Goal: Information Seeking & Learning: Learn about a topic

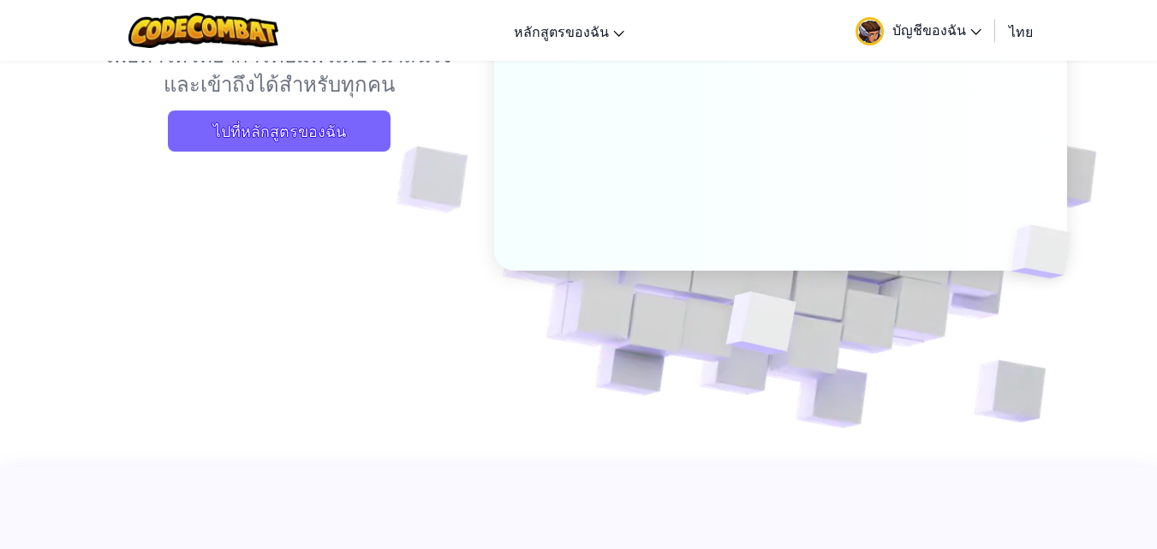
scroll to position [257, 0]
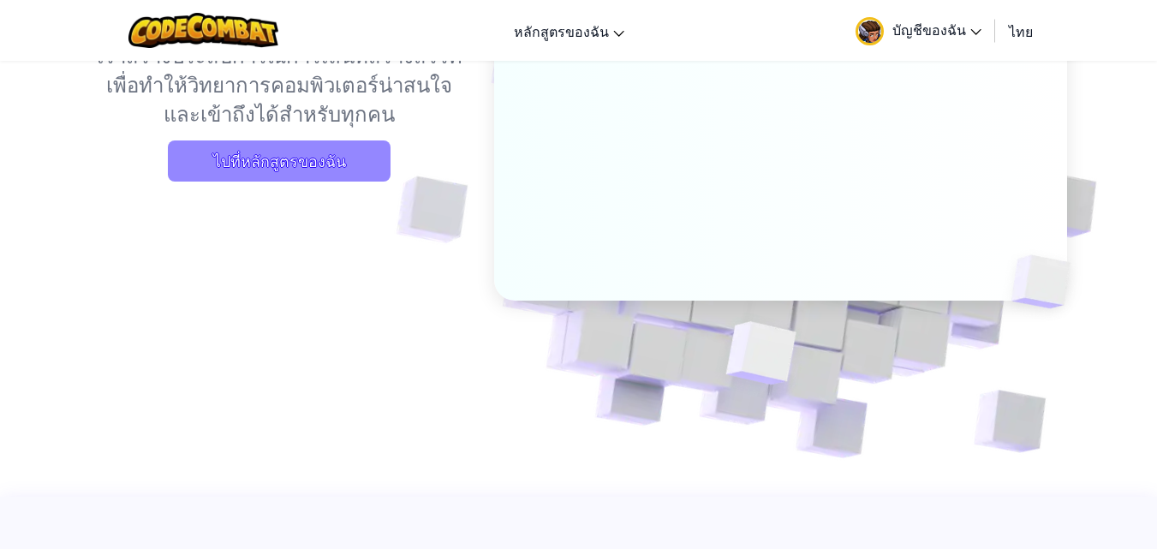
click at [350, 165] on span "ไปที่หลักสูตรของฉัน" at bounding box center [279, 160] width 223 height 41
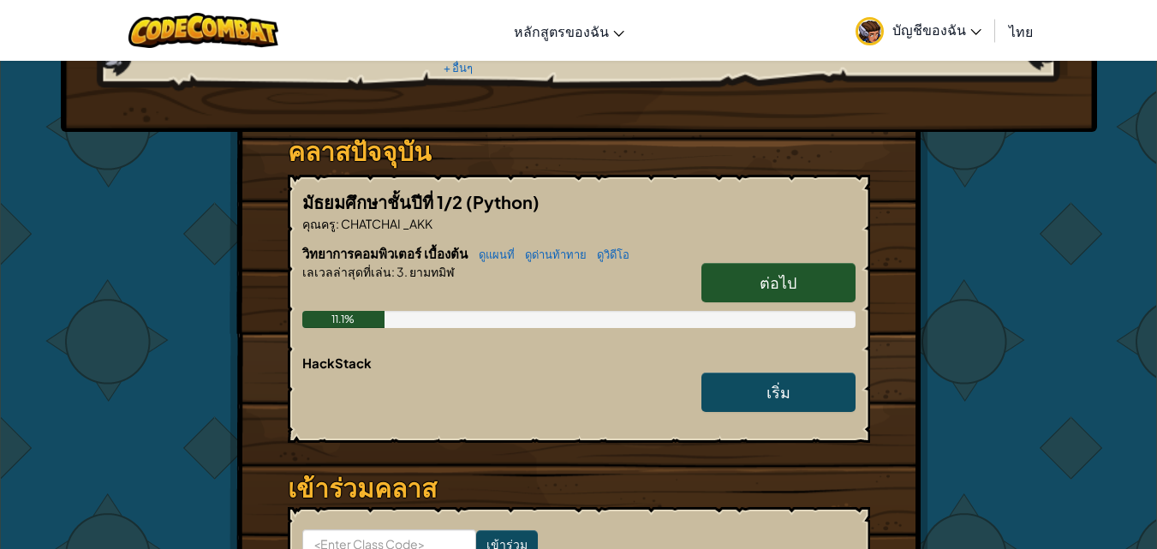
scroll to position [257, 0]
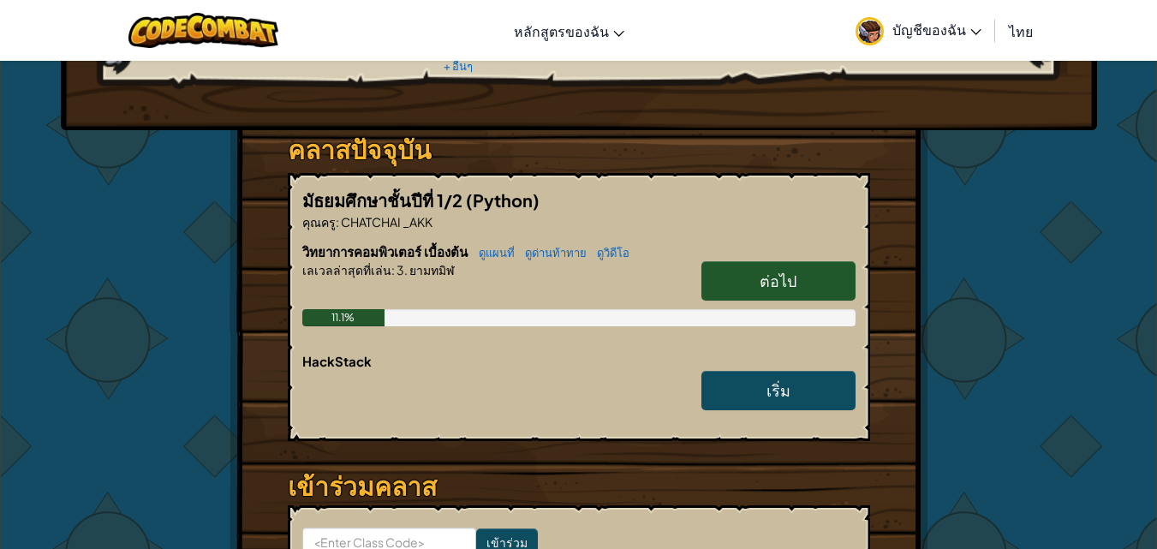
click at [784, 271] on span "ต่อไป" at bounding box center [778, 281] width 37 height 20
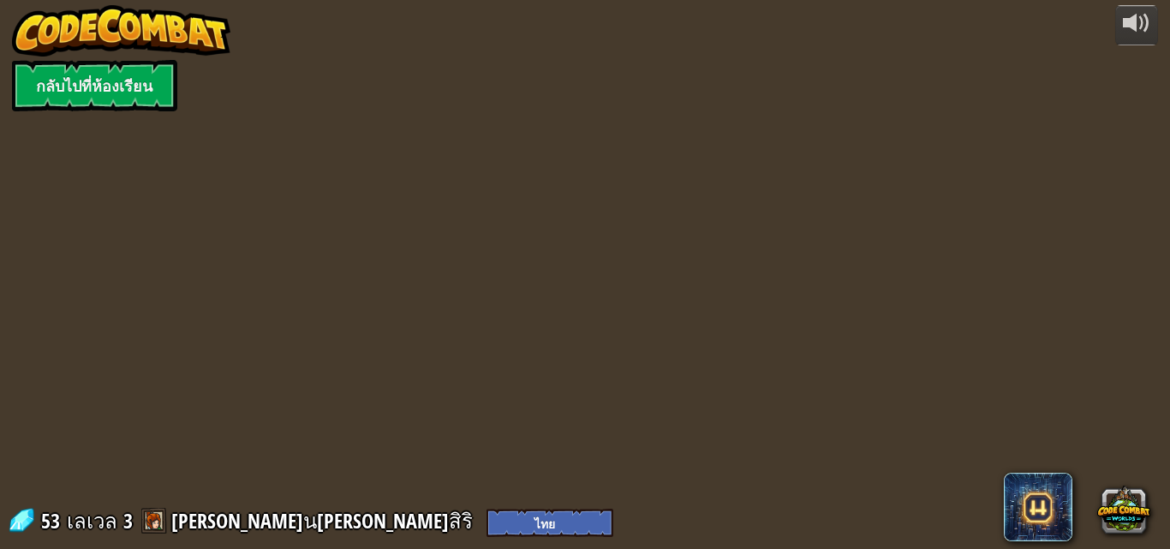
select select "th"
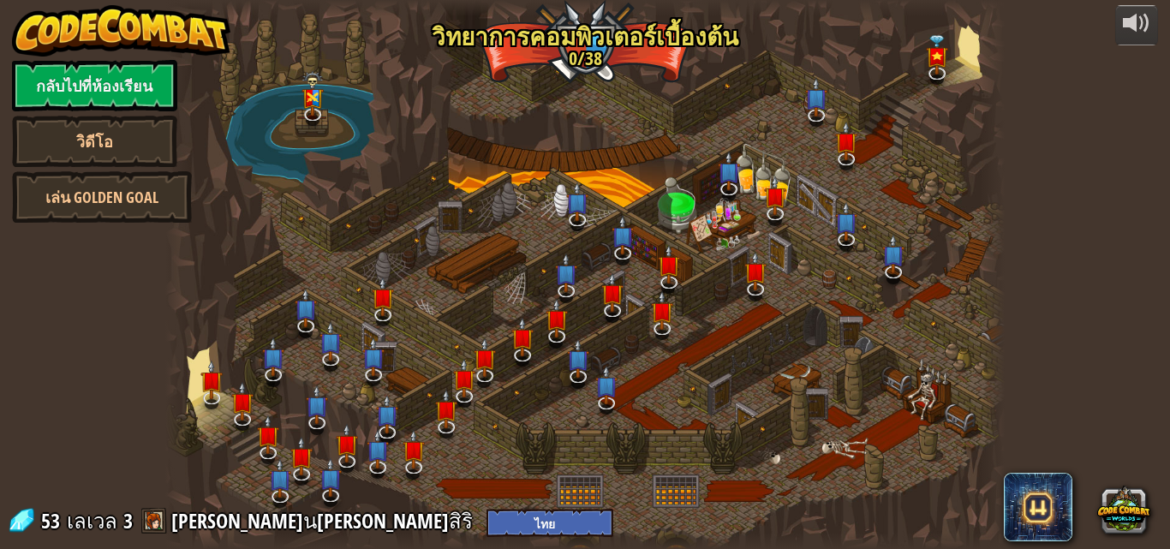
select select "th"
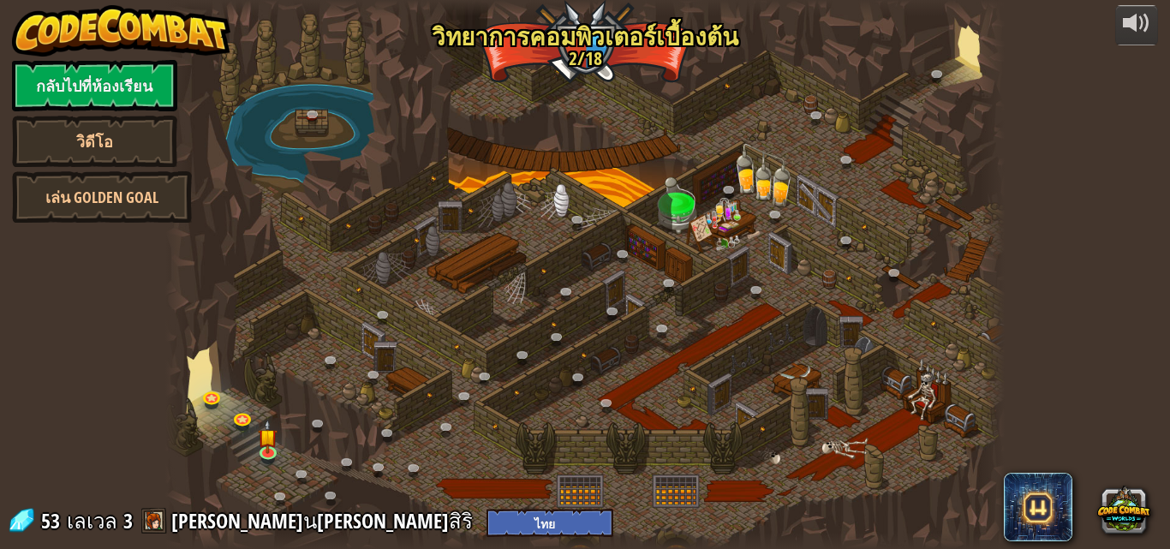
select select "th"
click at [268, 448] on img at bounding box center [269, 427] width 20 height 45
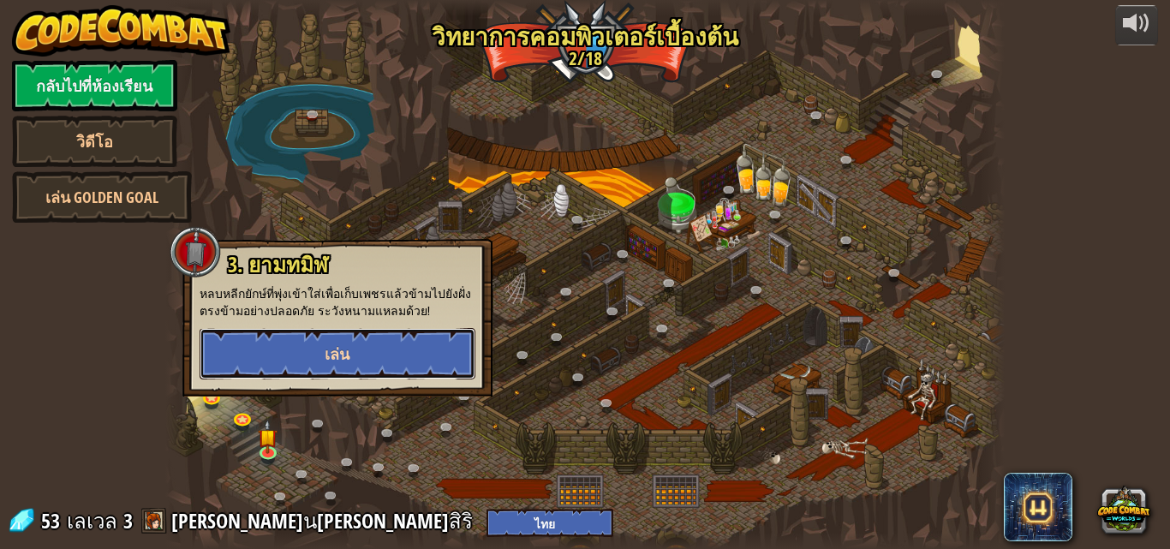
click at [338, 345] on span "เล่น" at bounding box center [337, 353] width 25 height 21
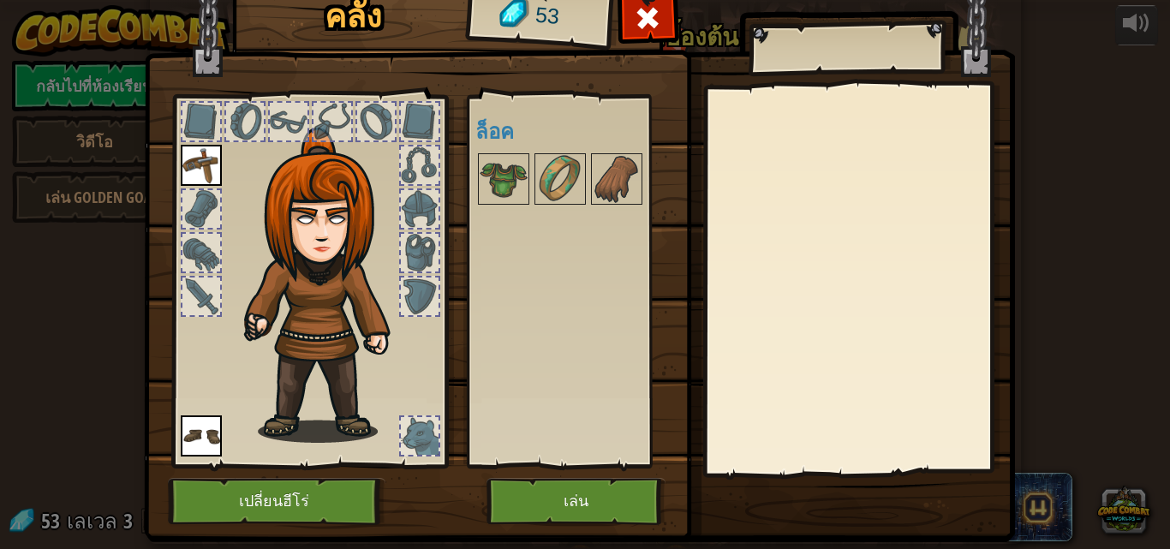
drag, startPoint x: 494, startPoint y: 177, endPoint x: 428, endPoint y: 255, distance: 102.1
click at [381, 256] on div "คลัง 53 พร้อมใช้งาน ใช้งาน ใช้งาน (ดับเบิลคลิ๊ก..เพื่อใช้งาน) ล็อค ใช้งาน ถอดออ…" at bounding box center [585, 261] width 871 height 565
click at [600, 498] on button "เล่น" at bounding box center [575, 501] width 179 height 47
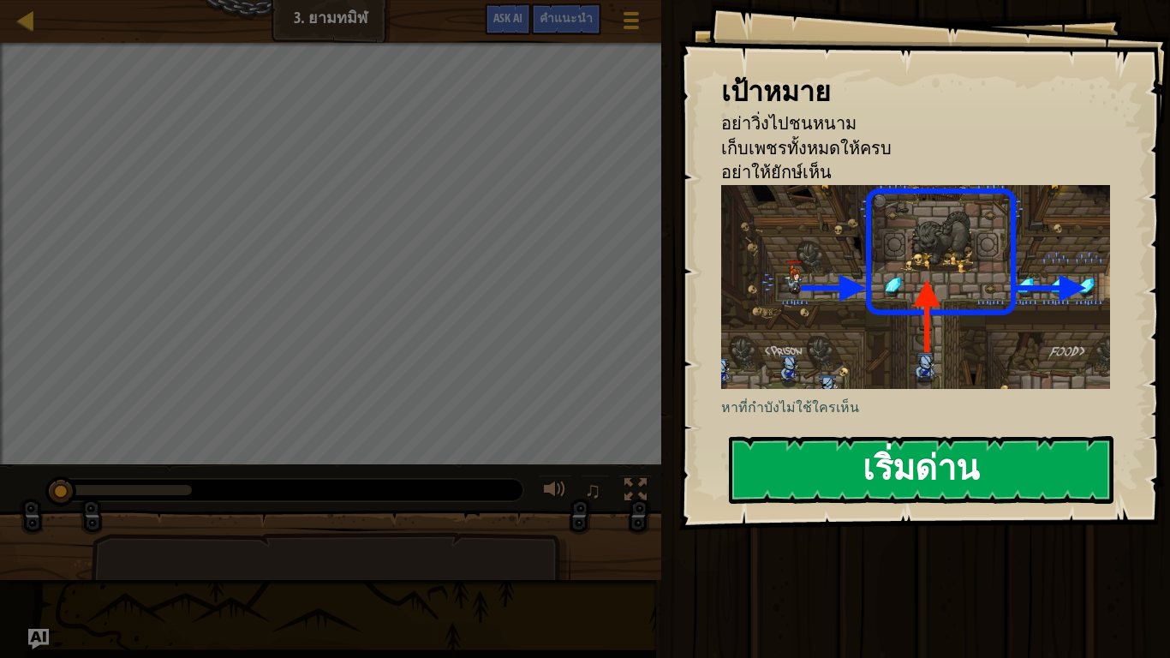
click at [861, 472] on button "เริ่มด่าน" at bounding box center [921, 470] width 384 height 68
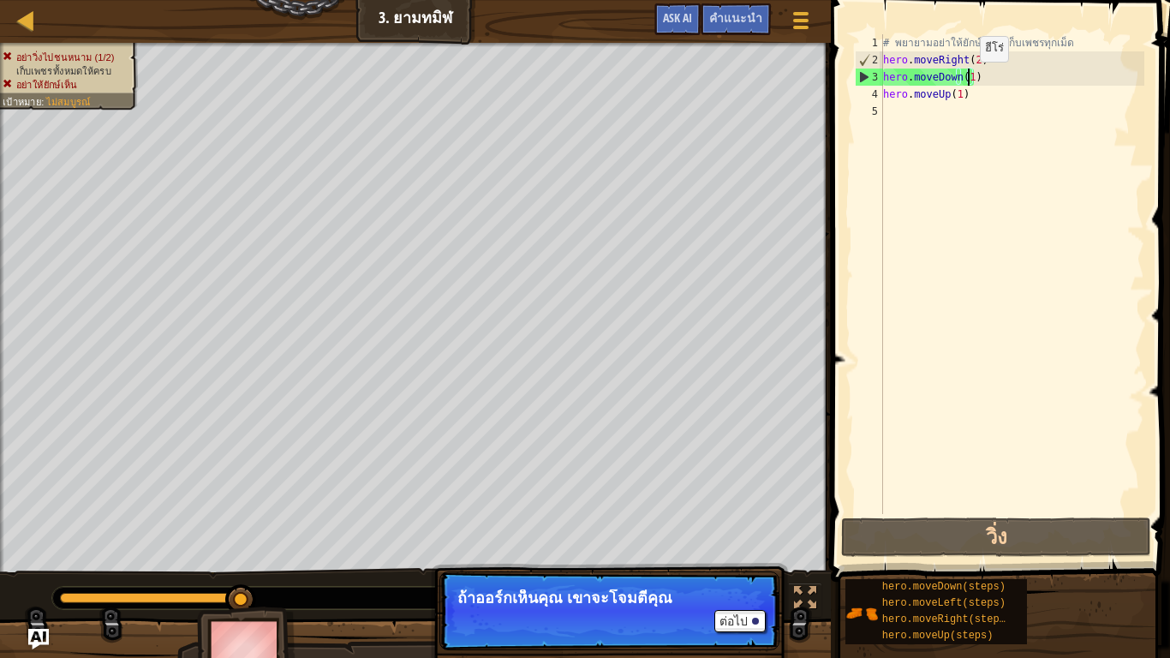
click at [965, 79] on div "# [PERSON_NAME]อย่าให้ยักษ์เห็น เก็บเพชรทุกเม็ด hero . moveRight ( 2 ) hero . m…" at bounding box center [1011, 291] width 265 height 514
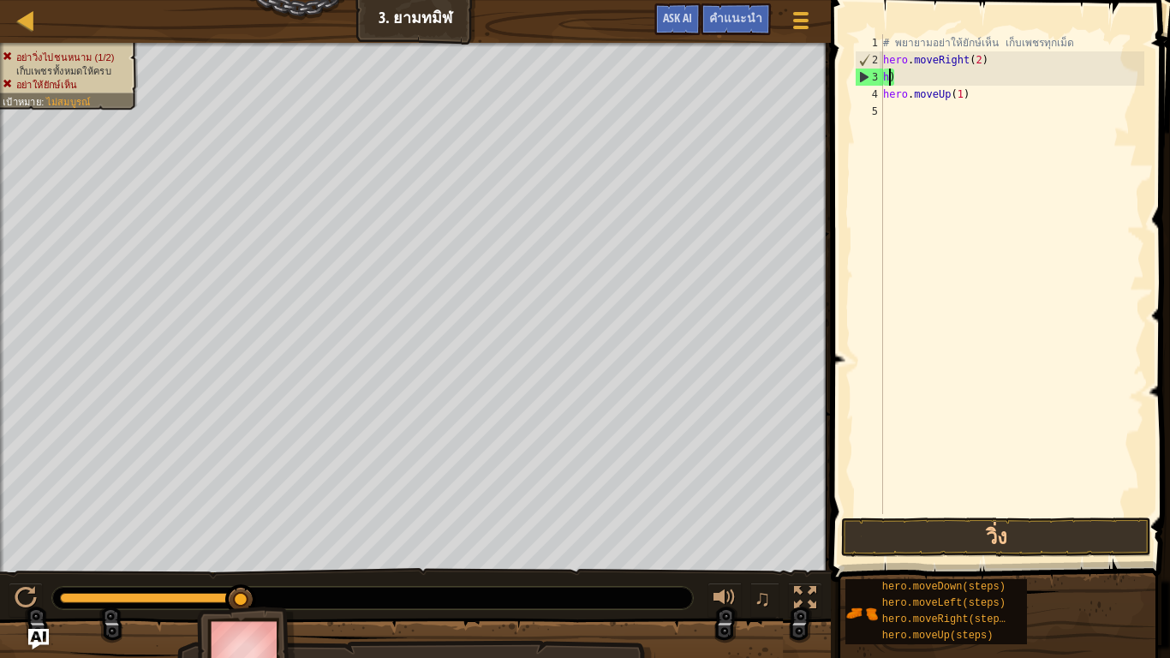
type textarea ")"
click at [893, 81] on div "# [PERSON_NAME]อย่าให้ยักษ์เห็น เก็บเพชรทุกเม็ด hero . moveRight ( 2 ) ) hero .…" at bounding box center [1011, 291] width 265 height 514
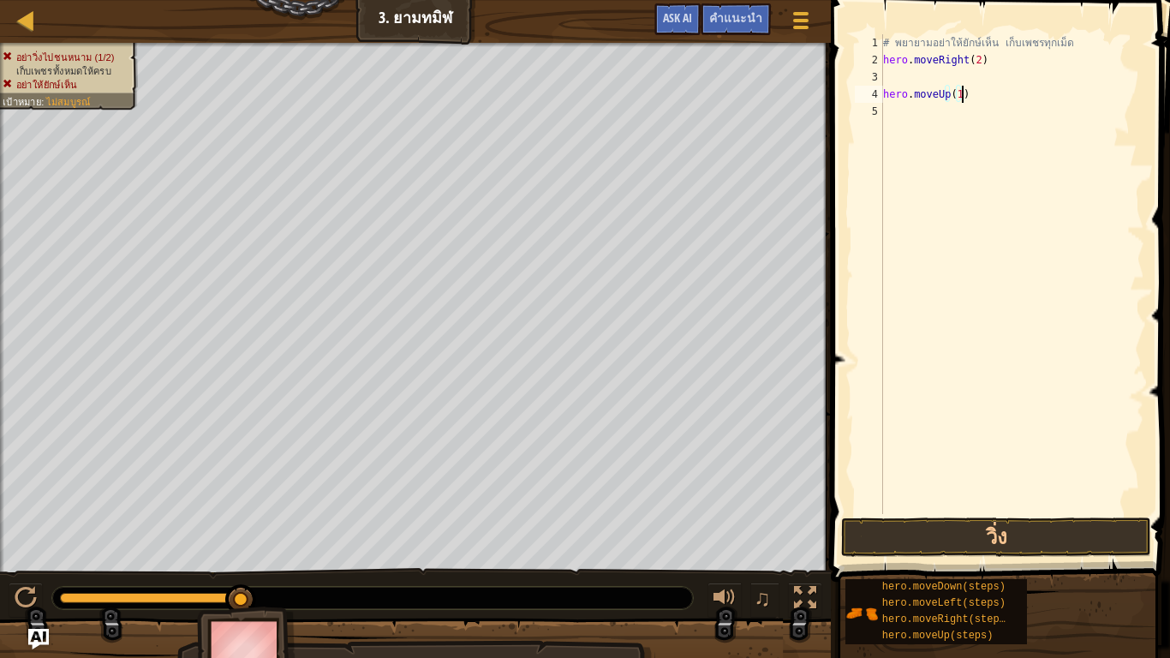
click at [970, 92] on div "# [PERSON_NAME]อย่าให้ยักษ์เห็น เก็บเพชรทุกเม็ด hero . moveRight ( 2 ) hero . m…" at bounding box center [1011, 291] width 265 height 514
type textarea "h"
click at [981, 54] on div "# [PERSON_NAME]อย่าให้ยักษ์เห็น เก็บเพชรทุกเม็ด hero . moveRight ( 2 )" at bounding box center [1011, 291] width 265 height 514
click at [984, 545] on button "วิ่ง" at bounding box center [995, 536] width 309 height 39
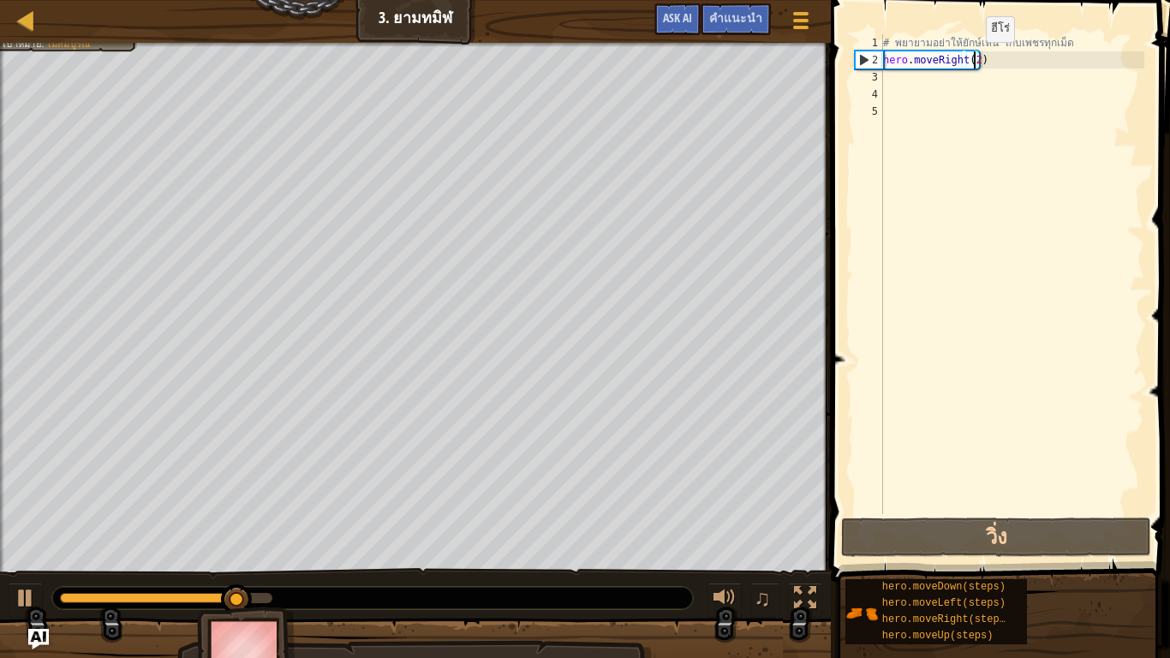
click at [971, 59] on div "# [PERSON_NAME]อย่าให้ยักษ์เห็น เก็บเพชรทุกเม็ด hero . moveRight ( 2 )" at bounding box center [1011, 291] width 265 height 514
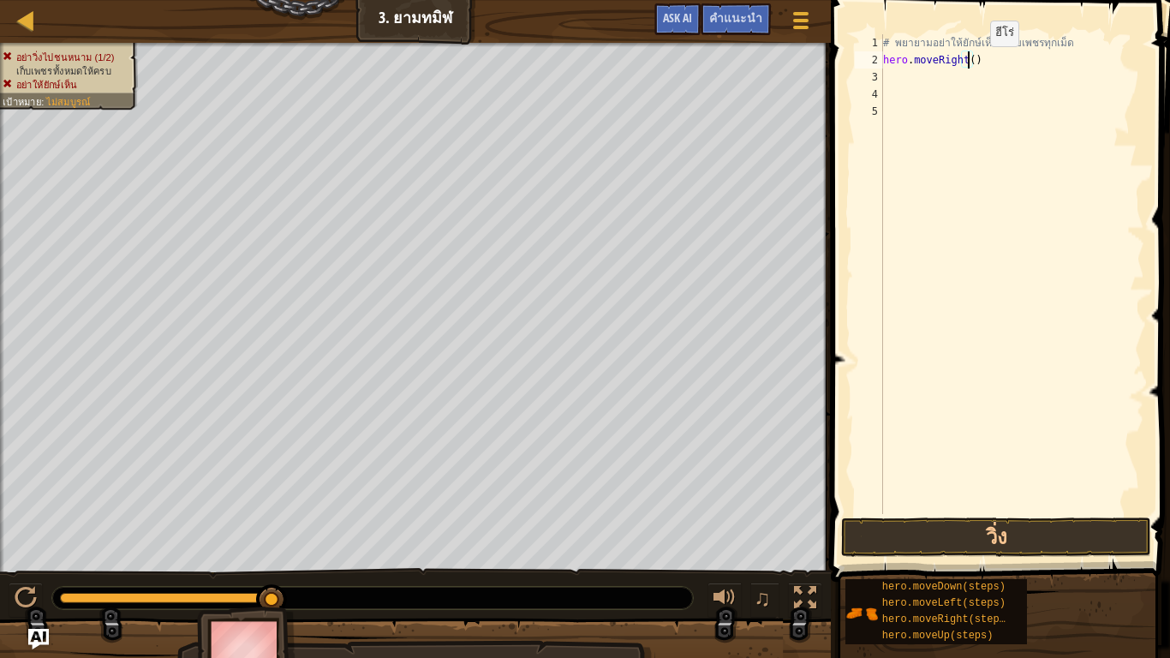
scroll to position [8, 7]
click at [975, 78] on div "# [PERSON_NAME]อย่าให้ยักษ์เห็น เก็บเพชรทุกเม็ด hero . moveRight ( 1 ) hero . m…" at bounding box center [1011, 274] width 265 height 480
click at [961, 76] on div "# [PERSON_NAME]อย่าให้ยักษ์เห็น เก็บเพชรทุกเม็ด hero . moveRight ( 1 ) hero . m…" at bounding box center [1011, 291] width 265 height 514
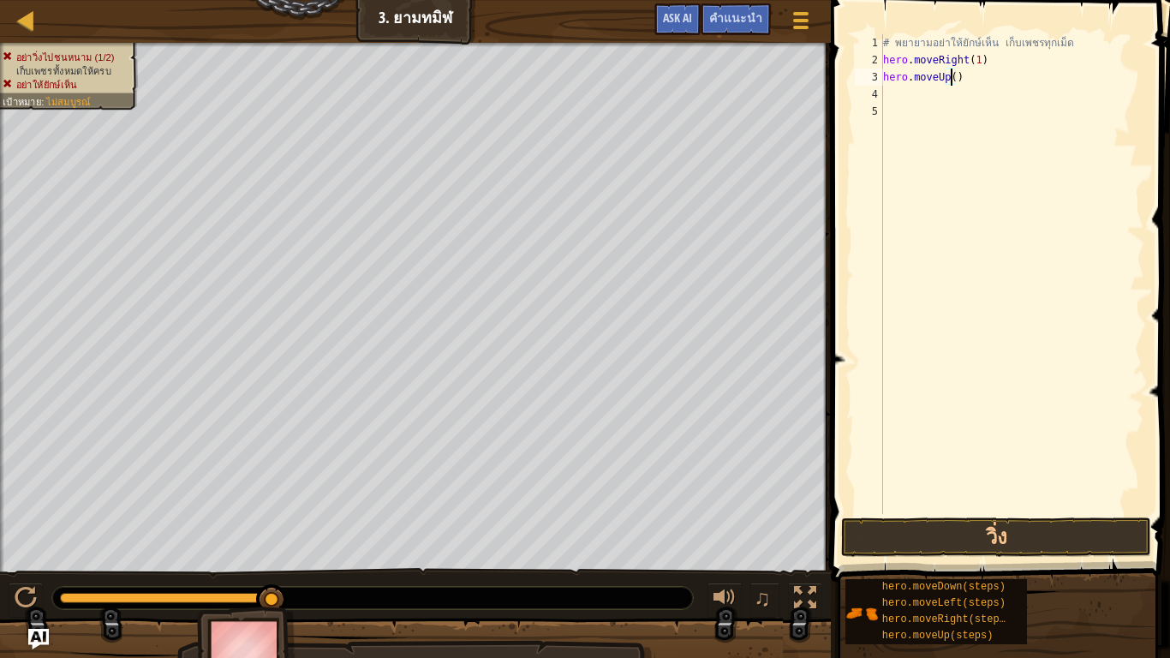
type textarea "hero.moveUp(1)"
click at [899, 92] on div "# [PERSON_NAME]อย่าให้ยักษ์เห็น เก็บเพชรทุกเม็ด hero . moveRight ( 1 ) hero . m…" at bounding box center [1011, 291] width 265 height 514
click at [994, 92] on div "# [PERSON_NAME]อย่าให้ยักษ์เห็น เก็บเพชรทุกเม็ด hero . moveRight ( 1 ) hero . m…" at bounding box center [1011, 274] width 265 height 480
type textarea "hero.moveRight(1)"
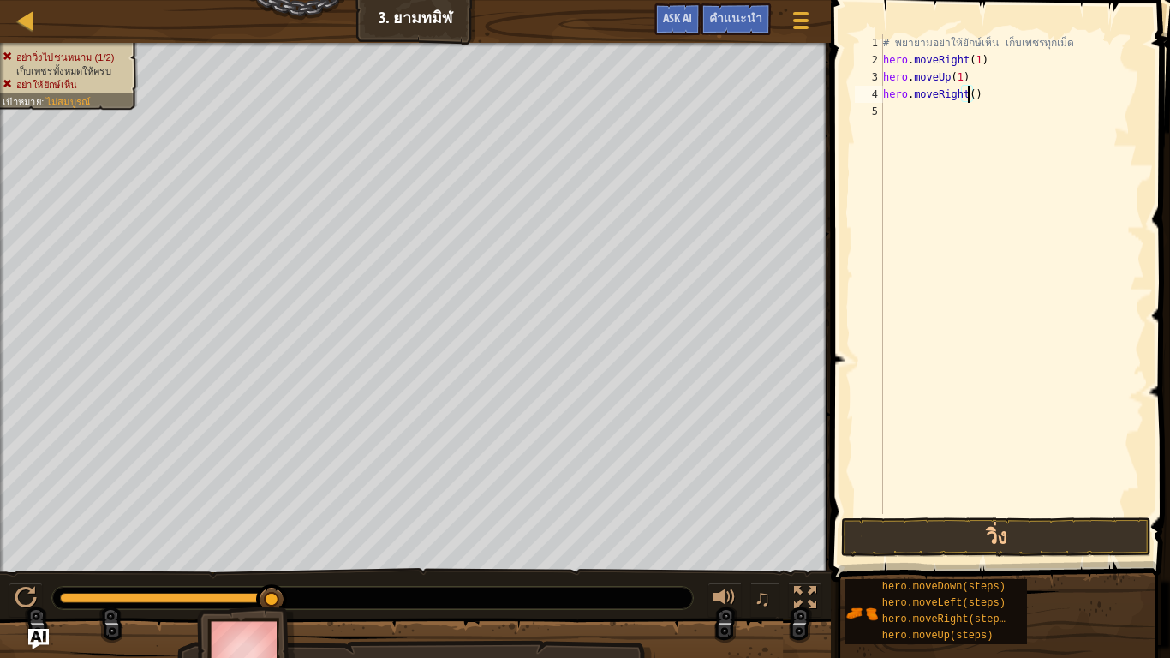
scroll to position [8, 7]
click at [895, 111] on div "# [PERSON_NAME]อย่าให้ยักษ์เห็น เก็บเพชรทุกเม็ด hero . moveRight ( 1 ) hero . m…" at bounding box center [1011, 291] width 265 height 514
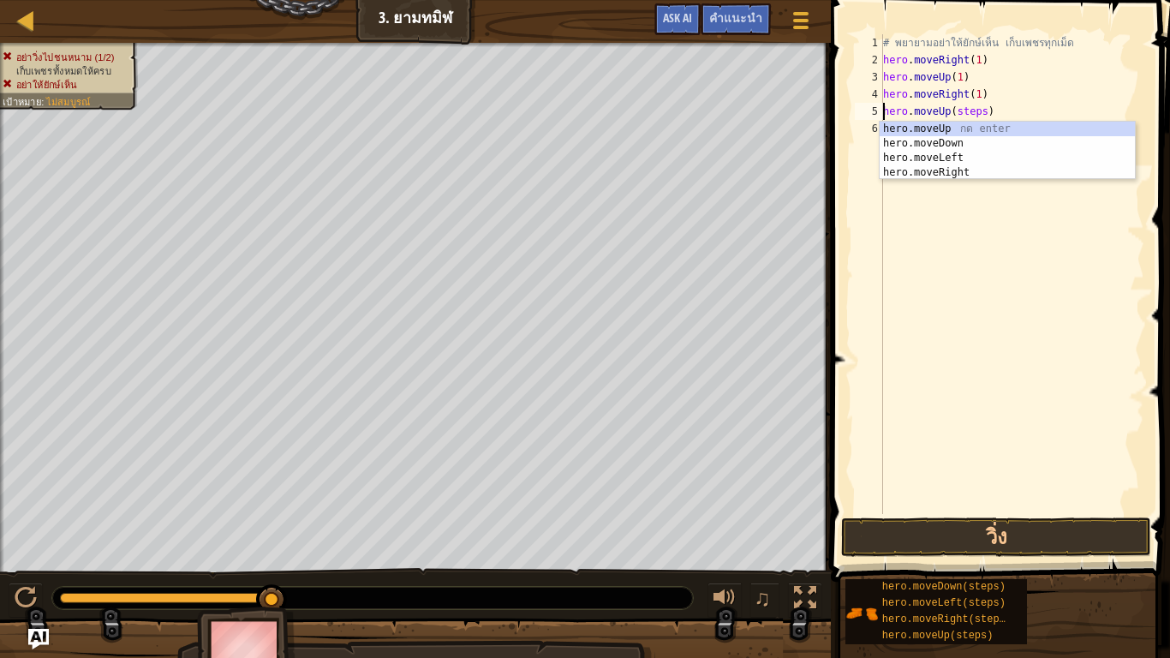
click at [976, 111] on div "# [PERSON_NAME]อย่าให้ยักษ์เห็น เก็บเพชรทุกเม็ด hero . moveRight ( 1 ) hero . m…" at bounding box center [1011, 291] width 265 height 514
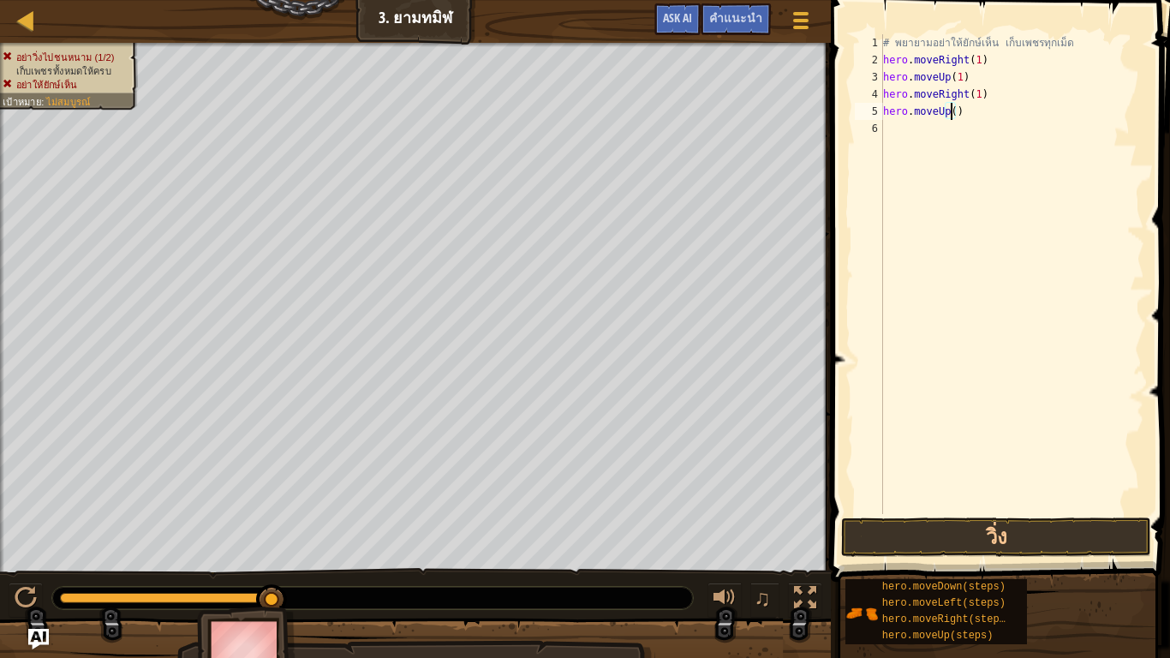
type textarea "hero.moveUp(1)"
click at [893, 130] on div "# [PERSON_NAME]อย่าให้ยักษ์เห็น เก็บเพชรทุกเม็ด hero . moveRight ( 1 ) hero . m…" at bounding box center [1011, 291] width 265 height 514
click at [993, 127] on div "# [PERSON_NAME]อย่าให้ยักษ์เห็น เก็บเพชรทุกเม็ด hero . moveRight ( 1 ) hero . m…" at bounding box center [1011, 291] width 265 height 514
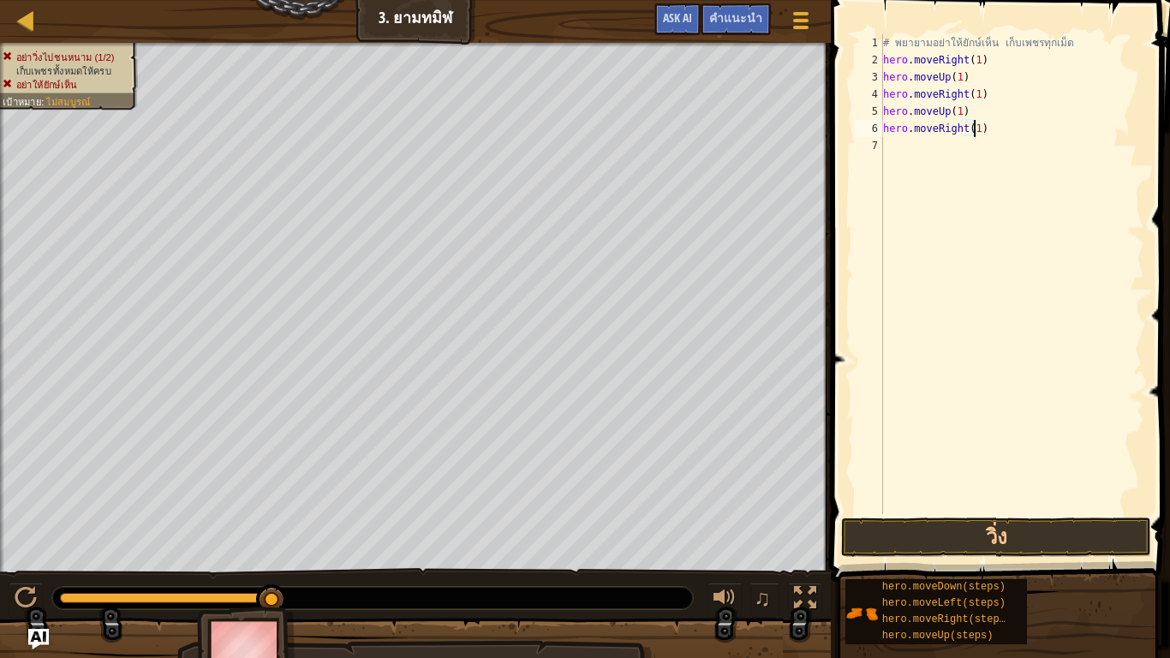
scroll to position [8, 7]
click at [1002, 517] on button "วิ่ง" at bounding box center [995, 536] width 309 height 39
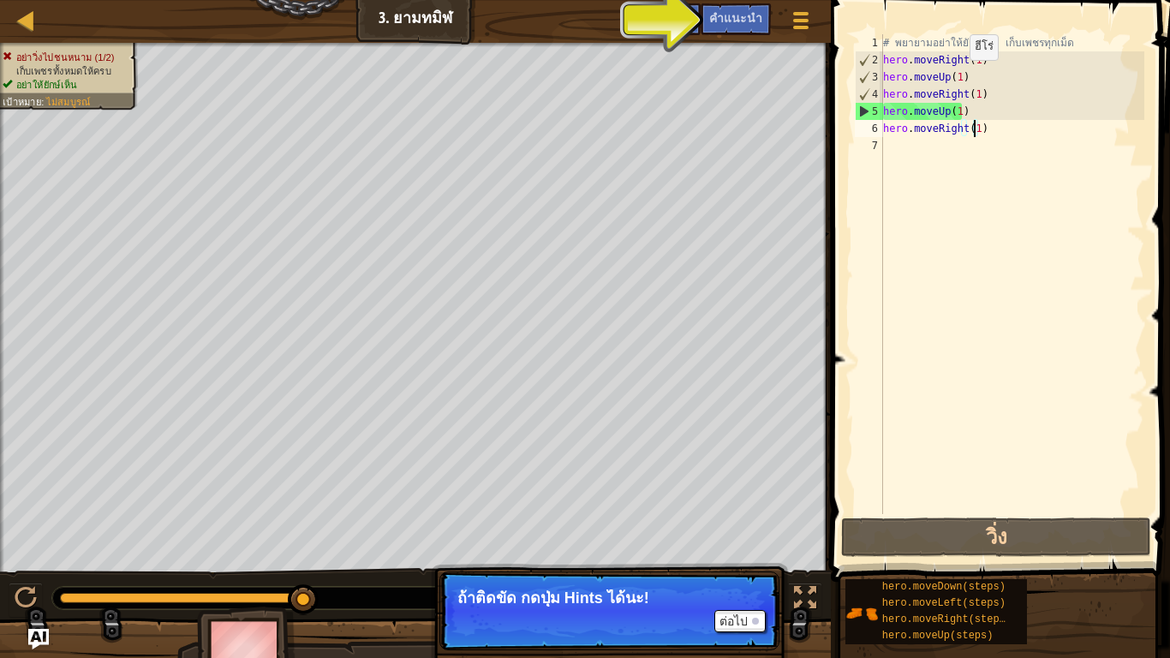
click at [955, 77] on div "# [PERSON_NAME]อย่าให้ยักษ์เห็น เก็บเพชรทุกเม็ด hero . moveRight ( 1 ) hero . m…" at bounding box center [1011, 291] width 265 height 514
click at [967, 80] on div "# [PERSON_NAME]อย่าให้ยักษ์เห็น เก็บเพชรทุกเม็ด hero . moveRight ( 1 ) hero . m…" at bounding box center [1011, 291] width 265 height 514
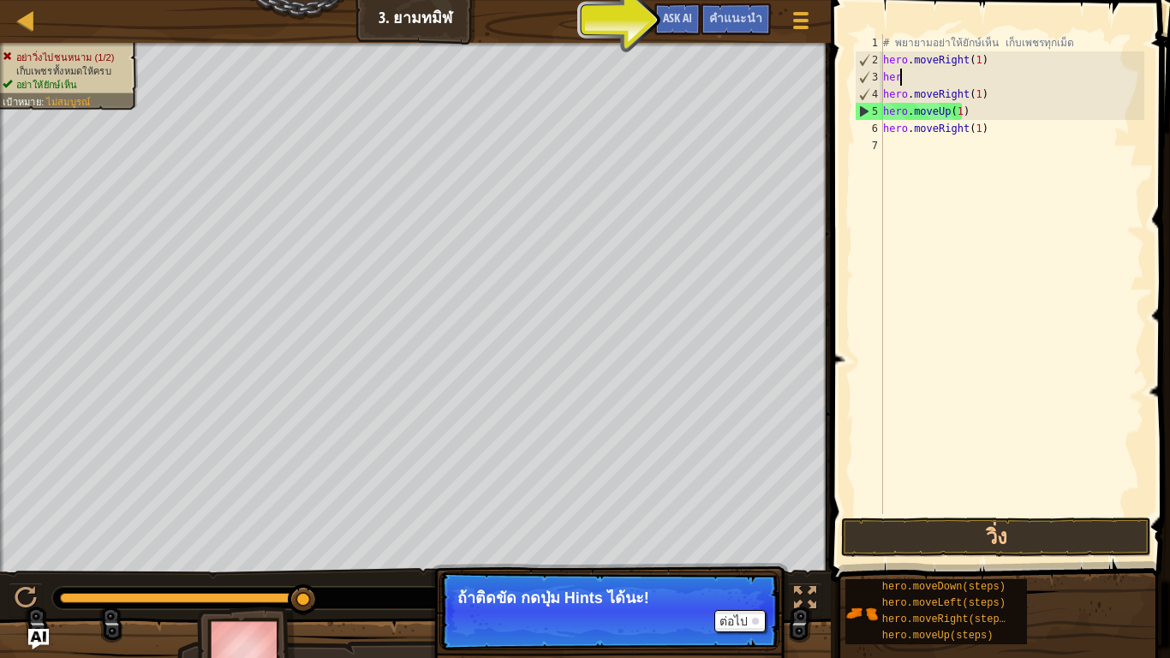
scroll to position [8, 1]
type textarea "h"
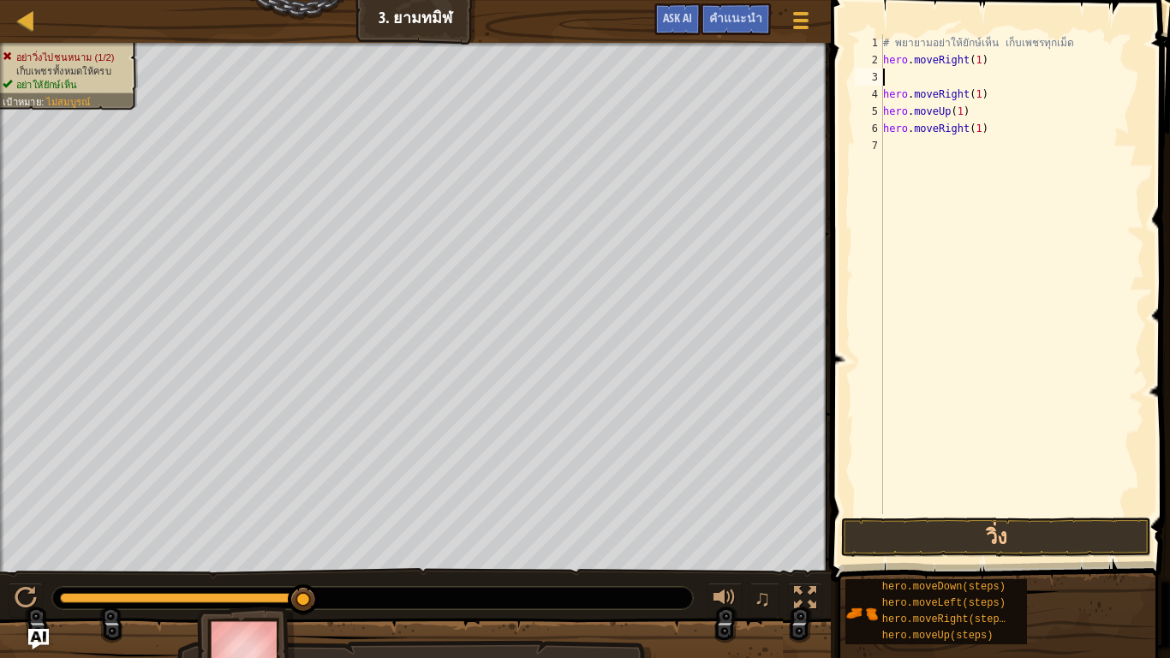
click at [985, 90] on div "# [PERSON_NAME]อย่าให้ยักษ์เห็น เก็บเพชรทุกเม็ด hero . moveRight ( 1 ) hero . m…" at bounding box center [1011, 291] width 265 height 514
type textarea "h"
click at [972, 116] on div "# [PERSON_NAME]อย่าให้ยักษ์เห็น เก็บเพชรทุกเม็ด hero . moveRight ( 1 ) hero . m…" at bounding box center [1011, 291] width 265 height 514
type textarea "h"
click at [984, 126] on div "# [PERSON_NAME]อย่าให้ยักษ์เห็น เก็บเพชรทุกเม็ด hero . moveRight ( 1 ) hero . m…" at bounding box center [1011, 291] width 265 height 514
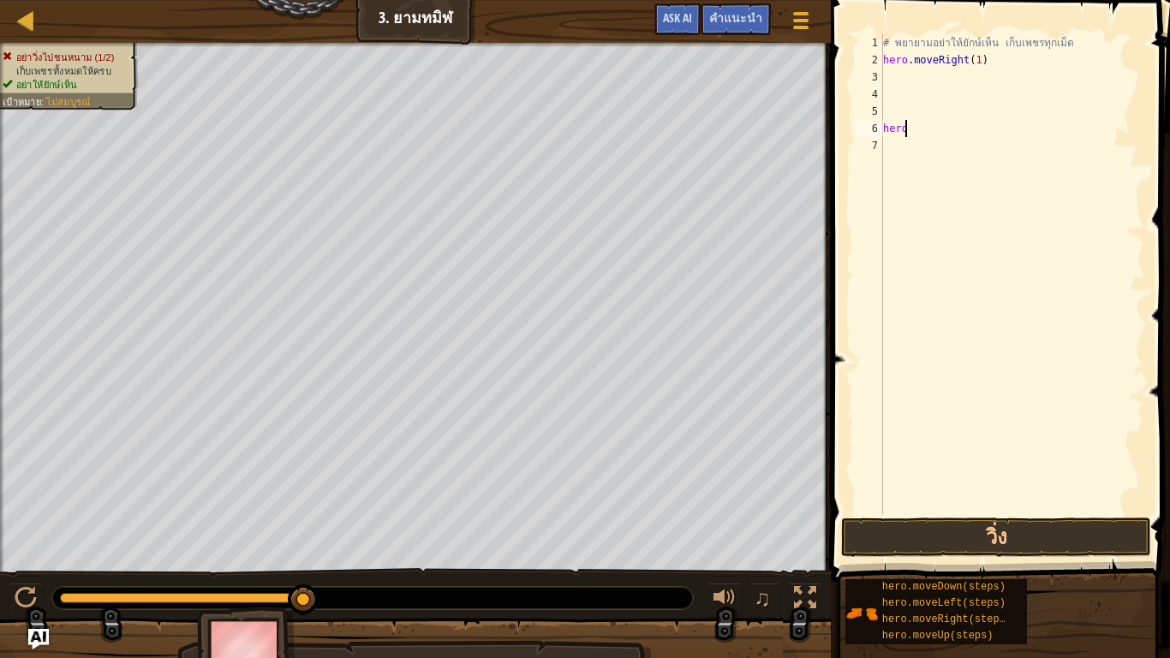
type textarea "h"
click at [916, 532] on button "วิ่ง" at bounding box center [995, 536] width 309 height 39
click at [980, 78] on div "# [PERSON_NAME]อย่าให้ยักษ์เห็น เก็บเพชรทุกเม็ด hero . moveRight ( 1 ) hero . m…" at bounding box center [1011, 274] width 265 height 480
click at [979, 79] on div "# [PERSON_NAME]อย่าให้ยักษ์เห็น เก็บเพชรทุกเม็ด hero . moveRight ( 1 ) hero . m…" at bounding box center [1011, 291] width 265 height 514
type textarea "hero.moveUp(1)"
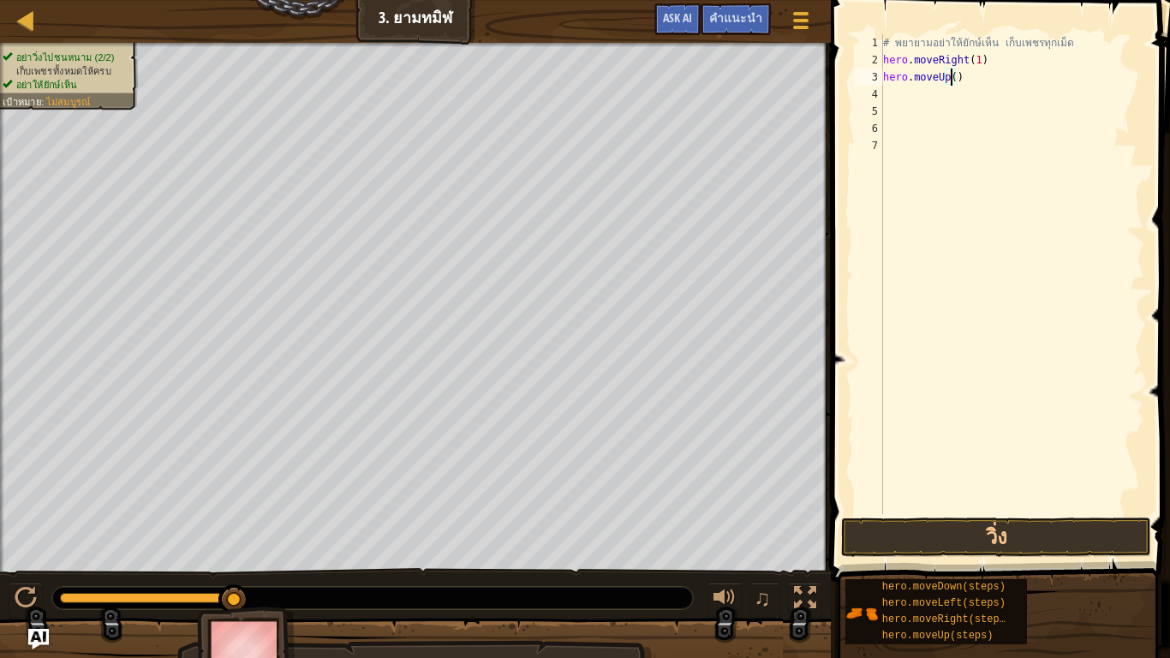
scroll to position [8, 5]
click at [909, 95] on div "# [PERSON_NAME]อย่าให้ยักษ์เห็น เก็บเพชรทุกเม็ด hero . moveRight ( 1 ) hero . m…" at bounding box center [1011, 291] width 265 height 514
click at [993, 92] on div "# [PERSON_NAME]อย่าให้ยักษ์เห็น เก็บเพชรทุกเม็ด hero . moveRight ( 1 ) hero . m…" at bounding box center [1011, 274] width 265 height 480
type textarea "hero.moveRight(1)"
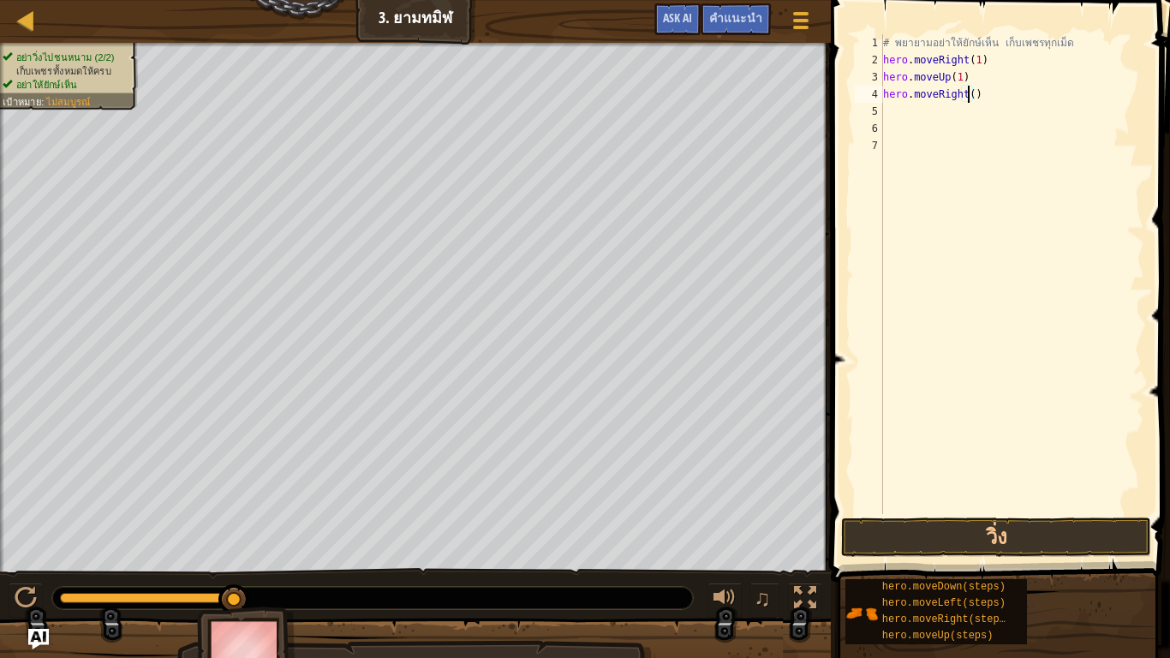
scroll to position [8, 7]
click at [897, 110] on div "# [PERSON_NAME]อย่าให้ยักษ์เห็น เก็บเพชรทุกเม็ด hero . moveRight ( 1 ) hero . m…" at bounding box center [1011, 291] width 265 height 514
click at [990, 110] on div "# [PERSON_NAME]อย่าให้ยักษ์เห็น เก็บเพชรทุกเม็ด hero . moveRight ( 1 ) hero . m…" at bounding box center [1011, 274] width 265 height 480
type textarea "hero.moveDown(1)"
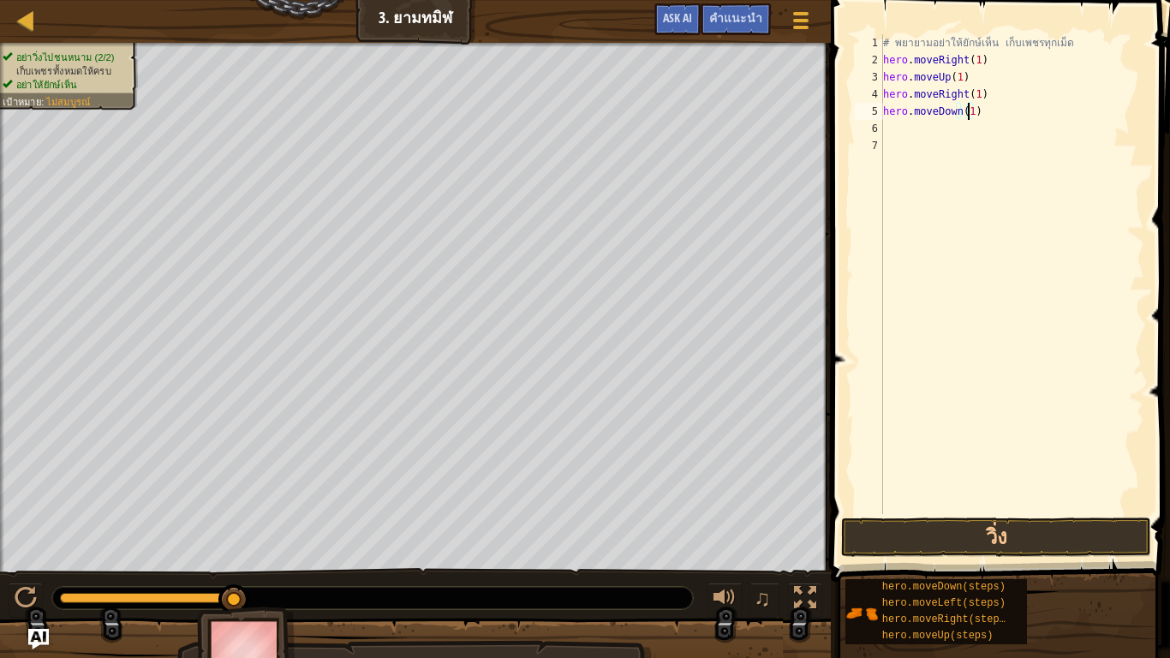
scroll to position [8, 6]
click at [897, 128] on div "# [PERSON_NAME]อย่าให้ยักษ์เห็น เก็บเพชรทุกเม็ด hero . moveRight ( 1 ) hero . m…" at bounding box center [1011, 291] width 265 height 514
click at [991, 126] on div "# [PERSON_NAME]อย่าให้ยักษ์เห็น เก็บเพชรทุกเม็ด hero . moveRight ( 1 ) hero . m…" at bounding box center [1011, 274] width 265 height 480
click at [996, 131] on div "# [PERSON_NAME]อย่าให้ยักษ์เห็น เก็บเพชรทุกเม็ด hero . moveRight ( 1 ) hero . m…" at bounding box center [1011, 291] width 265 height 514
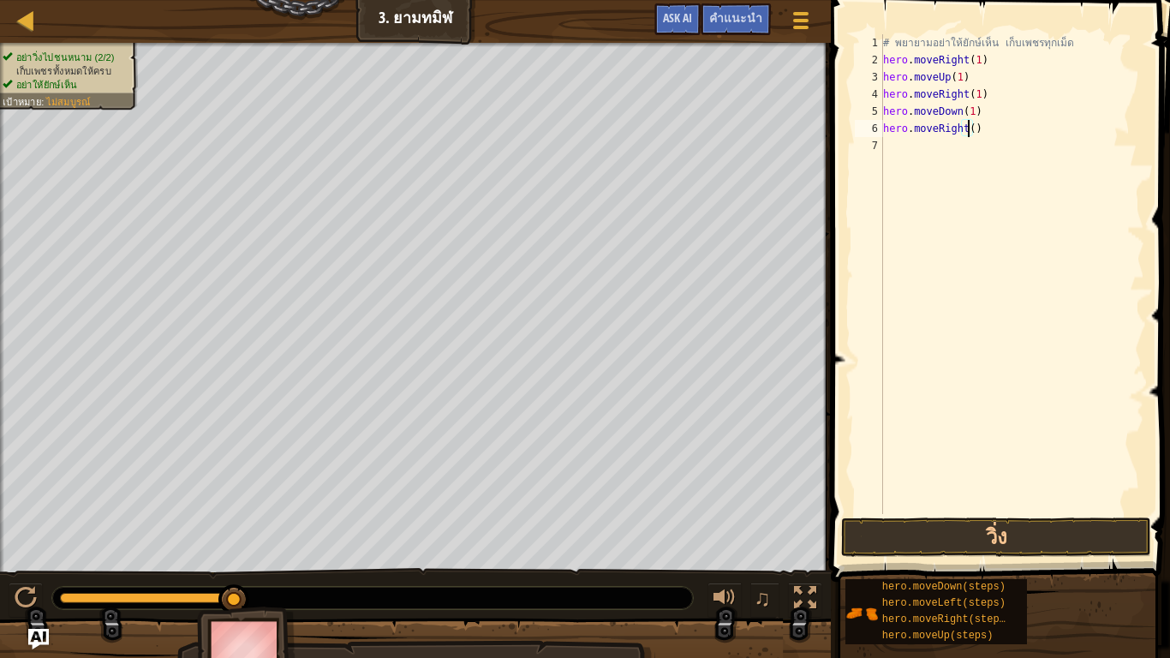
type textarea "hero.moveRight(1)"
click at [931, 146] on div "# [PERSON_NAME]อย่าให้ยักษ์เห็น เก็บเพชรทุกเม็ด hero . moveRight ( 1 ) hero . m…" at bounding box center [1011, 291] width 265 height 514
click at [927, 529] on button "วิ่ง" at bounding box center [995, 536] width 309 height 39
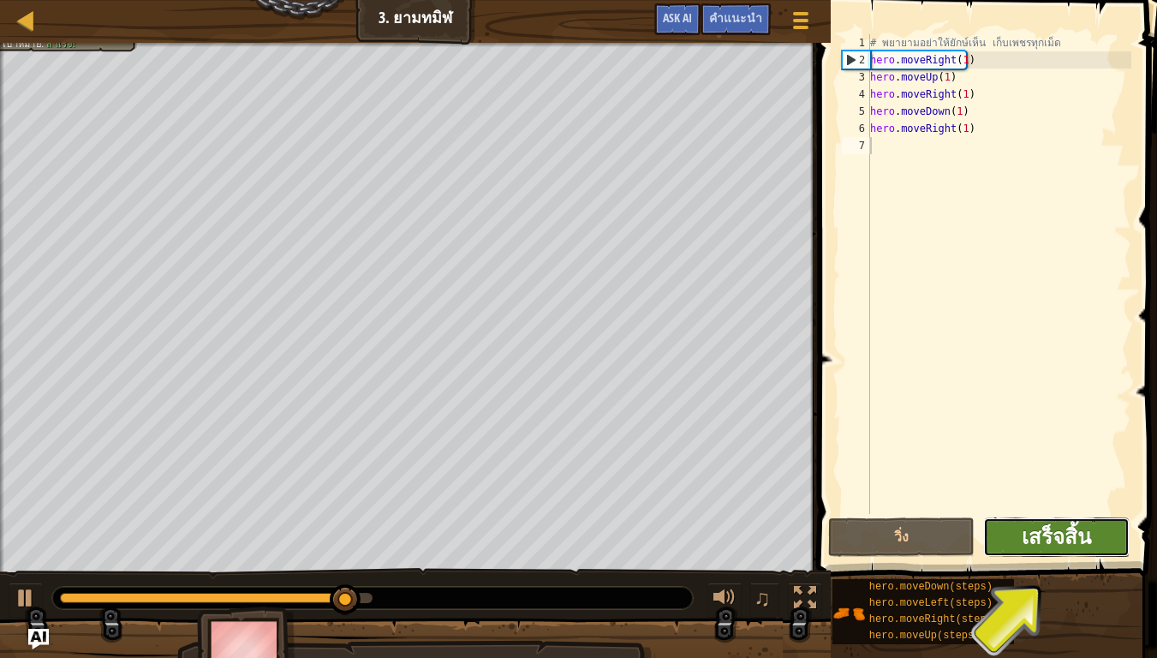
click at [1040, 526] on span "เสร็จสิ้น" at bounding box center [1056, 535] width 69 height 27
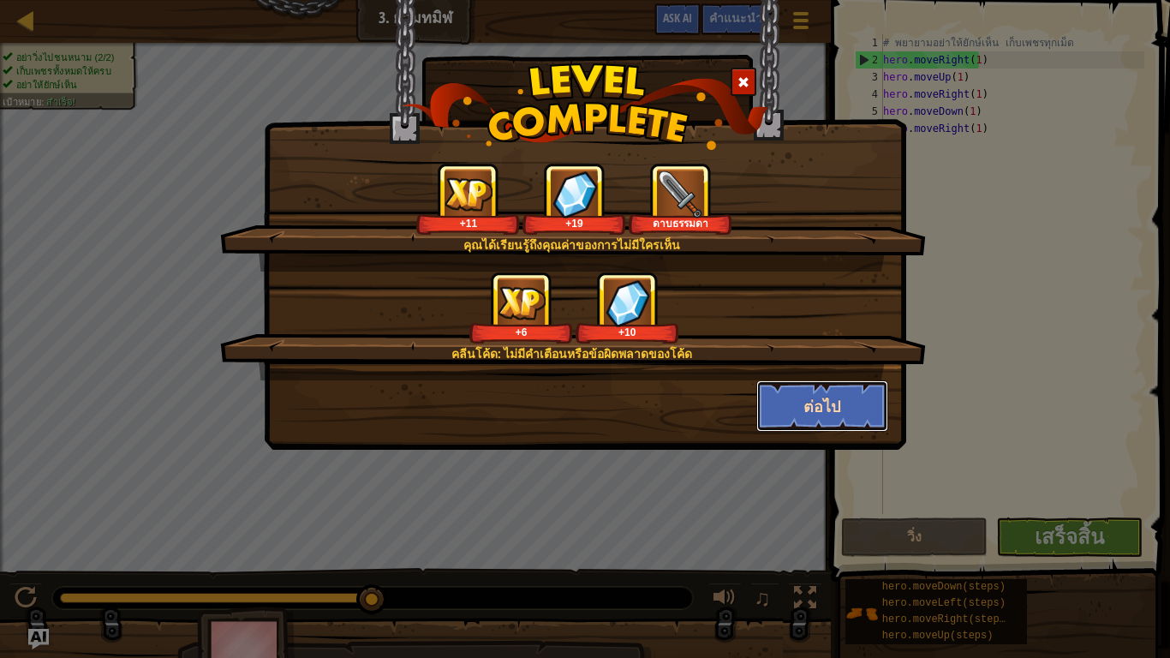
click at [788, 411] on button "ต่อไป" at bounding box center [822, 405] width 133 height 51
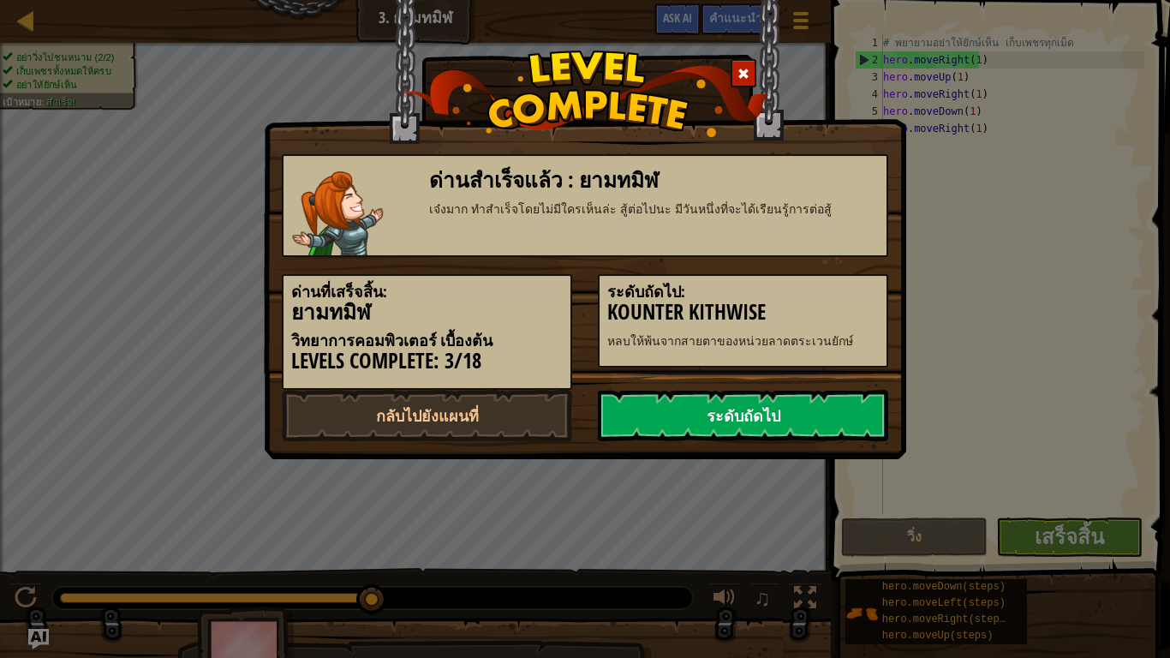
click at [765, 397] on link "ระดับถัดไป" at bounding box center [743, 415] width 290 height 51
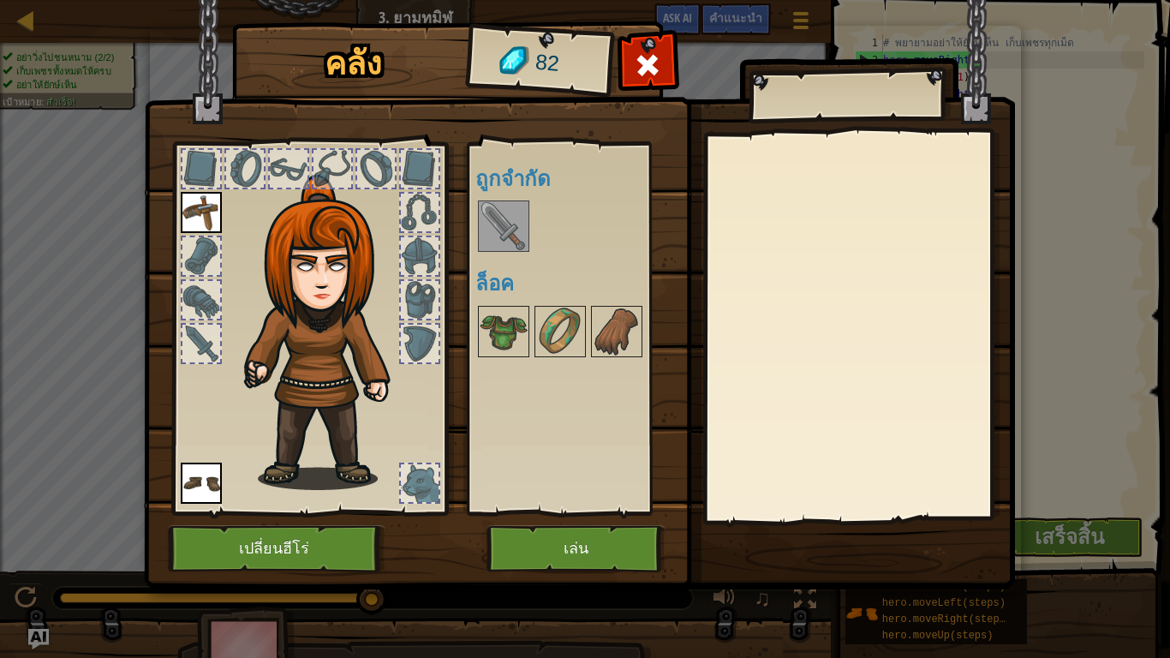
drag, startPoint x: 496, startPoint y: 223, endPoint x: 185, endPoint y: 351, distance: 336.3
click at [185, 351] on div "คลัง 82 พร้อมใช้งาน ใช้งาน ใช้งาน (ดับเบิลคลิ๊ก..เพื่อใช้งาน) ถูกจำกัด ล็อค ใช้…" at bounding box center [585, 308] width 871 height 565
click at [196, 343] on div at bounding box center [201, 344] width 38 height 38
click at [480, 235] on img at bounding box center [504, 226] width 48 height 48
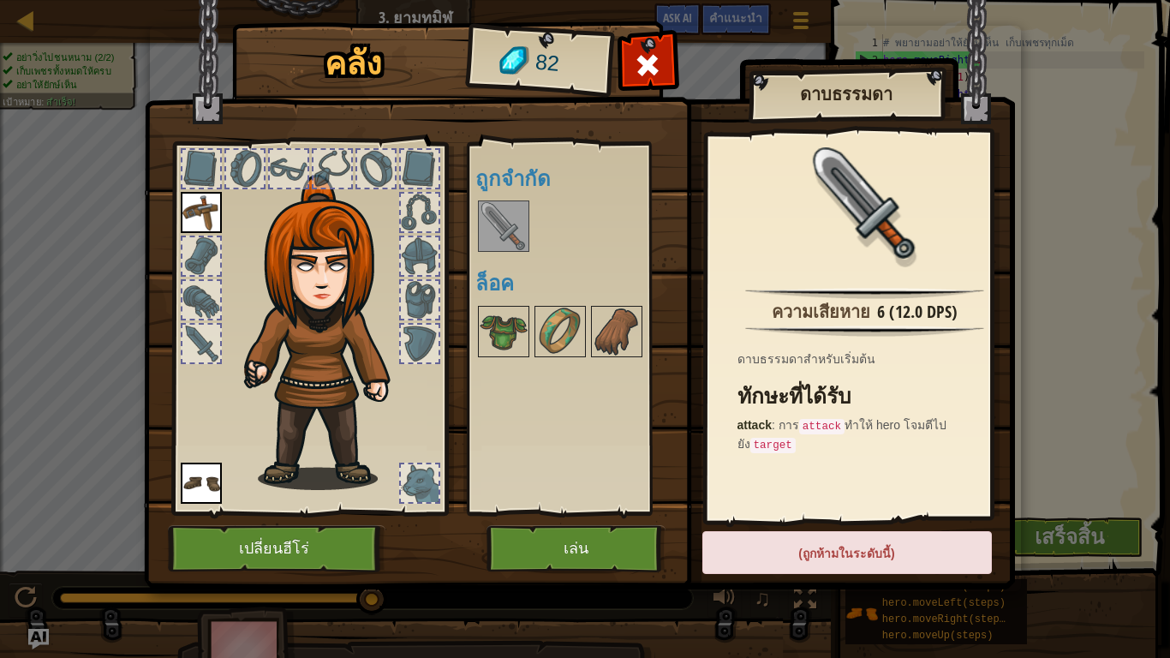
drag, startPoint x: 494, startPoint y: 238, endPoint x: 244, endPoint y: 368, distance: 281.9
click at [244, 368] on div "คลัง 82 พร้อมใช้งาน ใช้งาน ใช้งาน (ดับเบิลคลิ๊ก..เพื่อใช้งาน) ถูกจำกัด ล็อค ดาบ…" at bounding box center [585, 308] width 871 height 565
drag, startPoint x: 206, startPoint y: 348, endPoint x: 497, endPoint y: 345, distance: 290.3
click at [209, 347] on div at bounding box center [201, 344] width 38 height 38
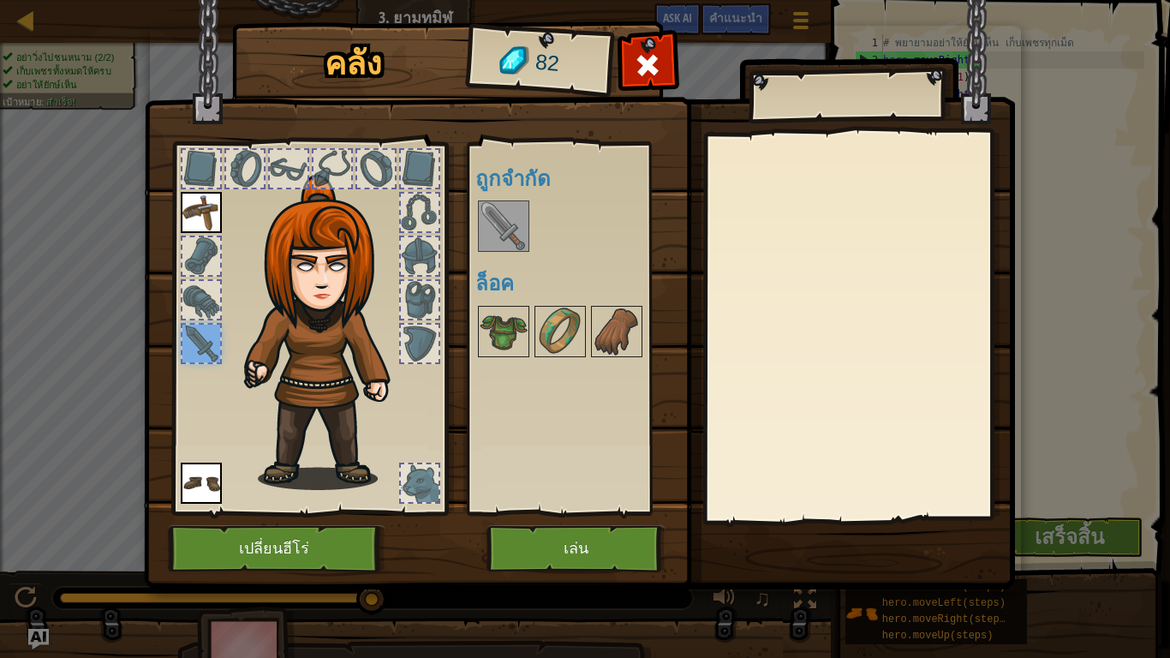
click at [505, 223] on img at bounding box center [504, 226] width 48 height 48
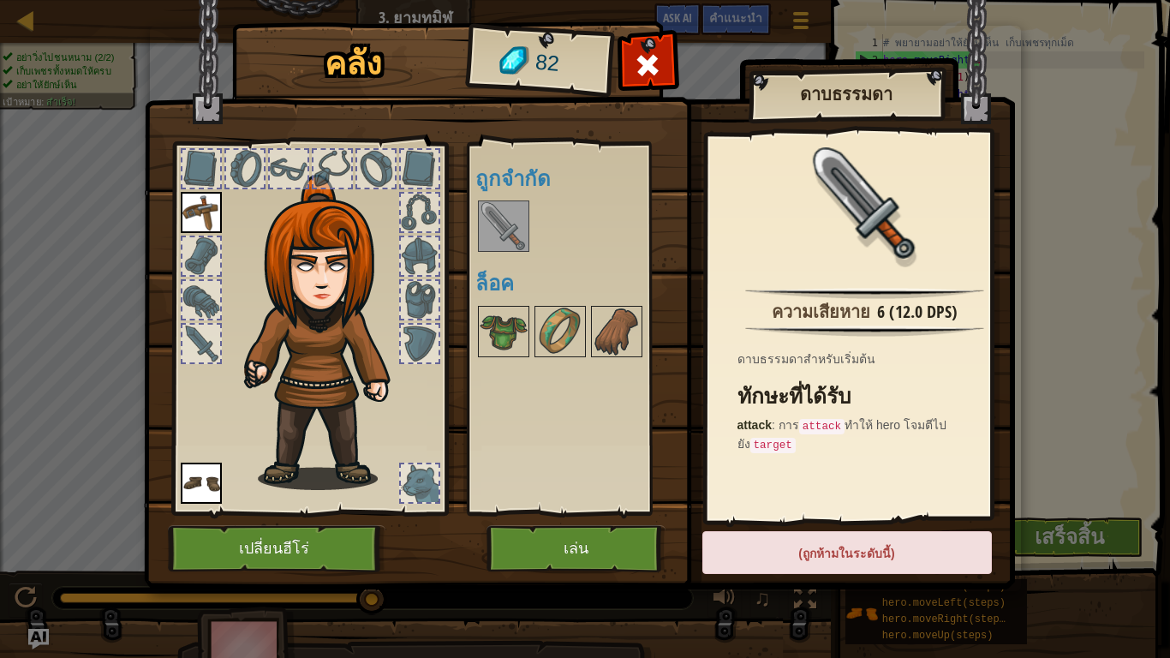
click at [473, 342] on div "พร้อมใช้งาน ใช้งาน ใช้งาน (ดับเบิลคลิ๊ก..เพื่อใช้งาน) ถูกจำกัด ล็อค" at bounding box center [573, 328] width 210 height 372
click at [489, 324] on img at bounding box center [504, 331] width 48 height 48
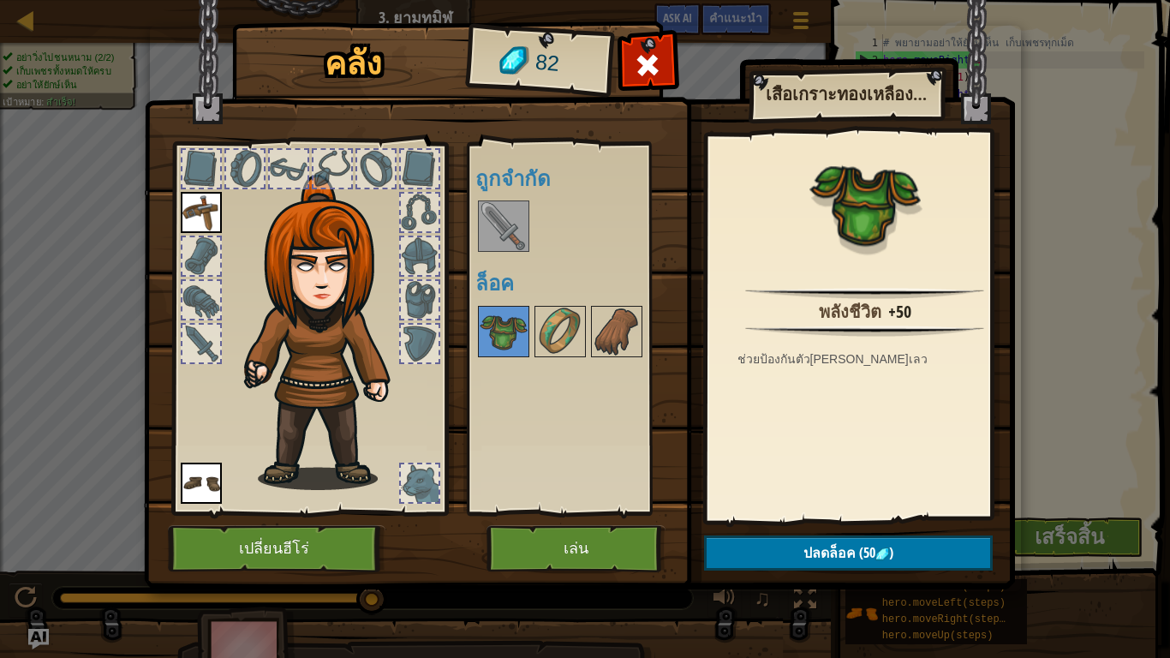
drag, startPoint x: 414, startPoint y: 263, endPoint x: 414, endPoint y: 303, distance: 40.3
click at [413, 284] on div at bounding box center [309, 323] width 283 height 385
click at [414, 303] on div at bounding box center [420, 300] width 38 height 38
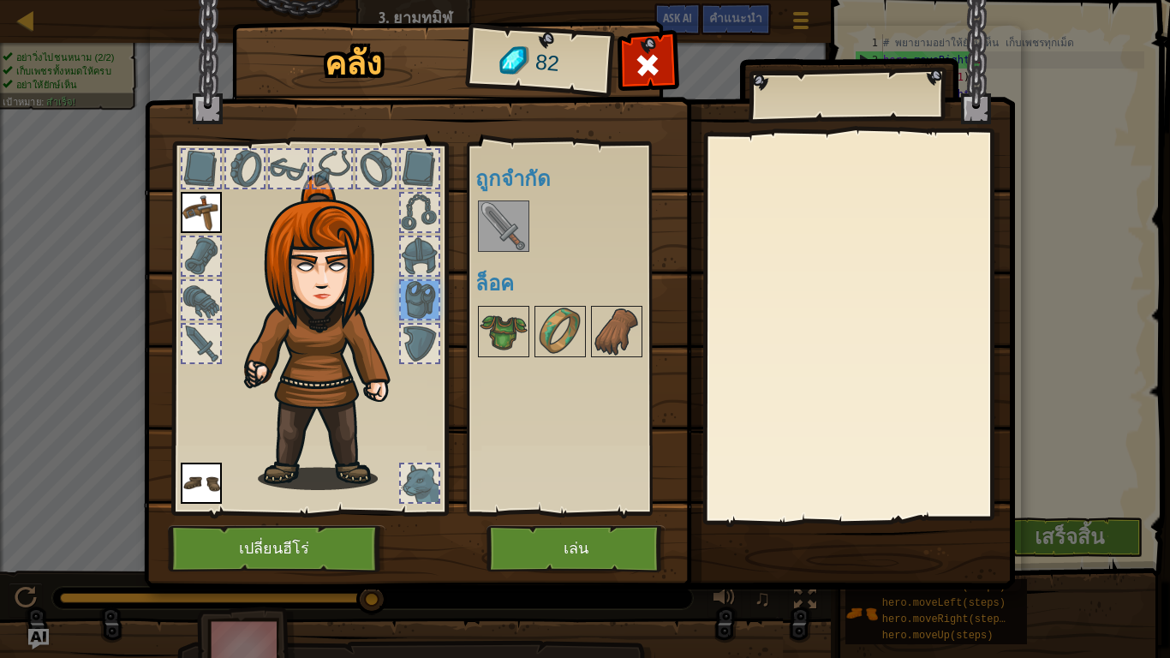
drag, startPoint x: 415, startPoint y: 301, endPoint x: 565, endPoint y: 364, distance: 162.4
click at [444, 313] on div at bounding box center [309, 323] width 283 height 385
click at [565, 364] on div "พร้อมใช้งาน ใช้งาน ใช้งาน (ดับเบิลคลิ๊ก..เพื่อใช้งาน) ถูกจำกัด ล็อค" at bounding box center [582, 328] width 215 height 357
drag, startPoint x: 568, startPoint y: 353, endPoint x: 564, endPoint y: 338, distance: 15.0
click at [567, 347] on img at bounding box center [560, 331] width 48 height 48
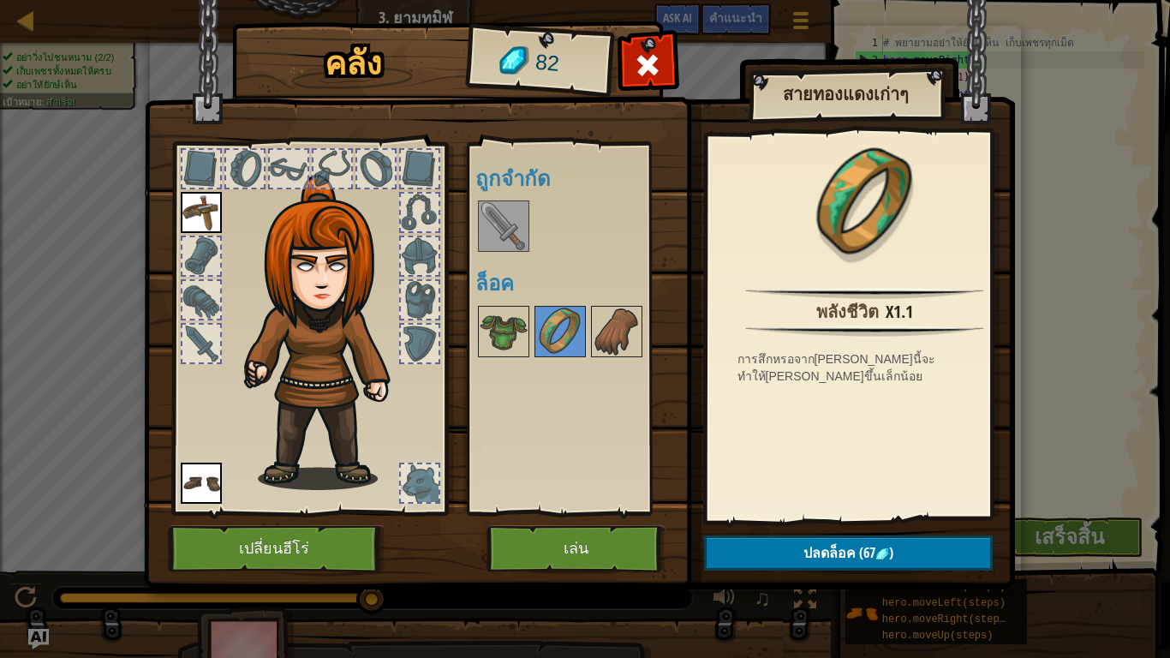
click at [493, 283] on h4 "ล็อค" at bounding box center [582, 282] width 215 height 22
click at [445, 283] on div at bounding box center [309, 323] width 283 height 385
click at [502, 235] on img at bounding box center [504, 226] width 48 height 48
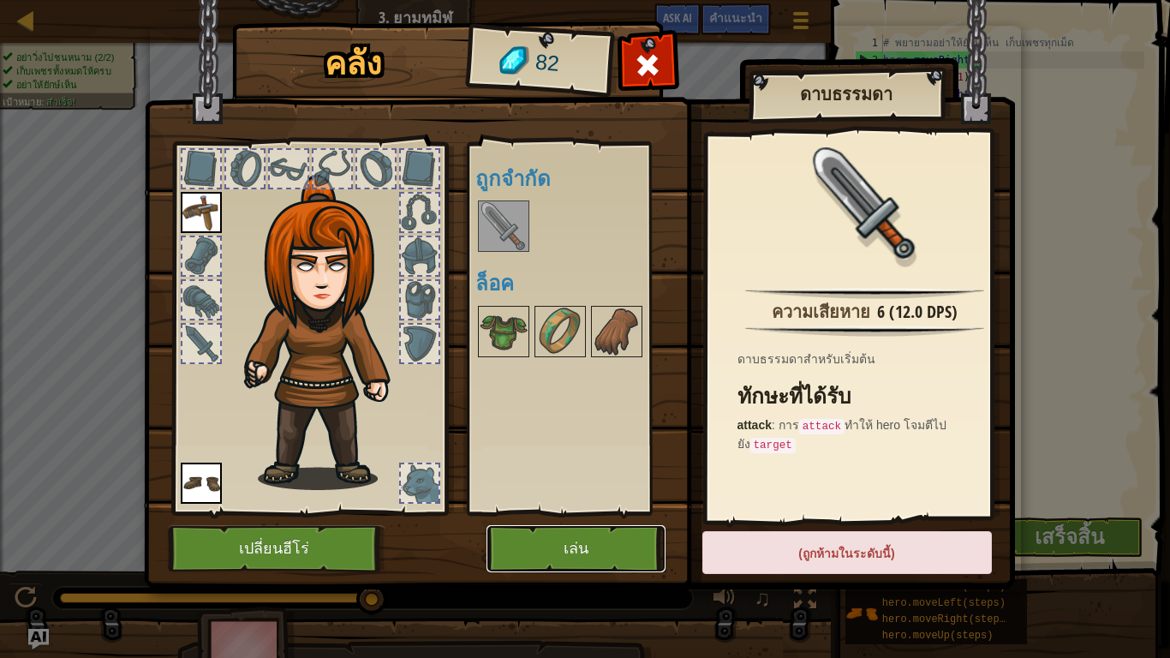
click at [596, 538] on button "เล่น" at bounding box center [575, 548] width 179 height 47
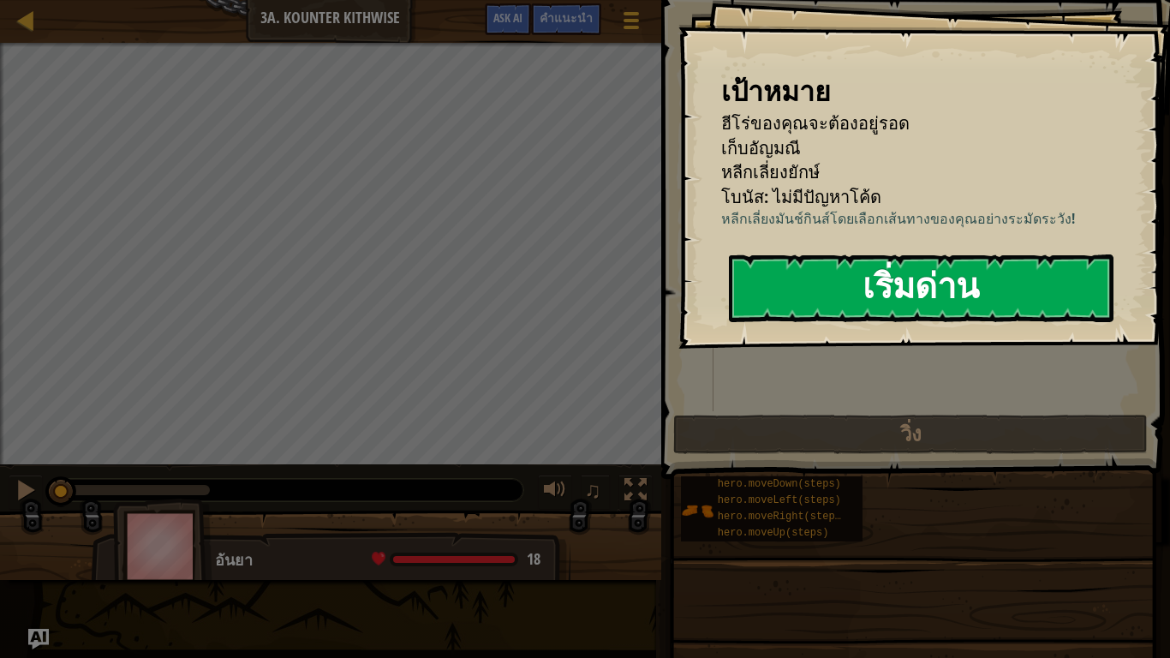
click at [778, 297] on button "เริ่มด่าน" at bounding box center [921, 288] width 384 height 68
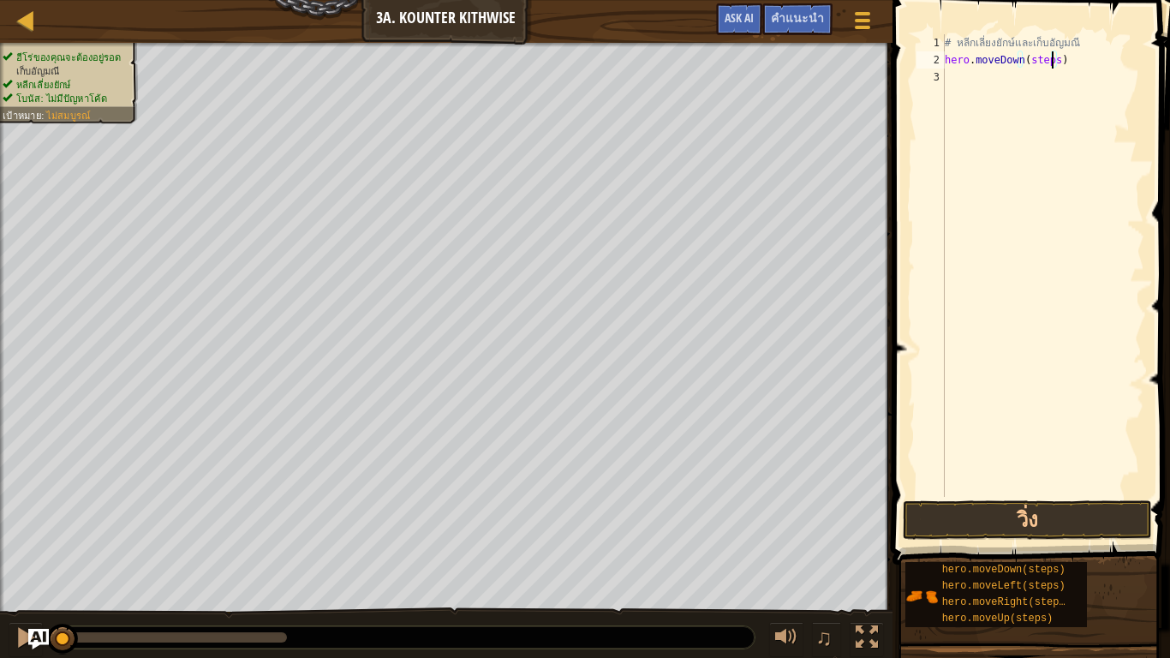
click at [1051, 59] on div "# หลีกเลี่ยงยักษ์และเก็บ[PERSON_NAME] hero . moveDown ( steps )" at bounding box center [1042, 282] width 203 height 497
click at [1034, 62] on div "# หลีกเลี่ยงยักษ์และเก็บ[PERSON_NAME] hero . moveDown )" at bounding box center [1042, 282] width 203 height 497
type textarea "h"
click at [1052, 58] on div "# หลีกเลี่ยงยักษ์และเก็บ[PERSON_NAME] hero . moveDown ( steps )" at bounding box center [1042, 265] width 203 height 462
type textarea "hero.moveDown(2)"
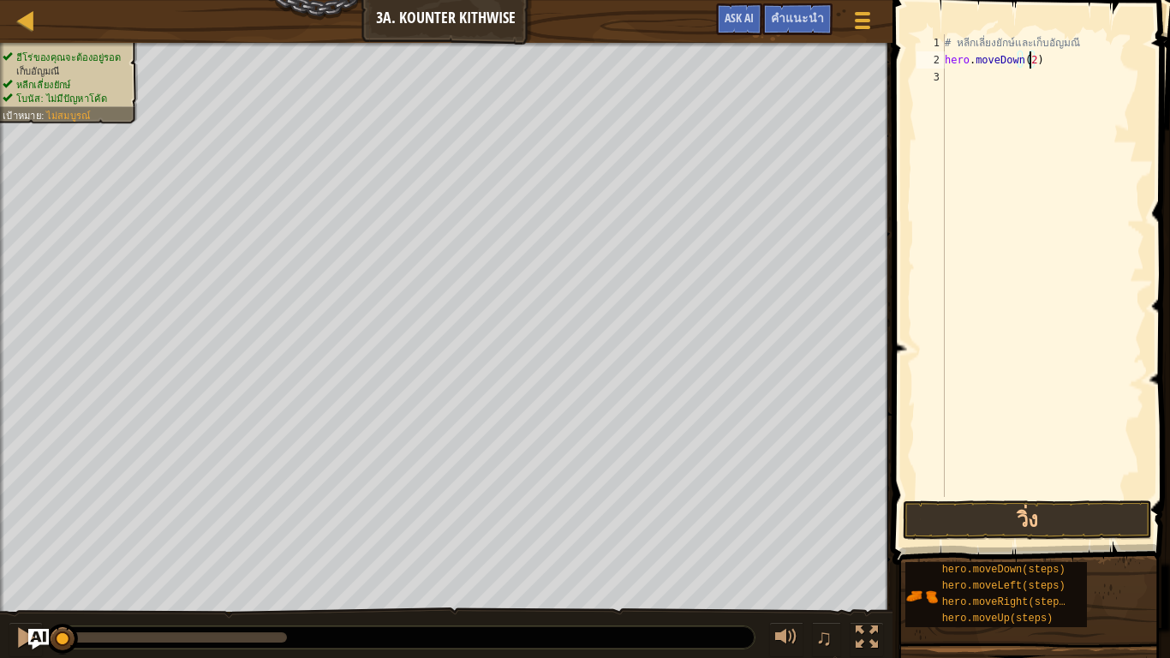
scroll to position [8, 6]
click at [968, 80] on div "# หลีกเลี่ยงยักษ์และเก็บ[PERSON_NAME] hero . moveDown ( 2 )" at bounding box center [1042, 282] width 203 height 497
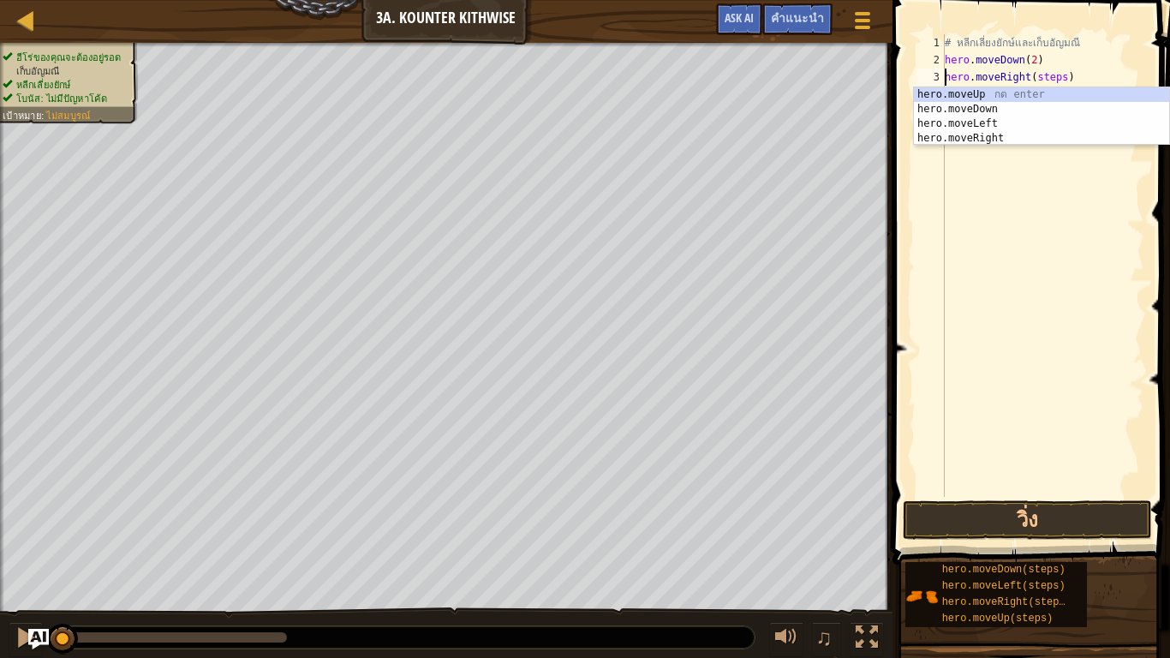
click at [1056, 78] on div "# หลีกเลี่ยงยักษ์และเก็บ[PERSON_NAME] hero . moveDown ( 2 ) hero . moveRight ( …" at bounding box center [1042, 282] width 203 height 497
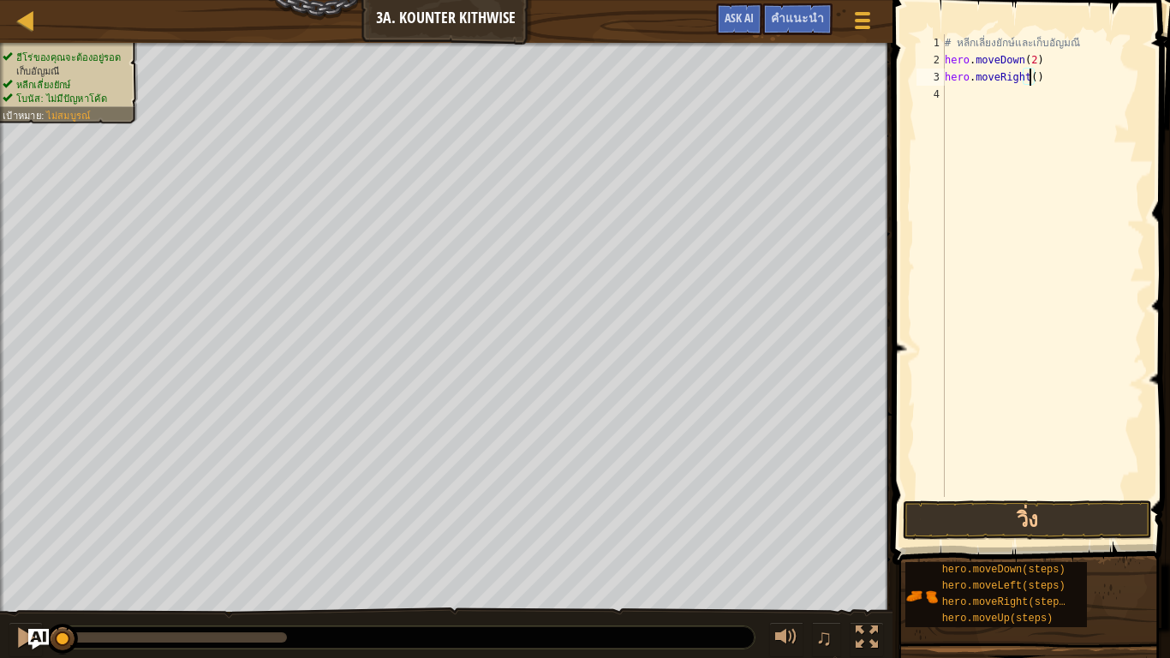
scroll to position [8, 7]
click at [1037, 93] on div "# หลีกเลี่ยงยักษ์และเก็บ[PERSON_NAME] hero . moveDown ( 2 ) hero . moveRight ( …" at bounding box center [1042, 282] width 203 height 497
click at [1040, 94] on div "# หลีกเลี่ยงยักษ์และเก็บ[PERSON_NAME] hero . moveDown ( 2 ) hero . moveRight ( …" at bounding box center [1042, 282] width 203 height 497
type textarea "hero.moveUp(1)"
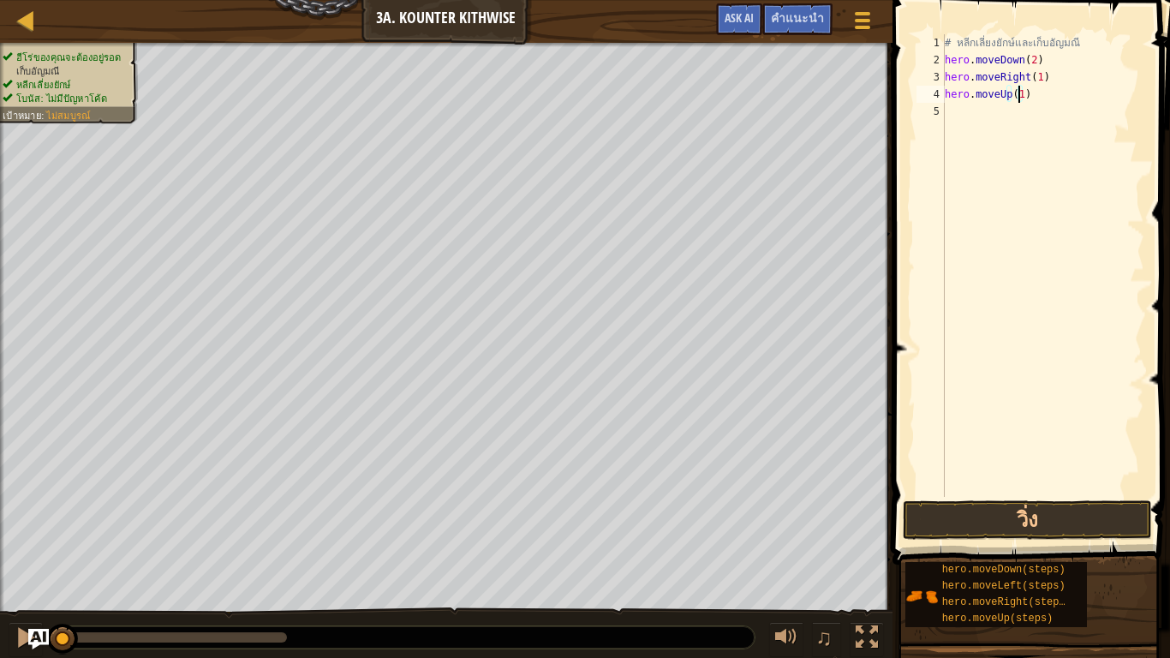
click at [949, 111] on div "# หลีกเลี่ยงยักษ์และเก็บ[PERSON_NAME] hero . moveDown ( 2 ) hero . moveRight ( …" at bounding box center [1042, 282] width 203 height 497
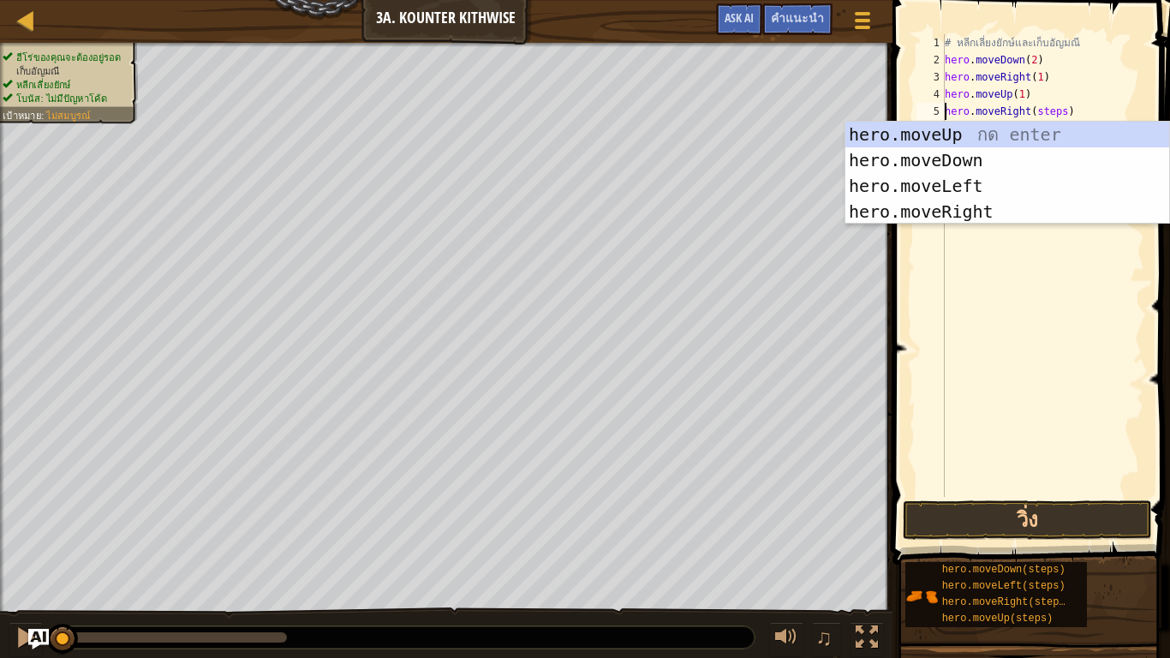
click at [1056, 110] on div "# หลีกเลี่ยงยักษ์และเก็บ[PERSON_NAME] hero . moveDown ( 2 ) hero . moveRight ( …" at bounding box center [1042, 282] width 203 height 497
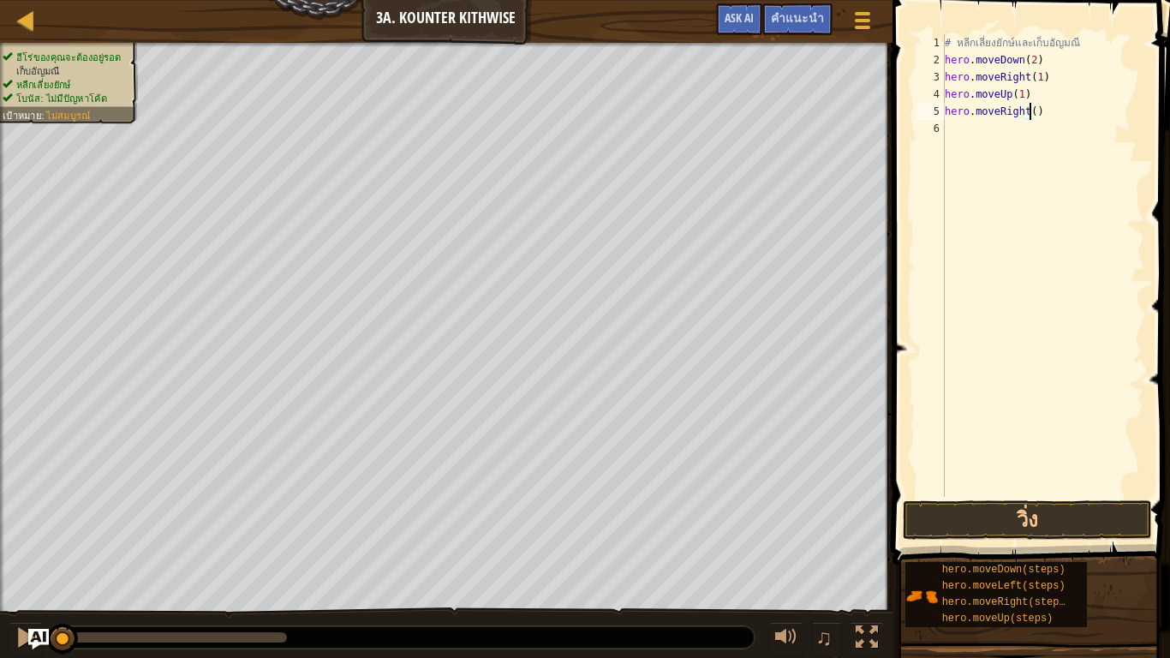
scroll to position [8, 7]
type textarea "hero.moveRight(1)"
click at [1084, 516] on button "วิ่ง" at bounding box center [1027, 519] width 249 height 39
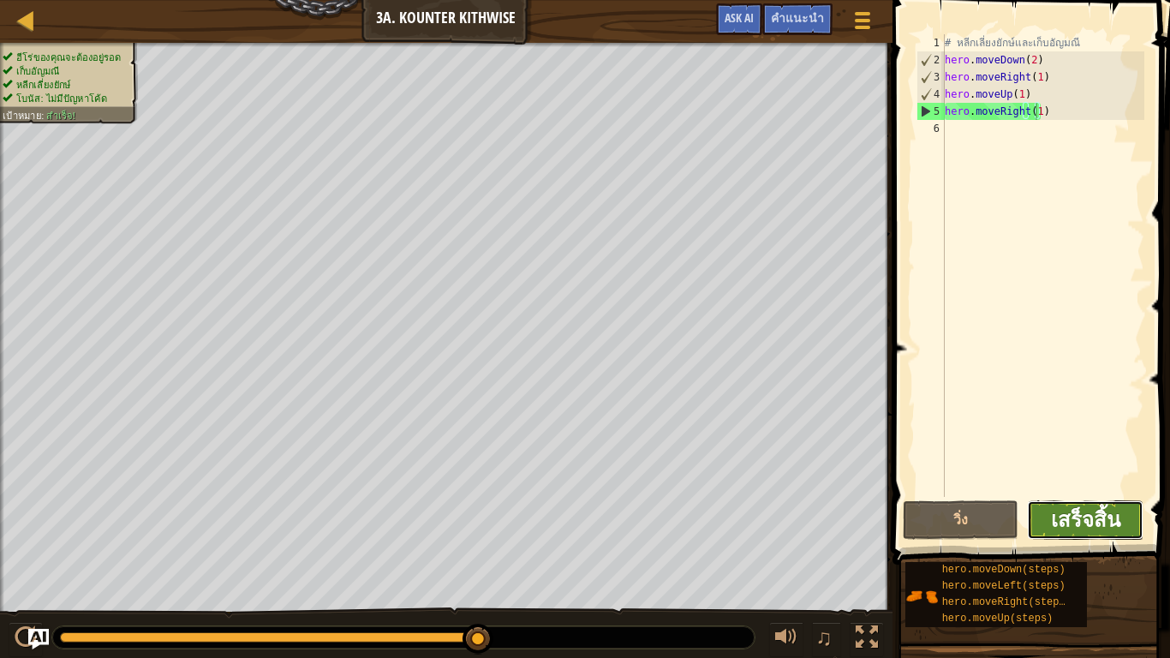
click at [1099, 516] on span "เสร็จสิ้น" at bounding box center [1085, 518] width 69 height 27
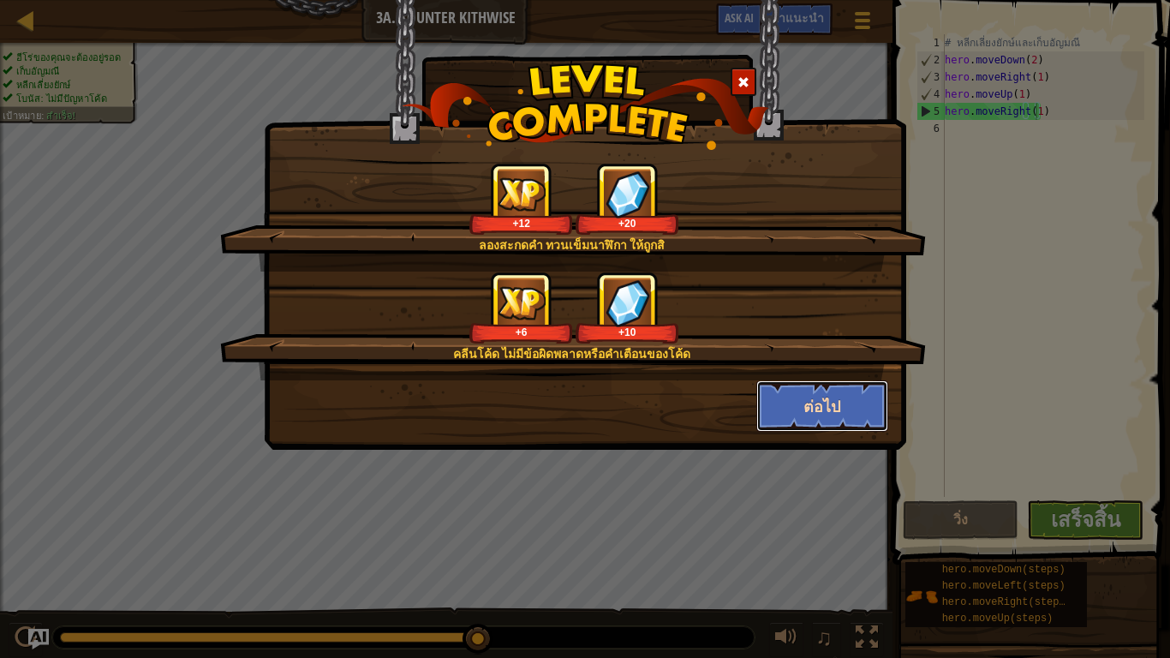
click at [809, 404] on button "ต่อไป" at bounding box center [822, 405] width 133 height 51
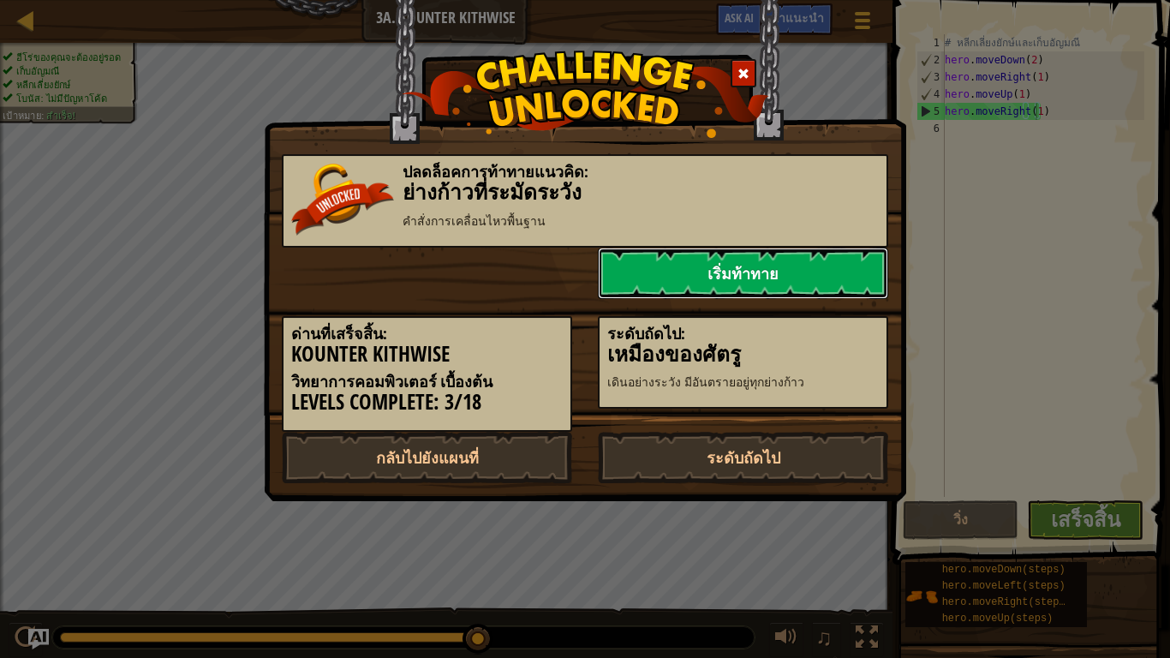
click at [716, 272] on link "เริ่มท้าทาย" at bounding box center [743, 272] width 290 height 51
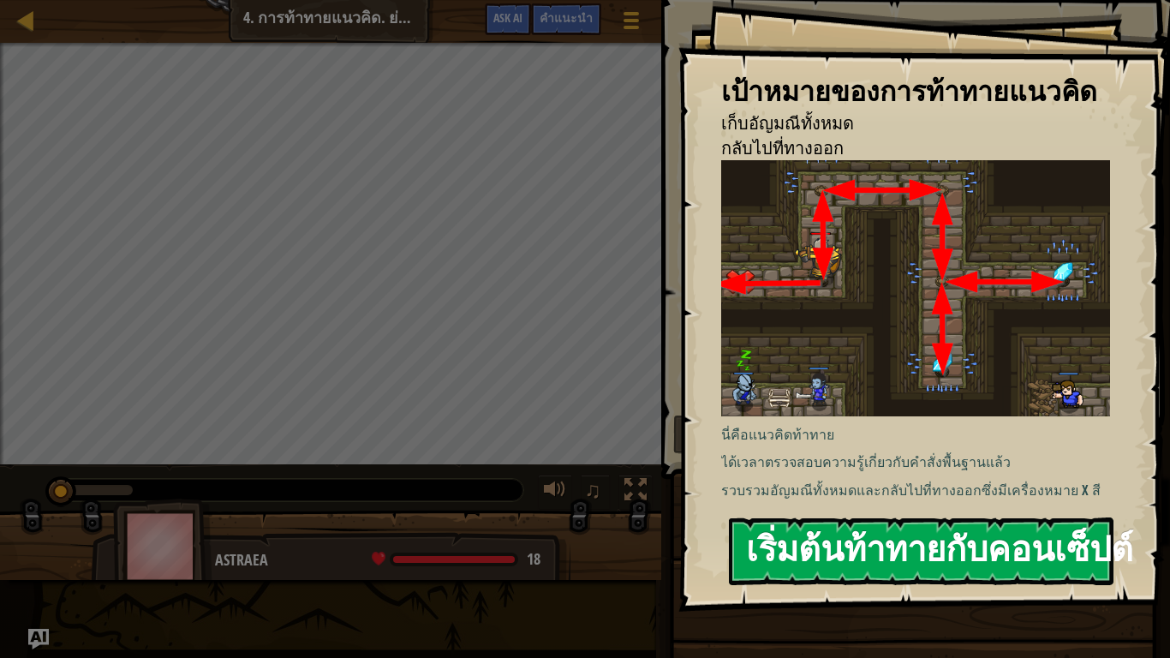
click at [829, 525] on button "เริ่มต้นท้าทายกับคอนเซ็ปต์" at bounding box center [921, 551] width 384 height 68
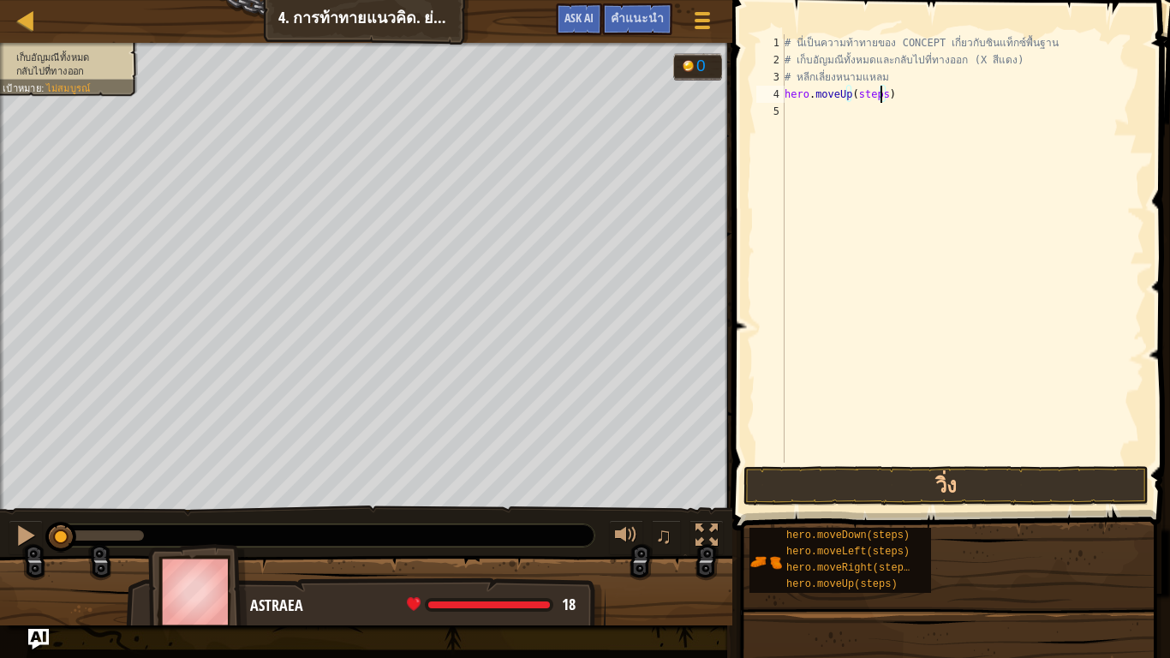
click at [878, 98] on div "# นี่เป็นความท้าทายของ CONCEPT เกี่ยวกับซินแท็กซ์พื้นฐาน # เก็บอัญมณีทั้งหมดและ…" at bounding box center [962, 265] width 363 height 462
click at [893, 110] on div "# นี่เป็นความท้าทายของ CONCEPT เกี่ยวกับซินแท็กซ์พื้นฐาน # เก็บอัญมณีทั้งหมดและ…" at bounding box center [962, 265] width 363 height 462
click at [873, 111] on div "# นี่เป็นความท้าทายของ CONCEPT เกี่ยวกับซินแท็กซ์พื้นฐาน # เก็บ[PERSON_NAME]ทั้…" at bounding box center [962, 265] width 363 height 462
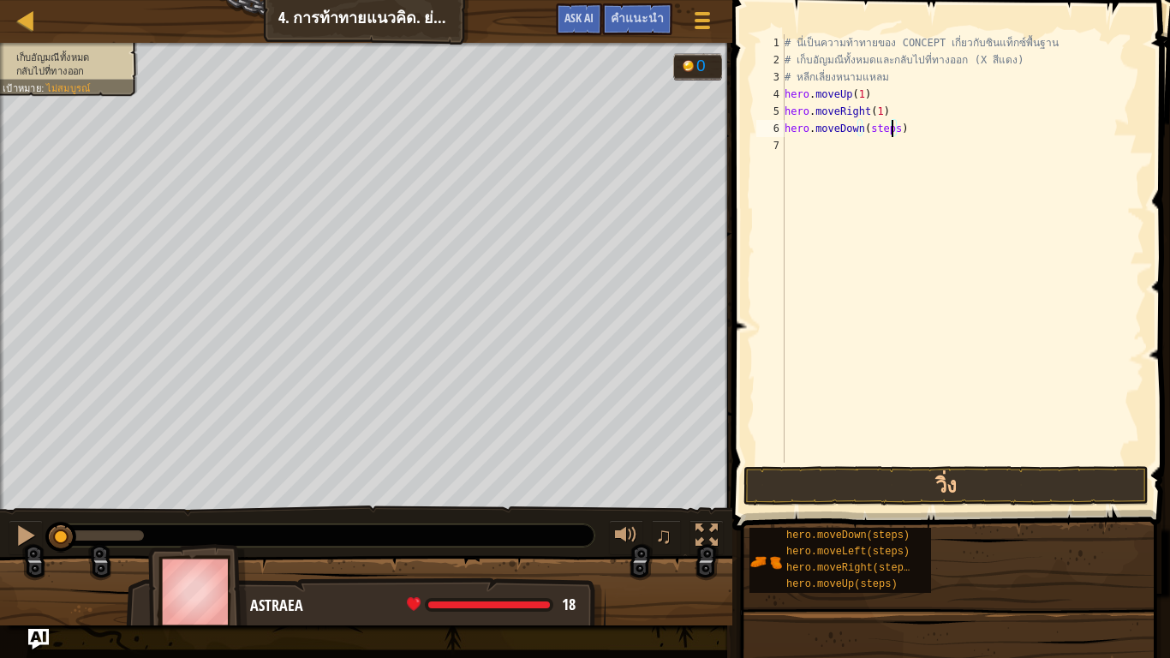
click at [889, 128] on div "# นี่เป็นความท้าทายของ CONCEPT เกี่ยวกับซินแท็กซ์พื้นฐาน # เก็บอัญมณีทั้งหมดและ…" at bounding box center [962, 265] width 363 height 462
type textarea "hero.moveDown(2)"
click at [794, 146] on div "# นี่เป็นความท้าทายของ CONCEPT เกี่ยวกับซินแท็กซ์พื้นฐาน # เก็บ[PERSON_NAME]ทั้…" at bounding box center [962, 265] width 363 height 462
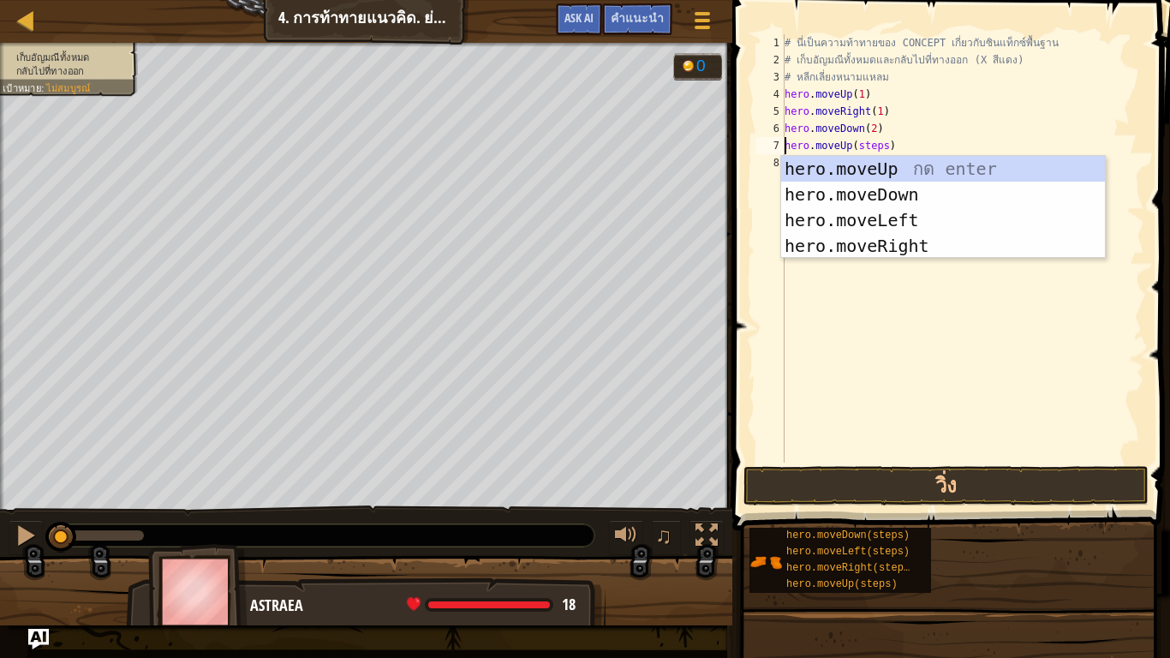
click at [878, 144] on div "# นี่เป็นความท้าทายของ CONCEPT เกี่ยวกับซินแท็กซ์พื้นฐาน # เก็บ[PERSON_NAME]ทั้…" at bounding box center [962, 265] width 363 height 462
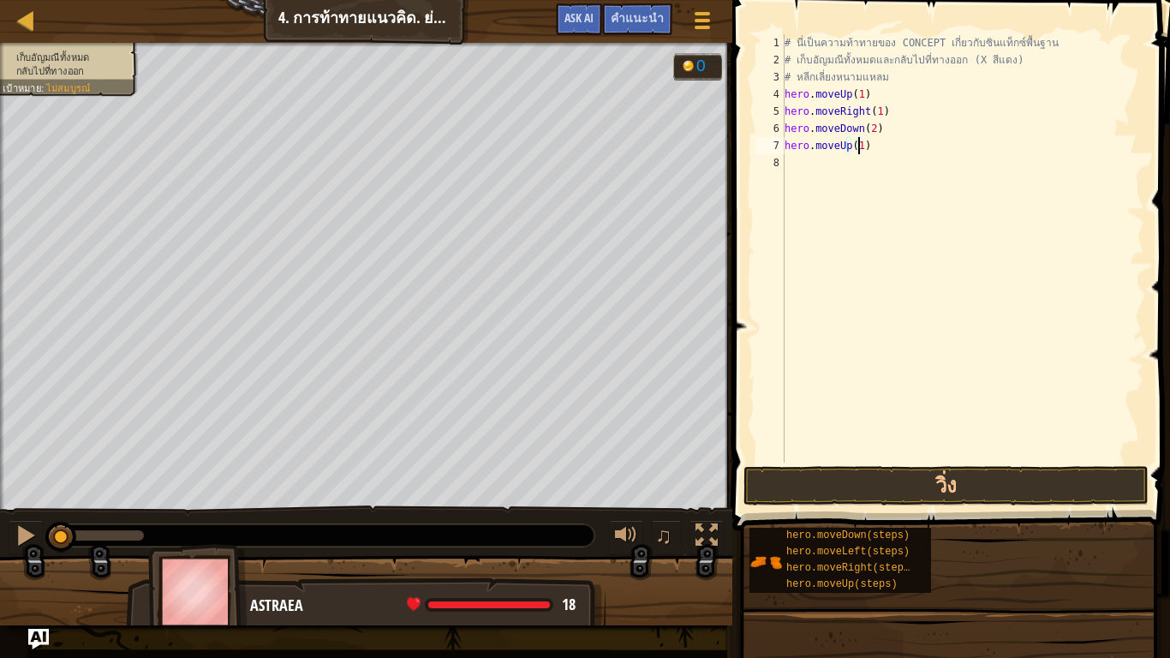
scroll to position [8, 5]
click at [988, 141] on div "# นี่เป็นความท้าทายของ CONCEPT เกี่ยวกับซินแท็กซ์พื้นฐาน # เก็บ[PERSON_NAME]ทั้…" at bounding box center [962, 265] width 363 height 462
click at [987, 141] on div "# นี่เป็นความท้าทายของ CONCEPT เกี่ยวกับซินแท็กซ์พื้นฐาน # เก็บ[PERSON_NAME]ทั้…" at bounding box center [962, 265] width 363 height 462
type textarea "h"
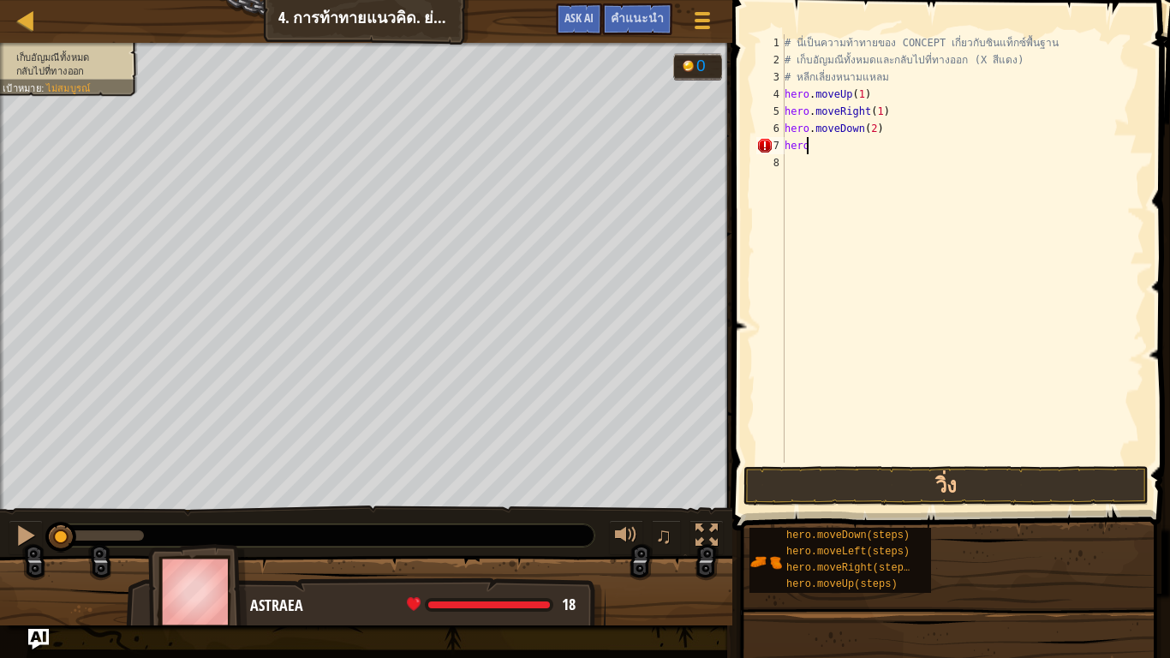
scroll to position [8, 0]
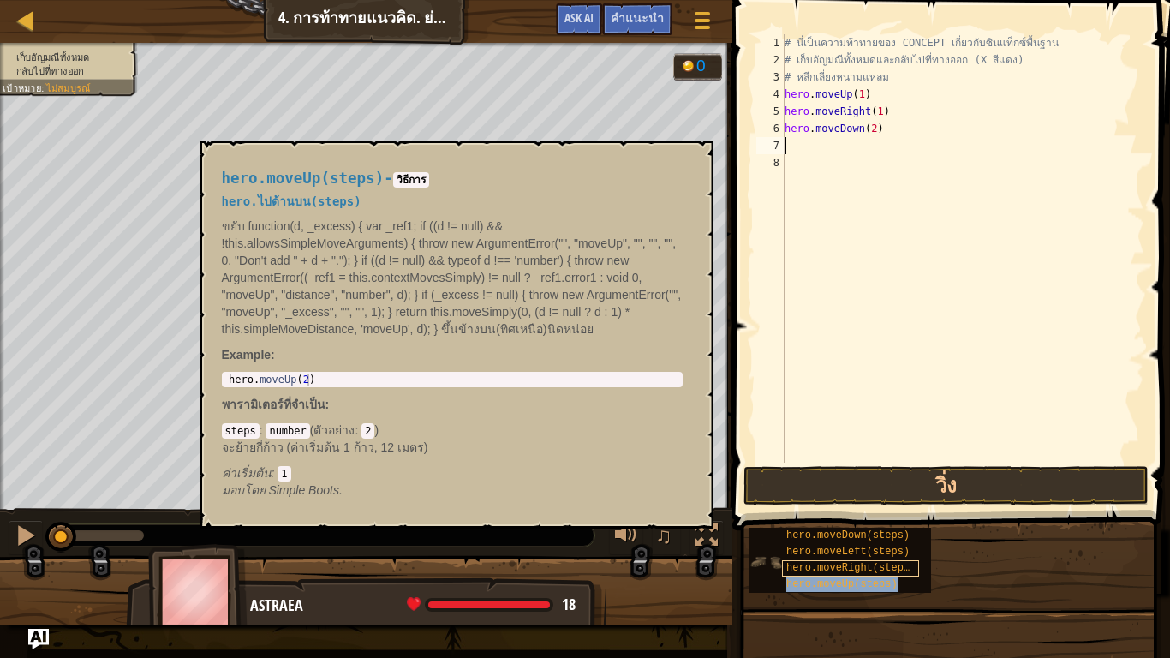
drag, startPoint x: 837, startPoint y: 585, endPoint x: 843, endPoint y: 568, distance: 18.4
click at [838, 548] on span "hero.moveUp(steps)" at bounding box center [841, 584] width 111 height 12
click at [879, 144] on div "# นี่เป็นความท้าทายของ CONCEPT เกี่ยวกับซินแท็กซ์พื้นฐาน # เก็บ[PERSON_NAME]ทั้…" at bounding box center [962, 248] width 363 height 428
type textarea "hero.moveUp(1)"
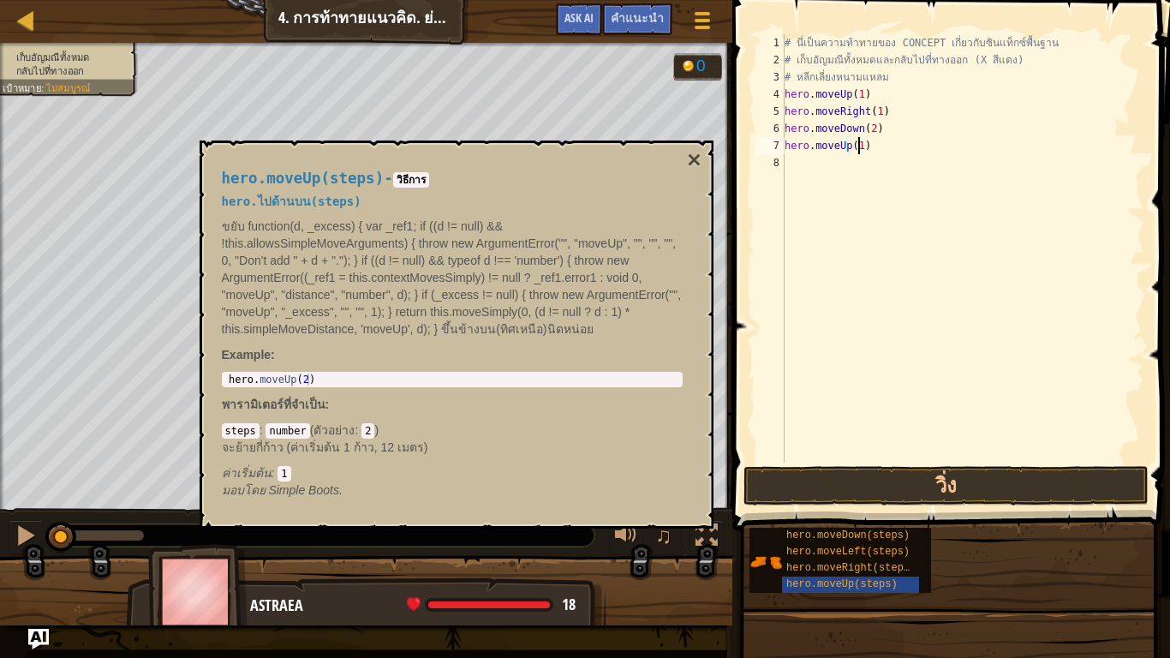
click at [801, 169] on div "# นี่เป็นความท้าทายของ CONCEPT เกี่ยวกับซินแท็กซ์พื้นฐาน # เก็บอัญมณีทั้งหมดและ…" at bounding box center [962, 265] width 363 height 462
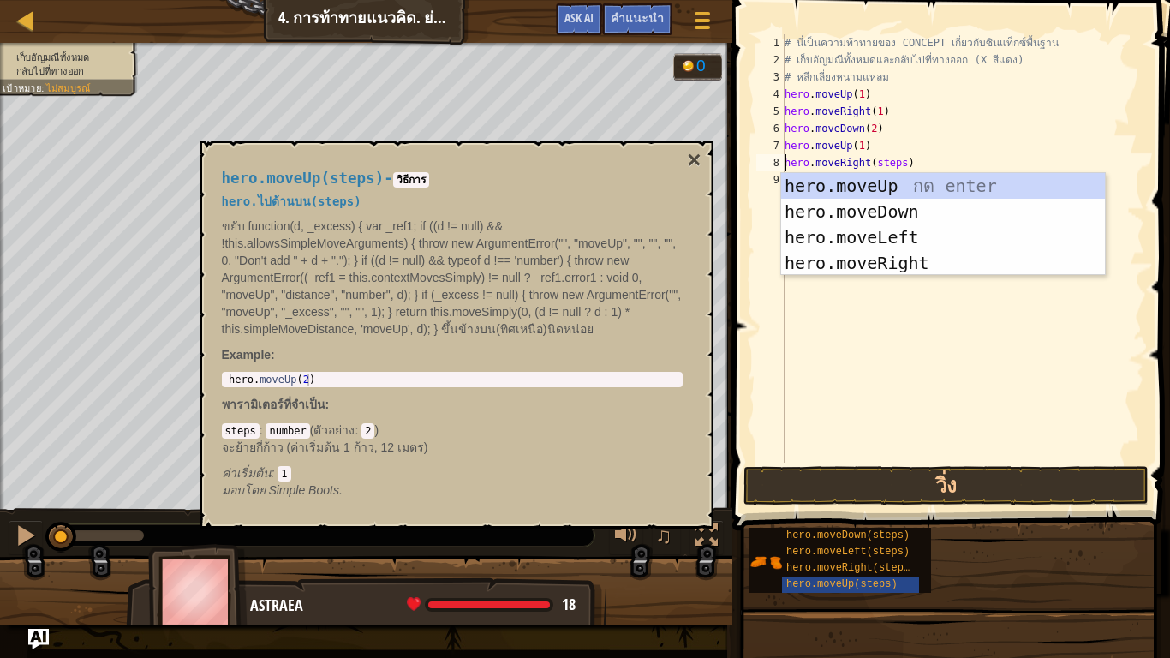
click at [895, 163] on div "# นี่เป็นความท้าทายของ CONCEPT เกี่ยวกับซินแท็กซ์พื้นฐาน # เก็บอัญมณีทั้งหมดและ…" at bounding box center [962, 265] width 363 height 462
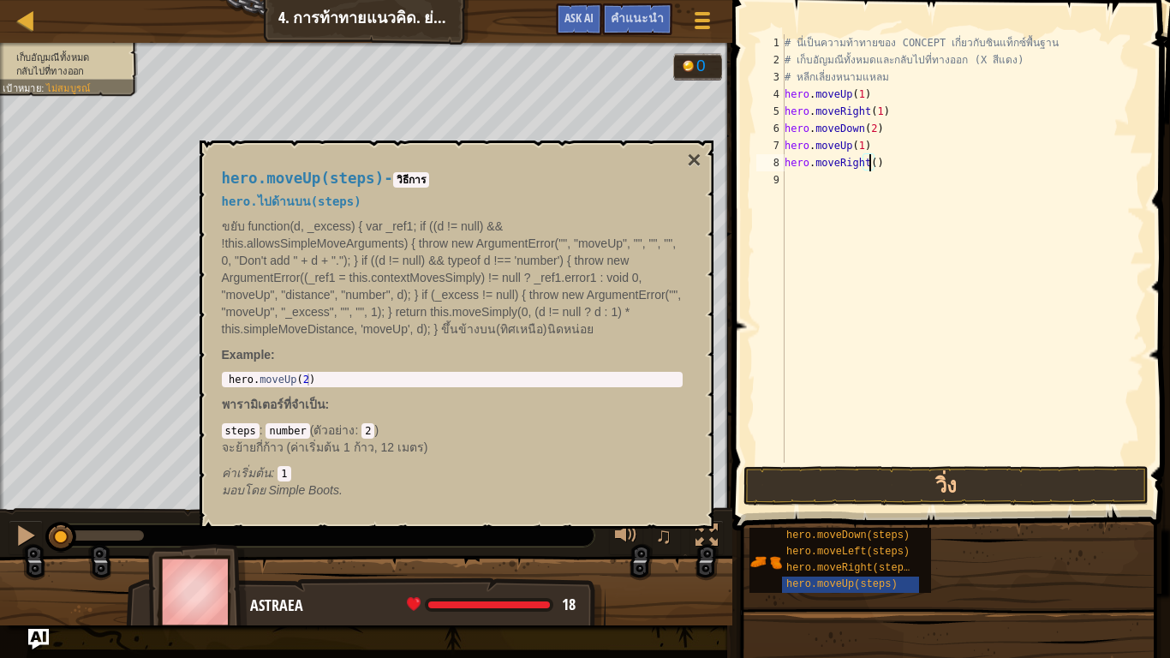
type textarea "hero.moveRight(1)"
click at [798, 176] on div "# นี่เป็นความท้าทายของ CONCEPT เกี่ยวกับซินแท็กซ์พื้นฐาน # เก็บอัญมณีทั้งหมดและ…" at bounding box center [962, 265] width 363 height 462
click at [692, 156] on button "×" at bounding box center [694, 160] width 14 height 24
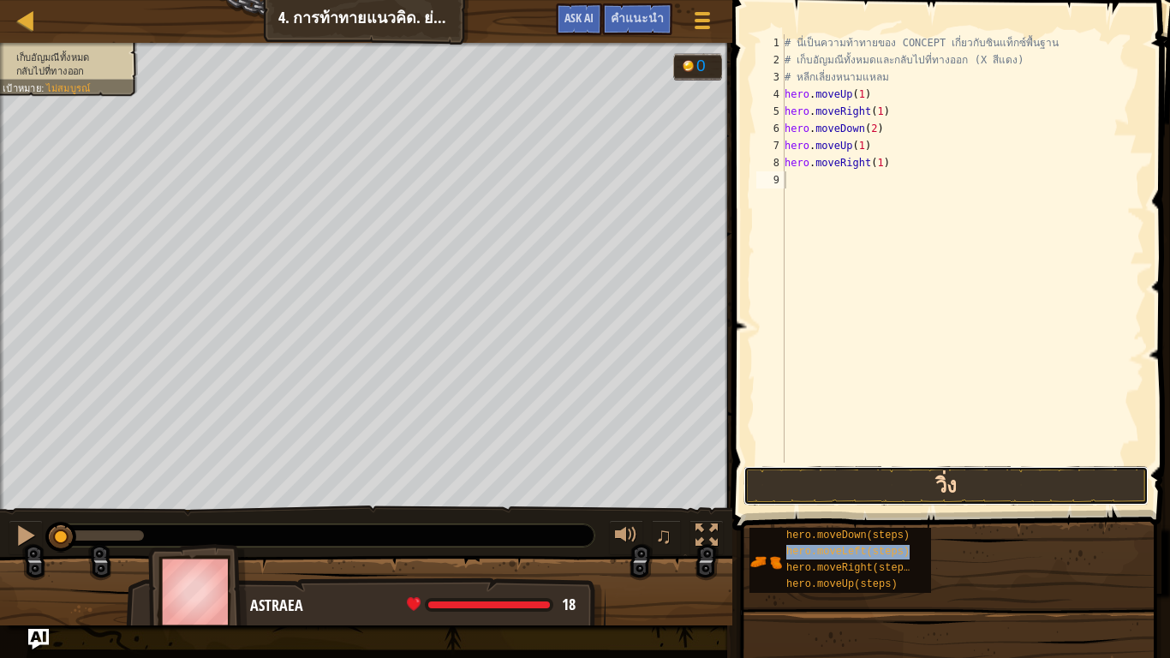
click at [900, 487] on button "วิ่ง" at bounding box center [945, 485] width 405 height 39
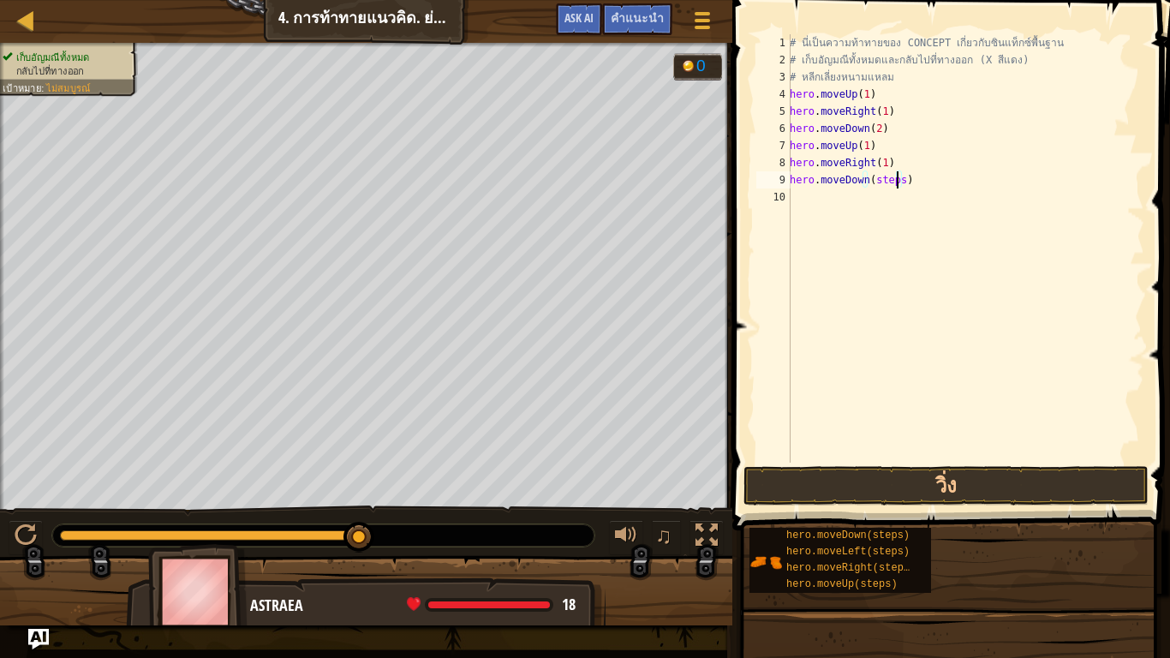
click at [896, 181] on div "# นี่เป็นความท้าทายของ CONCEPT เกี่ยวกับซินแท็กซ์พื้นฐาน # เก็บ[PERSON_NAME]ทั้…" at bounding box center [965, 265] width 358 height 462
click at [883, 197] on div "# นี่เป็นความท้าทายของ CONCEPT เกี่ยวกับซินแท็กซ์พื้นฐาน # เก็บ[PERSON_NAME]ทั้…" at bounding box center [965, 265] width 358 height 462
type textarea "hero.moveUp(1)"
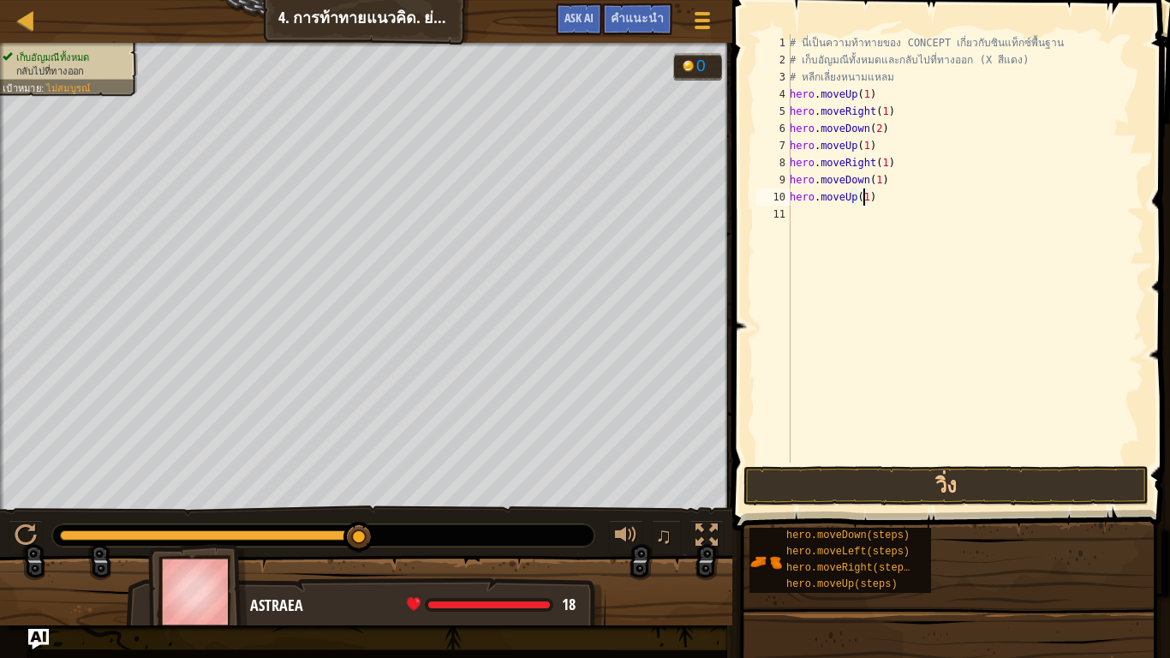
click at [805, 216] on div "# นี่เป็นความท้าทายของ CONCEPT เกี่ยวกับซินแท็กซ์พื้นฐาน # เก็บ[PERSON_NAME]ทั้…" at bounding box center [965, 265] width 358 height 462
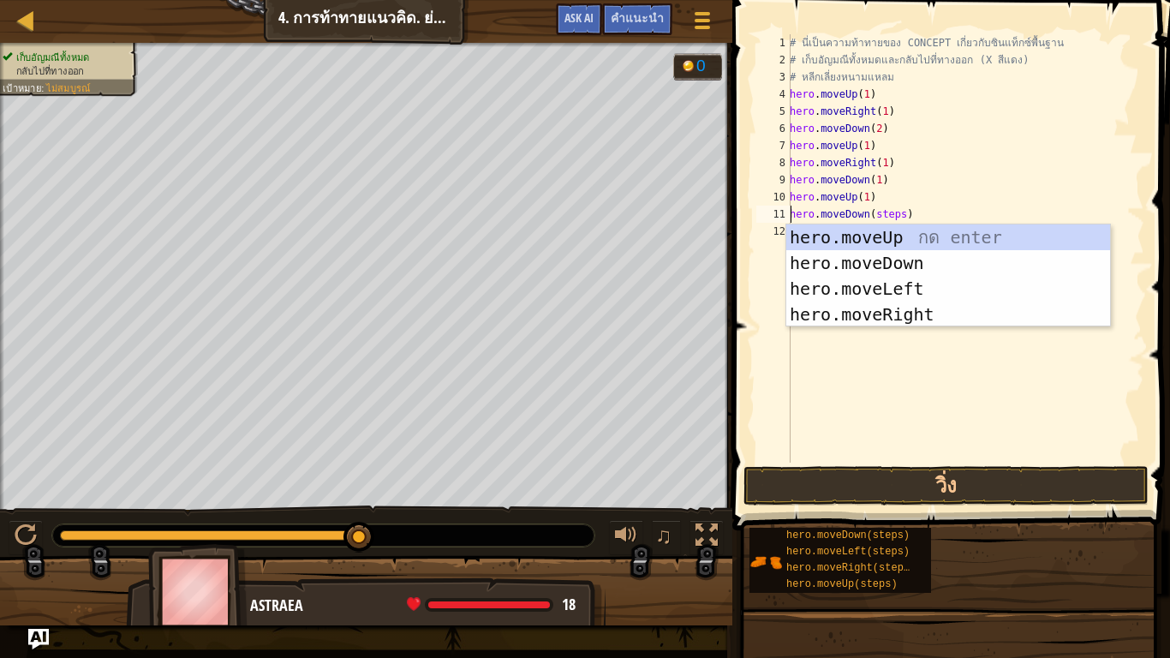
click at [896, 216] on div "# นี่เป็นความท้าทายของ CONCEPT เกี่ยวกับซินแท็กซ์พื้นฐาน # เก็บ[PERSON_NAME]ทั้…" at bounding box center [965, 265] width 358 height 462
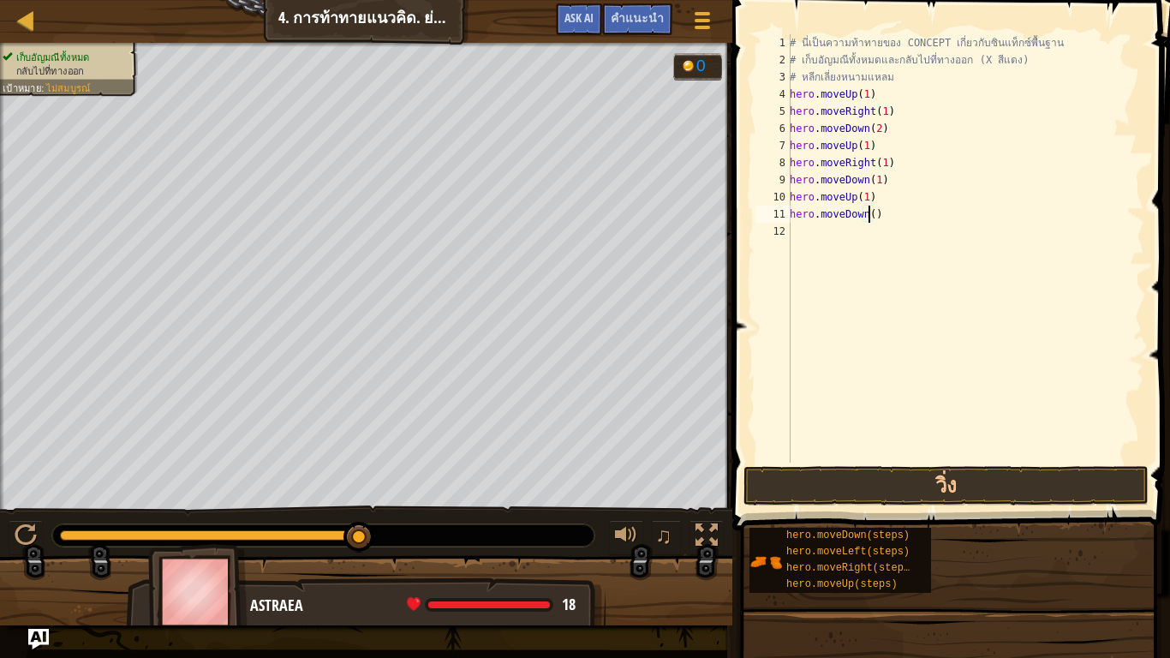
scroll to position [8, 6]
click at [895, 232] on div "# นี่เป็นความท้าทายของ CONCEPT เกี่ยวกับซินแท็กซ์พื้นฐาน # เก็บ[PERSON_NAME]ทั้…" at bounding box center [965, 265] width 358 height 462
type textarea "hero.moveDown(1)"
click at [807, 256] on div "# นี่เป็นความท้าทายของ CONCEPT เกี่ยวกับซินแท็กซ์พื้นฐาน # เก็บ[PERSON_NAME]ทั้…" at bounding box center [965, 265] width 358 height 462
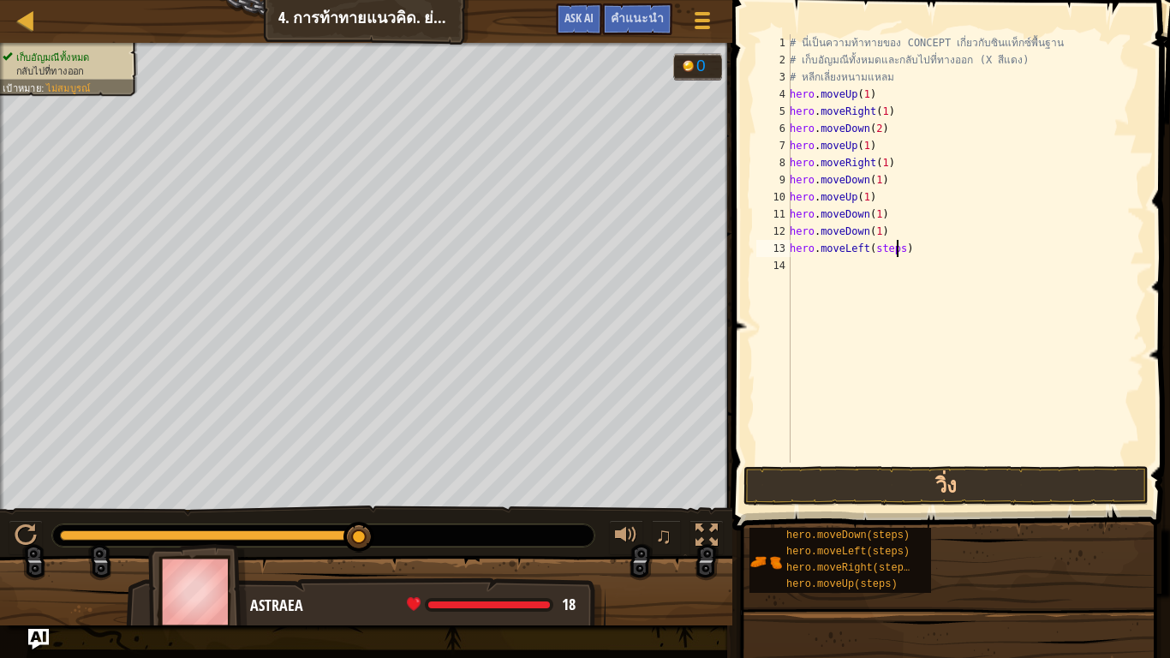
click at [896, 247] on div "# นี่เป็นความท้าทายของ CONCEPT เกี่ยวกับซินแท็กซ์พื้นฐาน # เก็บ[PERSON_NAME]ทั้…" at bounding box center [965, 265] width 358 height 462
click at [867, 483] on button "วิ่ง" at bounding box center [945, 485] width 405 height 39
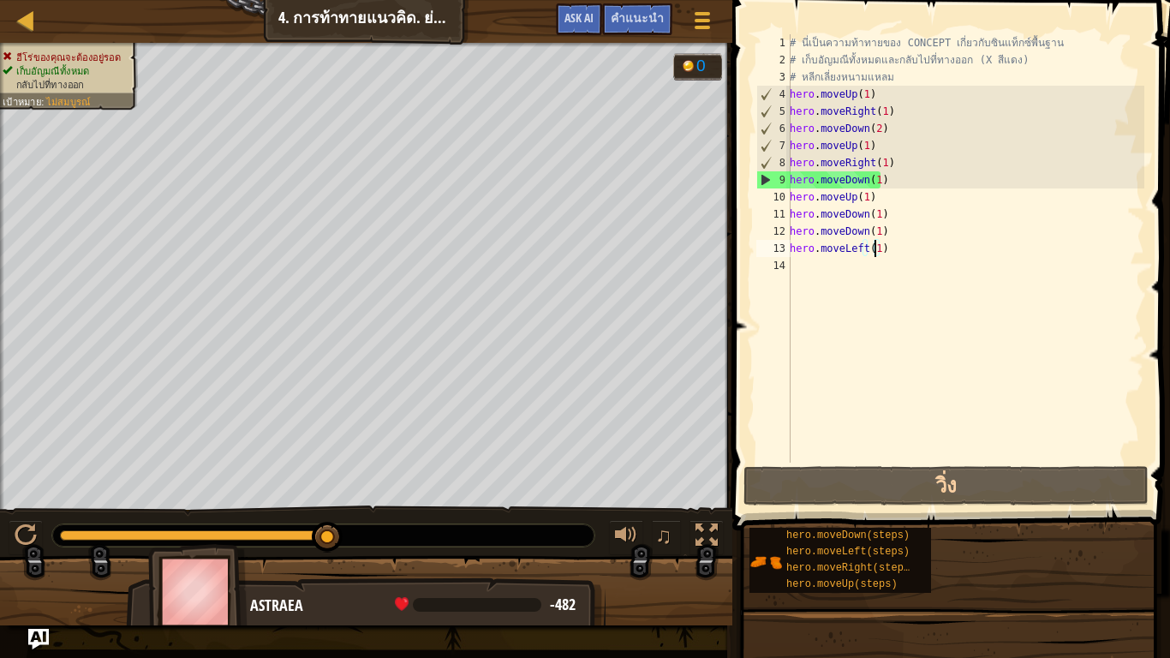
click at [883, 253] on div "# นี่เป็นความท้าทายของ CONCEPT เกี่ยวกับซินแท็กซ์พื้นฐาน # เก็บ[PERSON_NAME]ทั้…" at bounding box center [965, 265] width 358 height 462
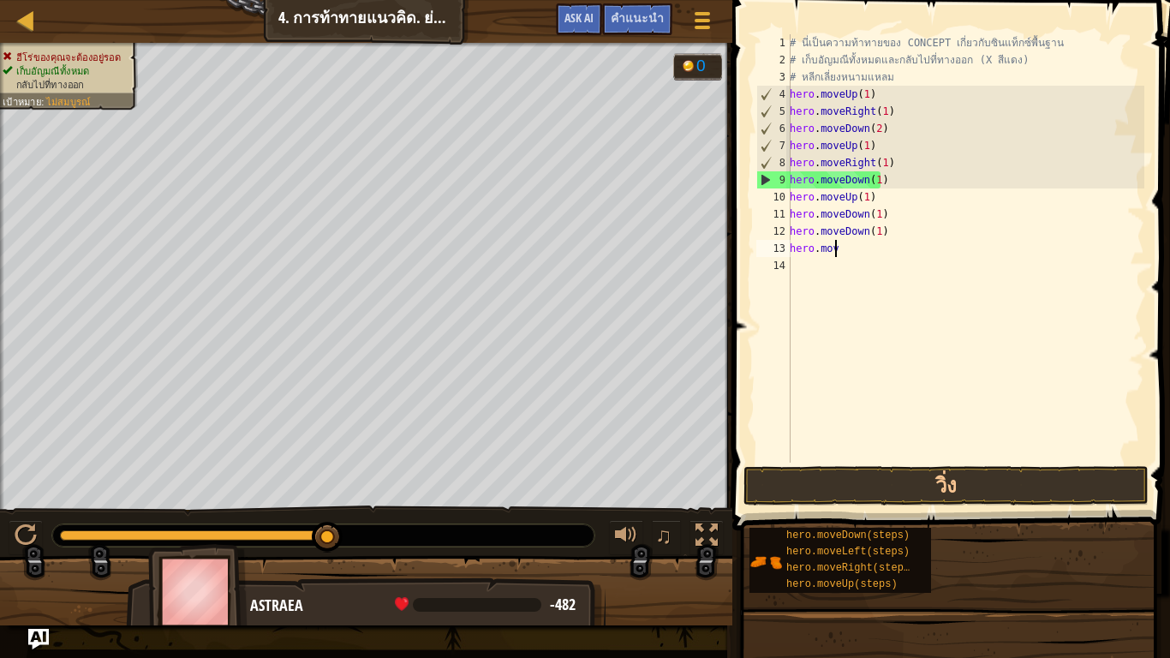
scroll to position [8, 2]
type textarea "h"
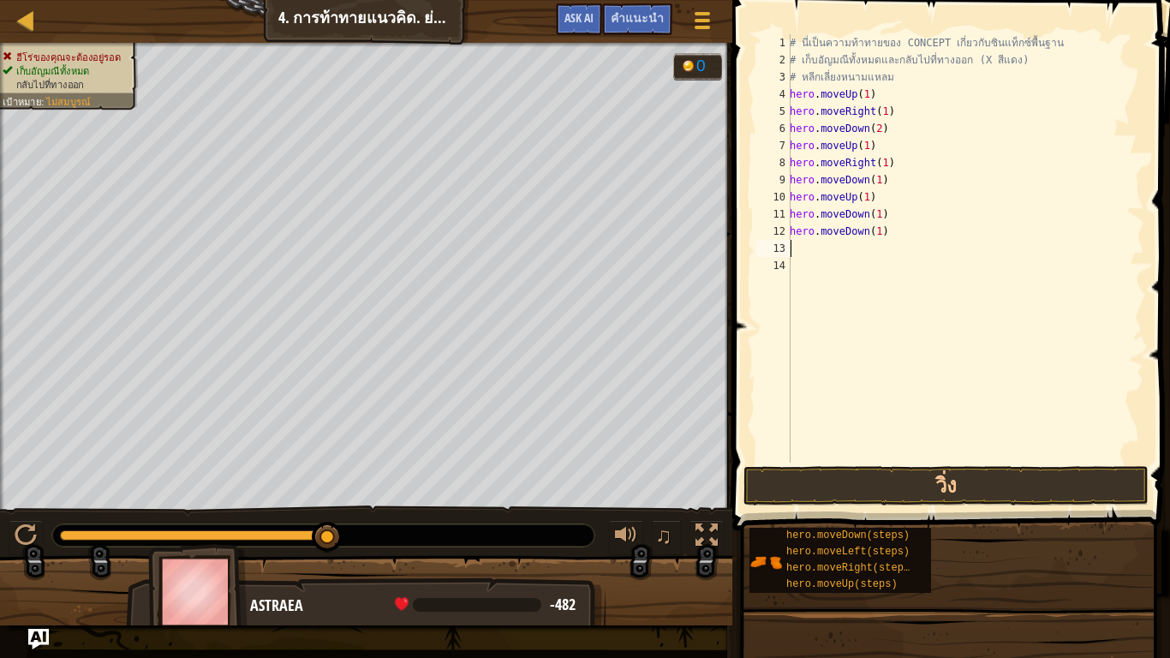
click at [882, 235] on div "# นี่เป็นความท้าทายของ CONCEPT เกี่ยวกับซินแท็กซ์พื้นฐาน # เก็บ[PERSON_NAME]ทั้…" at bounding box center [965, 265] width 358 height 462
type textarea "h"
click at [885, 217] on div "# นี่เป็นความท้าทายของ CONCEPT เกี่ยวกับซินแท็กซ์พื้นฐาน # เก็บ[PERSON_NAME]ทั้…" at bounding box center [965, 265] width 358 height 462
type textarea "h"
click at [876, 196] on div "# นี่เป็นความท้าทายของ CONCEPT เกี่ยวกับซินแท็กซ์พื้นฐาน # เก็บ[PERSON_NAME]ทั้…" at bounding box center [965, 265] width 358 height 462
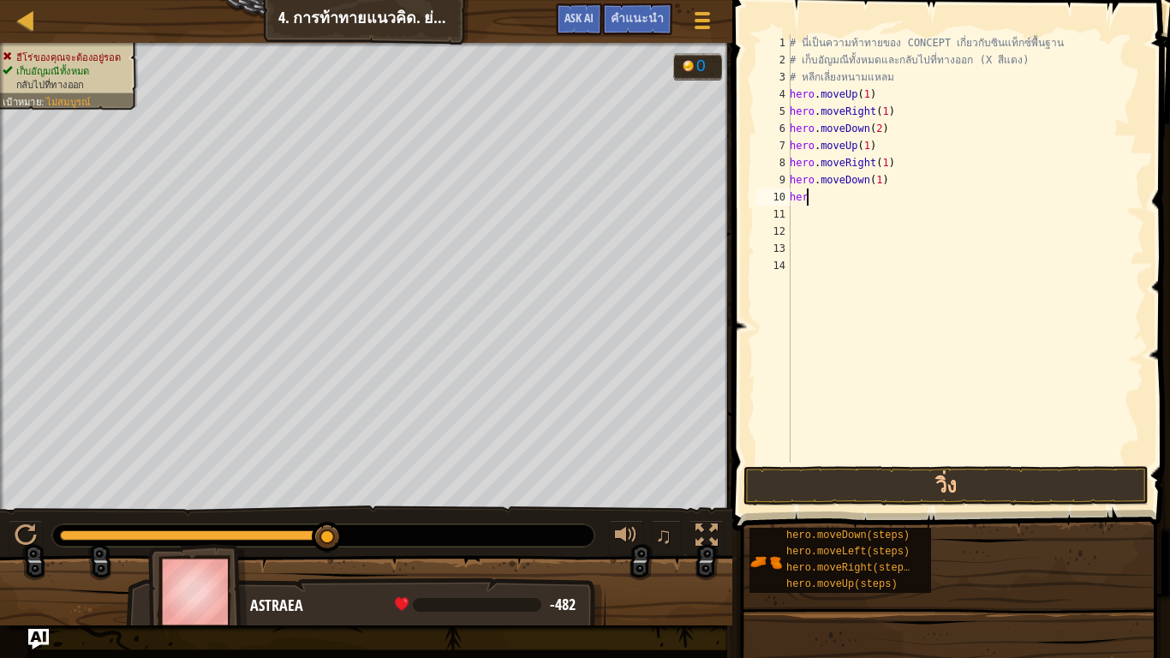
type textarea "h"
click at [880, 486] on button "วิ่ง" at bounding box center [945, 485] width 405 height 39
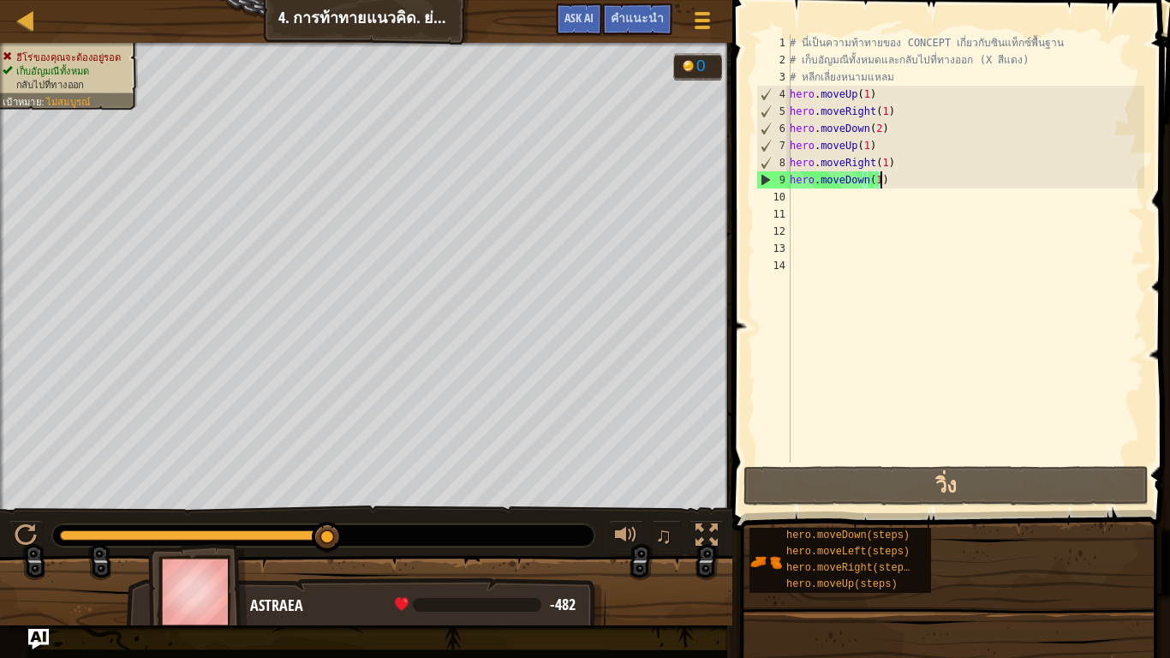
click at [879, 176] on div "# นี่เป็นความท้าทายของ CONCEPT เกี่ยวกับซินแท็กซ์พื้นฐาน # เก็บ[PERSON_NAME]ทั้…" at bounding box center [965, 265] width 358 height 462
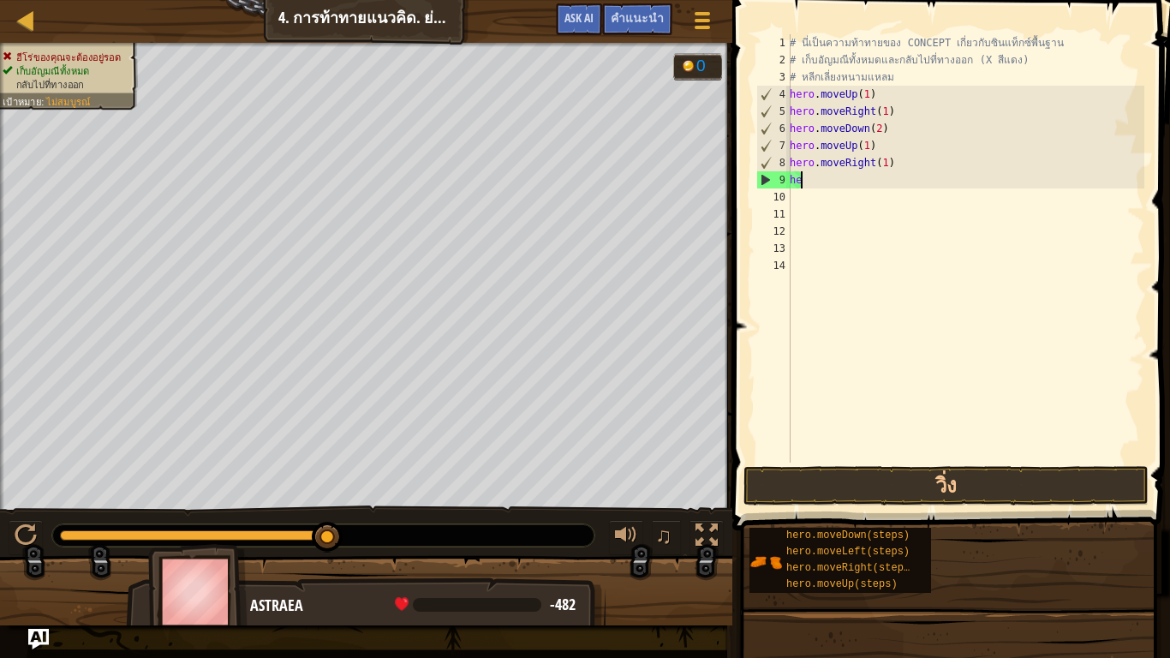
type textarea "h"
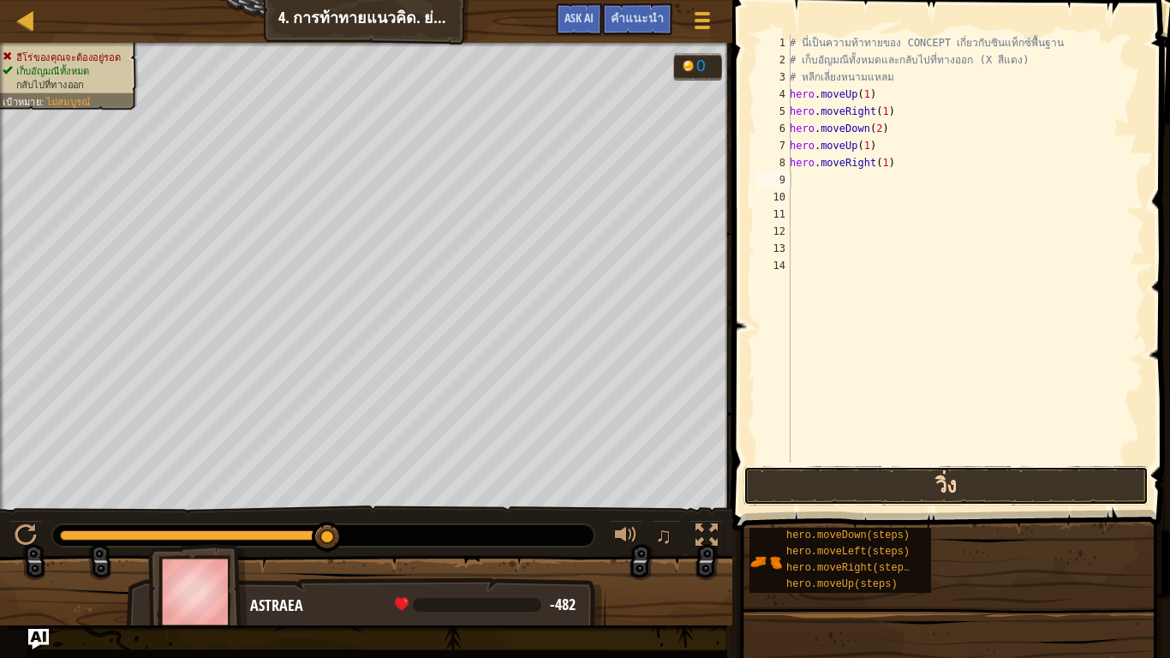
click at [899, 487] on button "วิ่ง" at bounding box center [945, 485] width 405 height 39
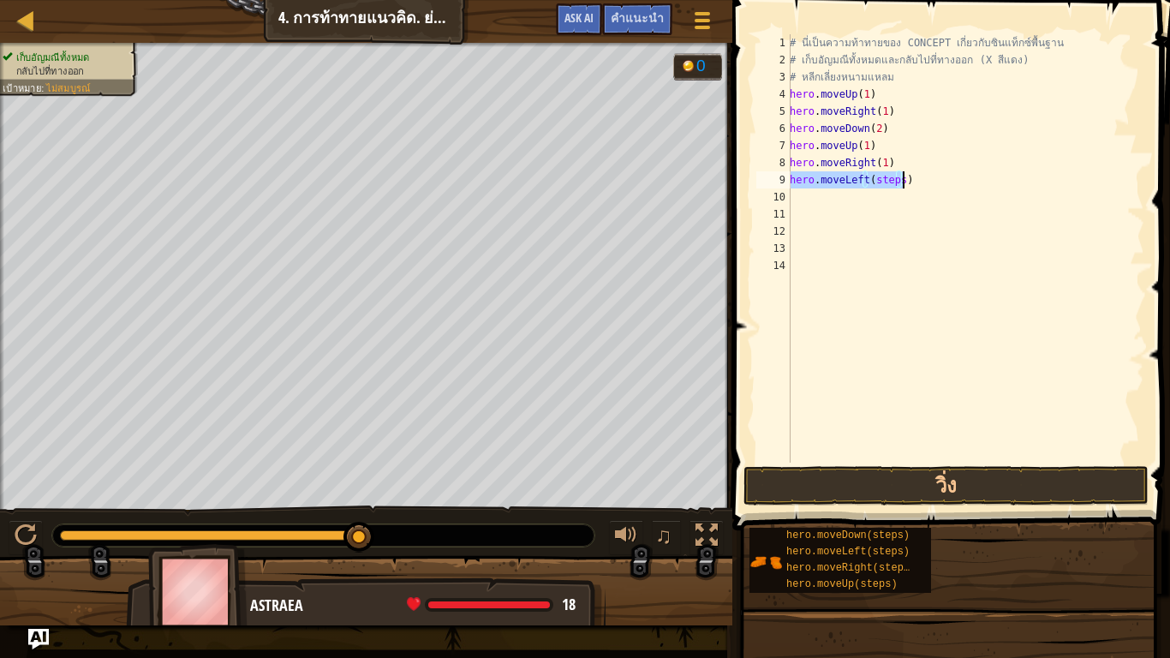
click at [897, 177] on div "# นี่เป็นความท้าทายของ CONCEPT เกี่ยวกับซินแท็กซ์พื้นฐาน # เก็บอัญมณีทั้งหมดและ…" at bounding box center [965, 248] width 358 height 428
type textarea "hero.moveLeft(1)"
click at [810, 196] on div "# นี่เป็นความท้าทายของ CONCEPT เกี่ยวกับซินแท็กซ์พื้นฐาน # เก็บ[PERSON_NAME]ทั้…" at bounding box center [965, 265] width 358 height 462
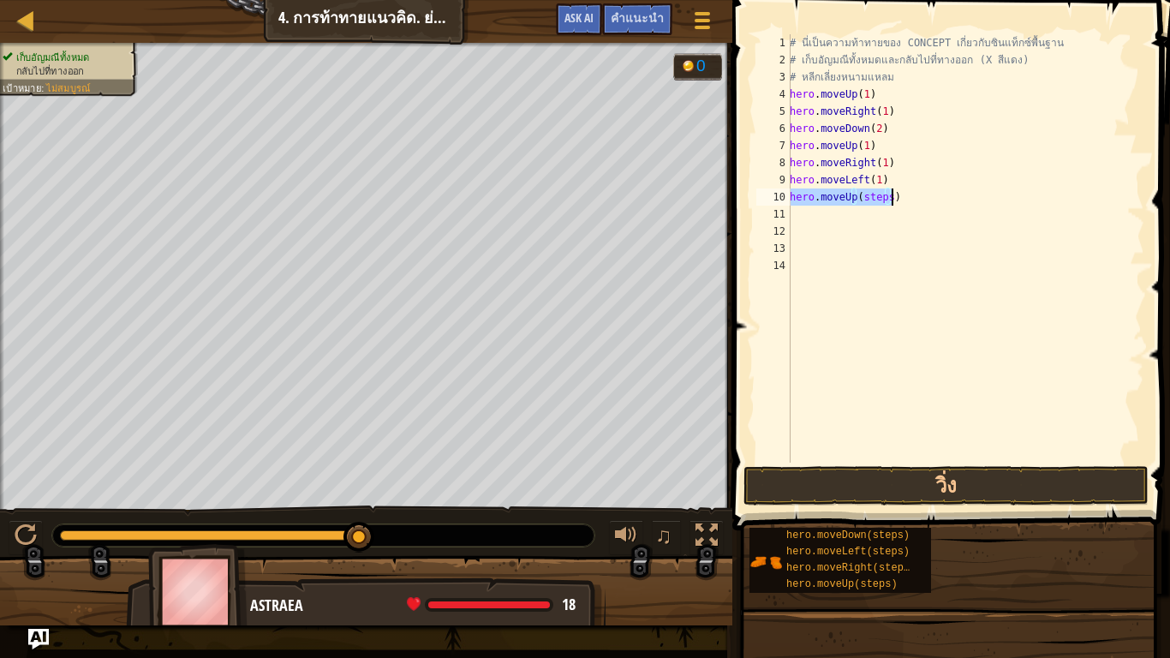
click at [884, 195] on div "# นี่เป็นความท้าทายของ CONCEPT เกี่ยวกับซินแท็กซ์พื้นฐาน # เก็บอัญมณีทั้งหมดและ…" at bounding box center [965, 248] width 358 height 428
type textarea "hero.moveUp(1)"
click at [800, 221] on div "# นี่เป็นความท้าทายของ CONCEPT เกี่ยวกับซินแท็กซ์พื้นฐาน # เก็บ[PERSON_NAME]ทั้…" at bounding box center [965, 265] width 358 height 462
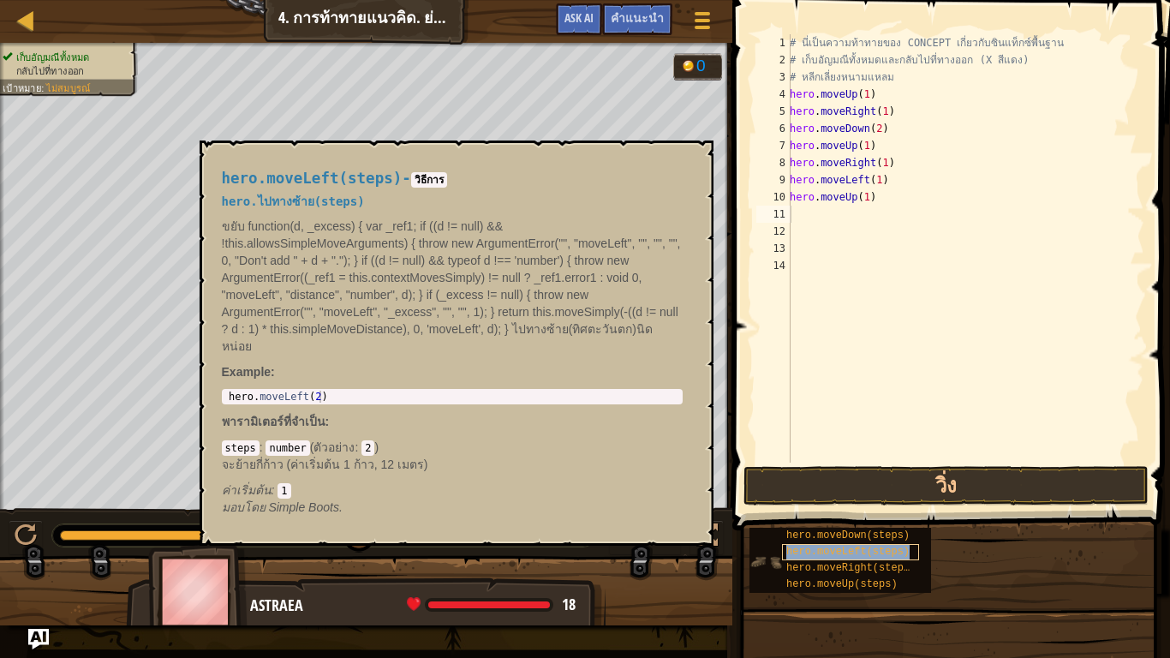
type textarea "hero.moveLeft(steps)"
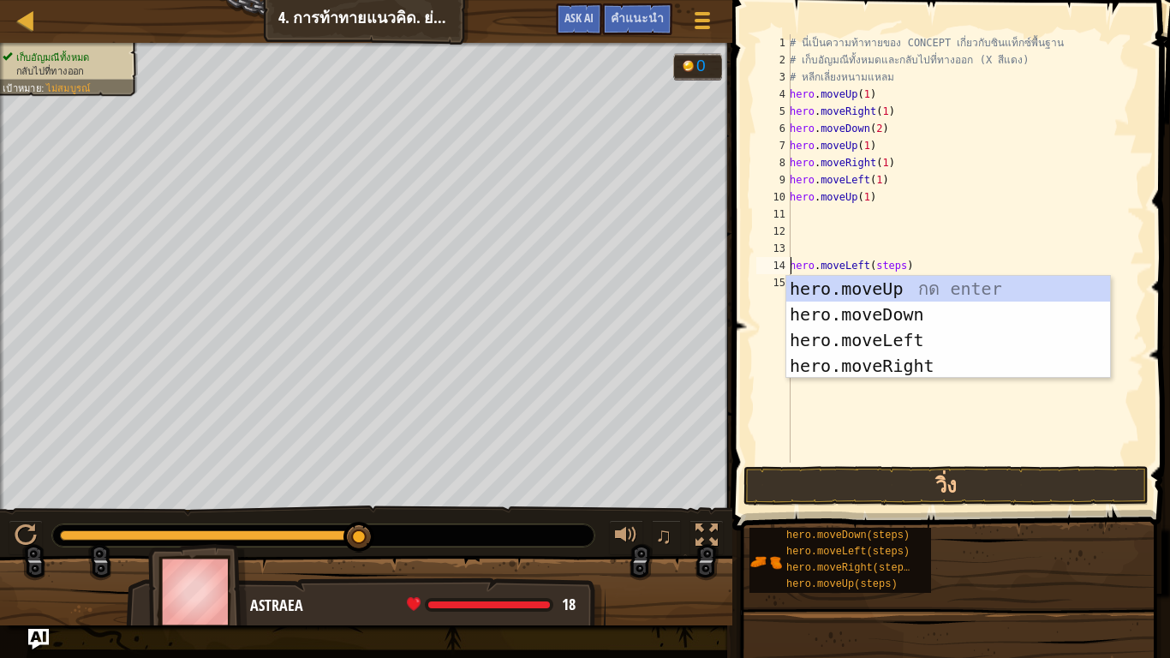
click at [906, 265] on div "# นี่เป็นความท้าทายของ CONCEPT เกี่ยวกับซินแท็กซ์พื้นฐาน # เก็บอัญมณีทั้งหมดและ…" at bounding box center [965, 265] width 358 height 462
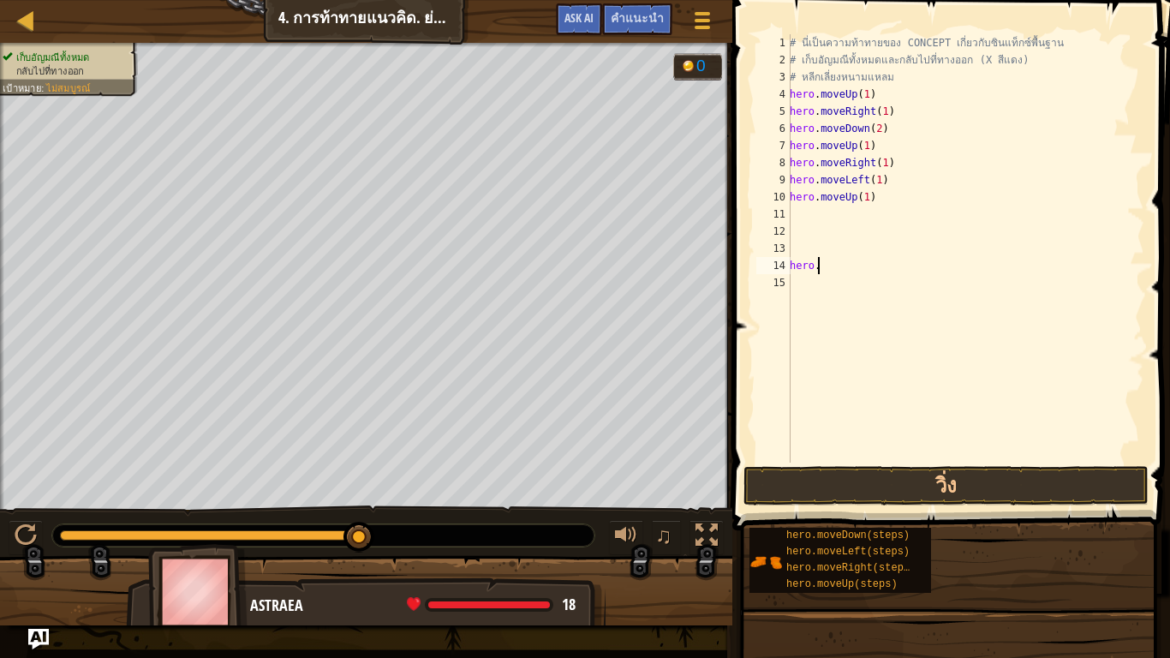
type textarea "h"
click at [974, 194] on div "# นี่เป็นความท้าทายของ CONCEPT เกี่ยวกับซินแท็กซ์พื้นฐาน # เก็บอัญมณีทั้งหมดและ…" at bounding box center [965, 248] width 358 height 428
click at [965, 194] on div "# นี่เป็นความท้าทายของ CONCEPT เกี่ยวกับซินแท็กซ์พื้นฐาน # เก็บ[PERSON_NAME]ทั้…" at bounding box center [965, 265] width 358 height 462
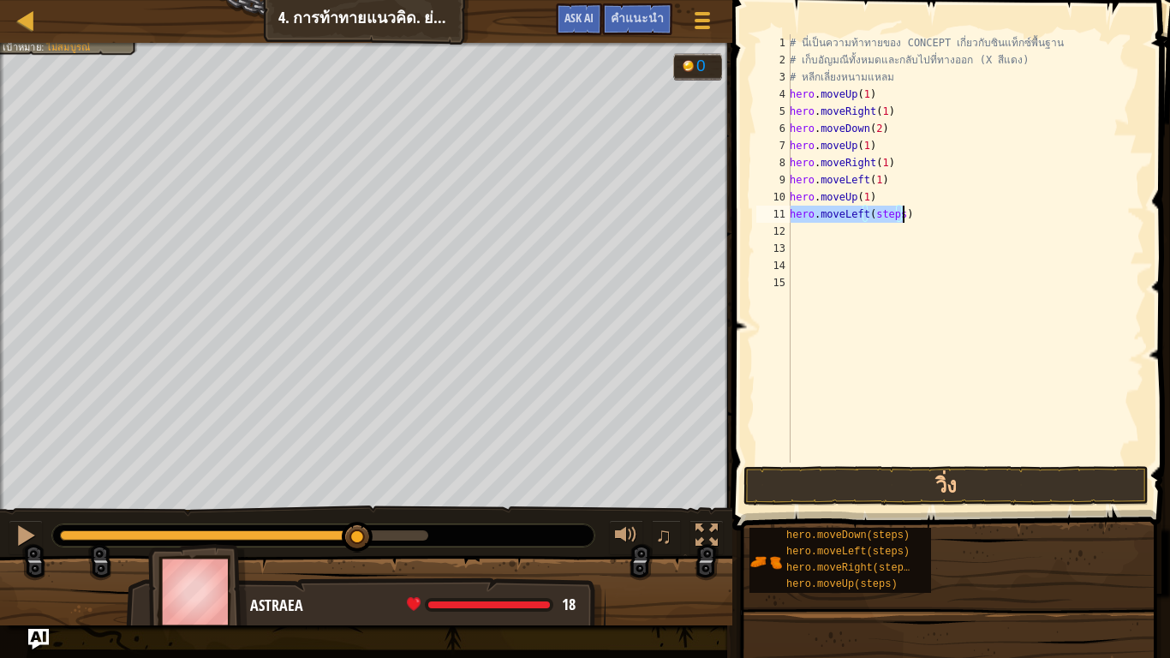
click at [897, 214] on div "# นี่เป็นความท้าทายของ CONCEPT เกี่ยวกับซินแท็กซ์พื้นฐาน # เก็บอัญมณีทั้งหมดและ…" at bounding box center [965, 248] width 358 height 428
click at [897, 231] on div "# นี่เป็นความท้าทายของ CONCEPT เกี่ยวกับซินแท็กซ์พื้นฐาน # เก็บอัญมณีทั้งหมดและ…" at bounding box center [965, 248] width 358 height 428
click at [897, 248] on div "# นี่เป็นความท้าทายของ CONCEPT เกี่ยวกับซินแท็กซ์พื้นฐาน # เก็บอัญมณีทั้งหมดและ…" at bounding box center [965, 248] width 358 height 428
type textarea "hero.moveLeft(1)"
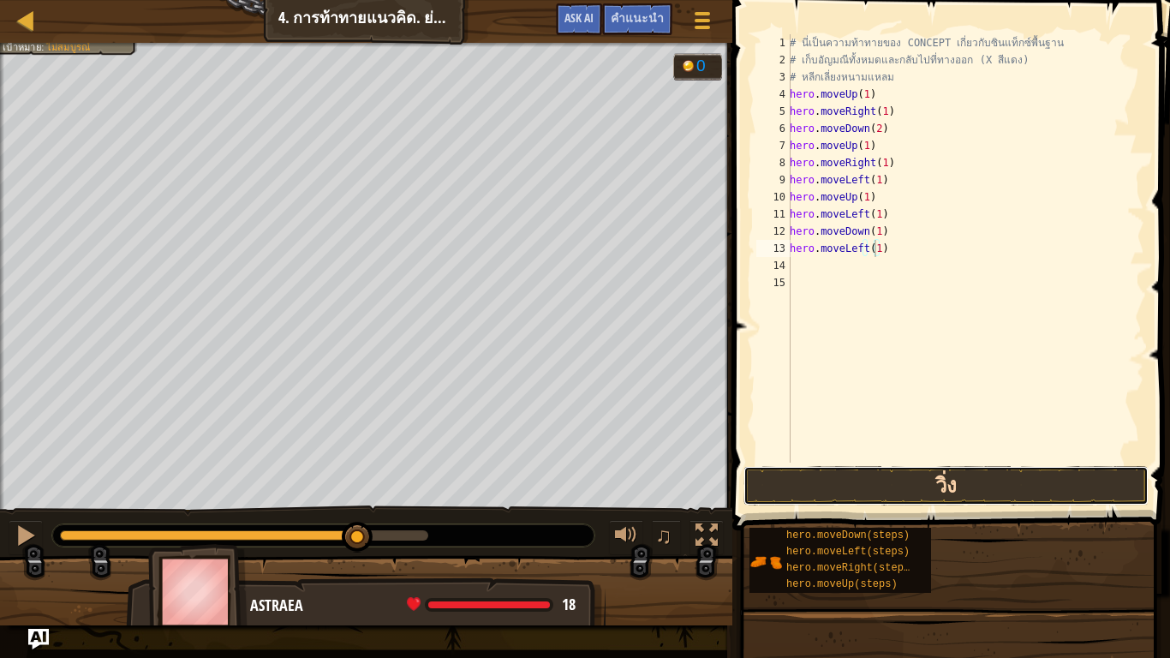
click at [867, 474] on button "วิ่ง" at bounding box center [945, 485] width 405 height 39
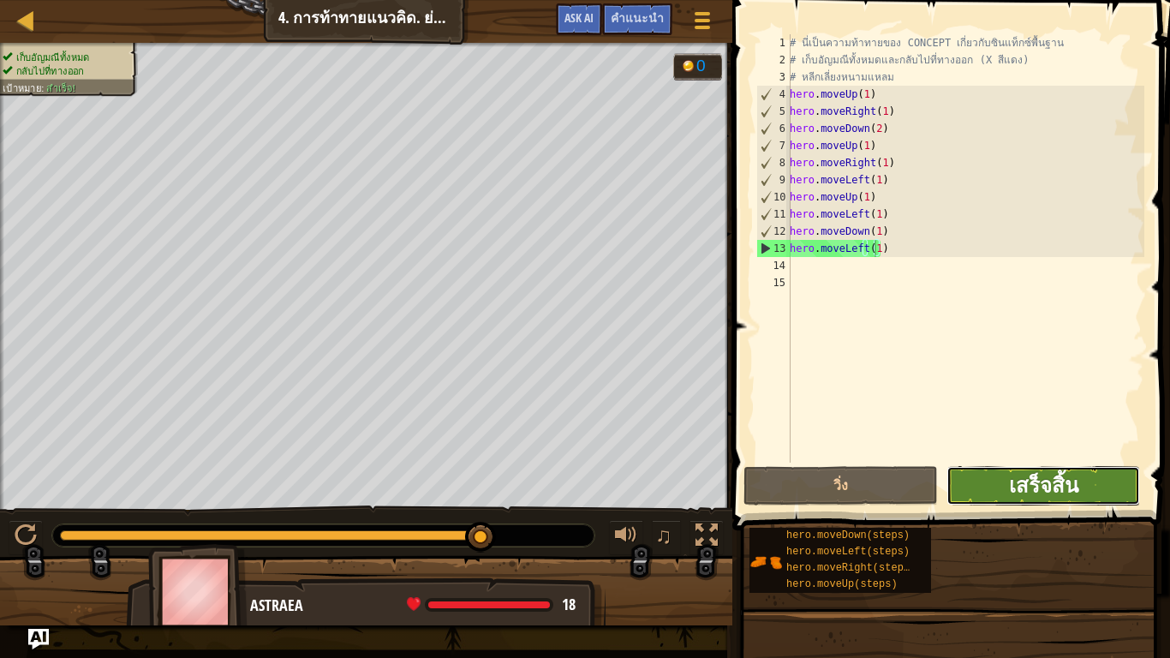
click at [1054, 492] on span "เสร็จสิ้น" at bounding box center [1043, 484] width 69 height 27
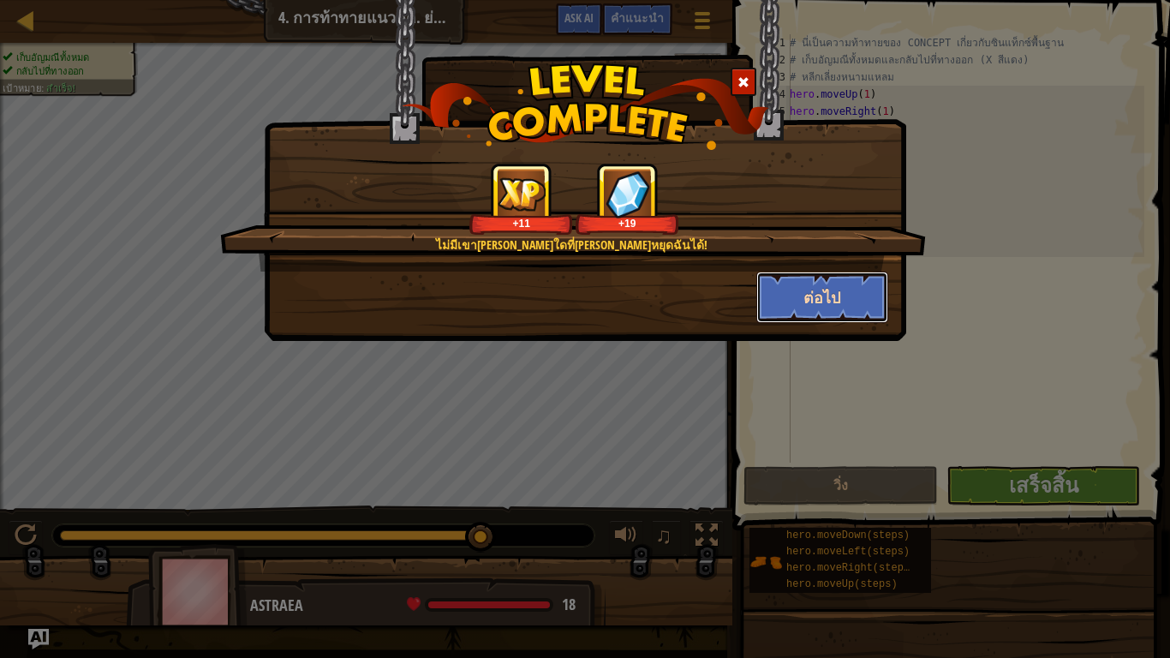
click at [829, 288] on button "ต่อไป" at bounding box center [822, 296] width 133 height 51
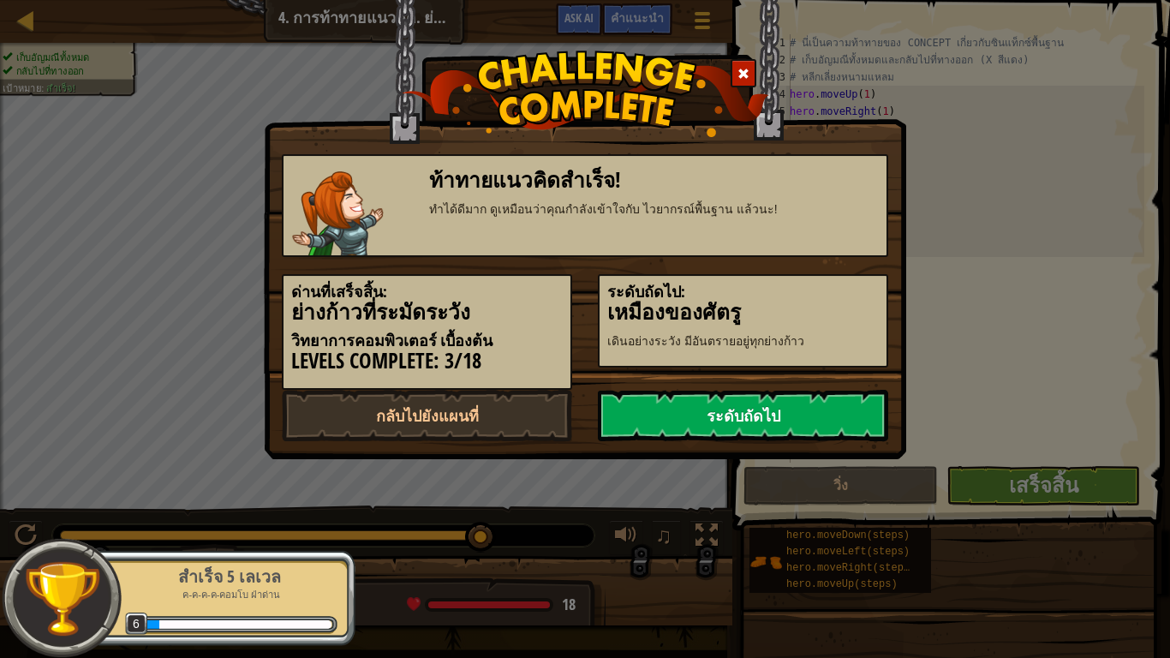
click at [633, 418] on link "ระดับถัดไป" at bounding box center [743, 415] width 290 height 51
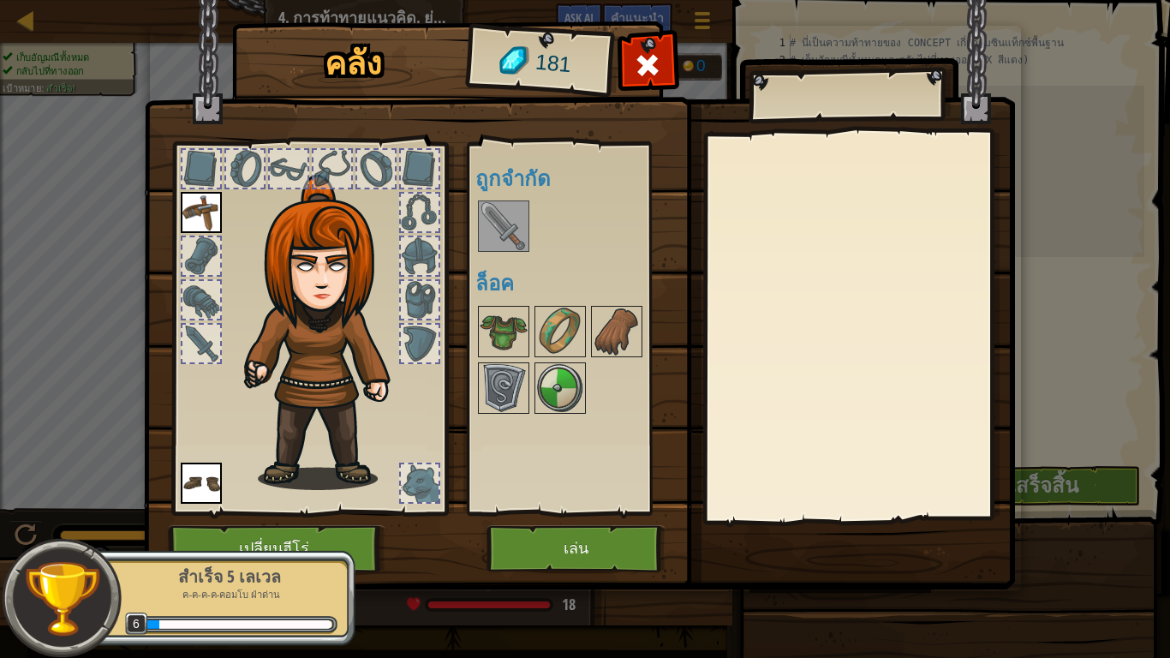
drag, startPoint x: 489, startPoint y: 210, endPoint x: 238, endPoint y: 410, distance: 321.1
click at [238, 410] on div "คลัง 181 พร้อมใช้งาน ใช้งาน ใช้งาน (ดับเบิลคลิ๊ก..เพื่อใช้งาน) ถูกจำกัด ล็อค ใช…" at bounding box center [585, 308] width 871 height 565
click at [509, 393] on img at bounding box center [504, 388] width 48 height 48
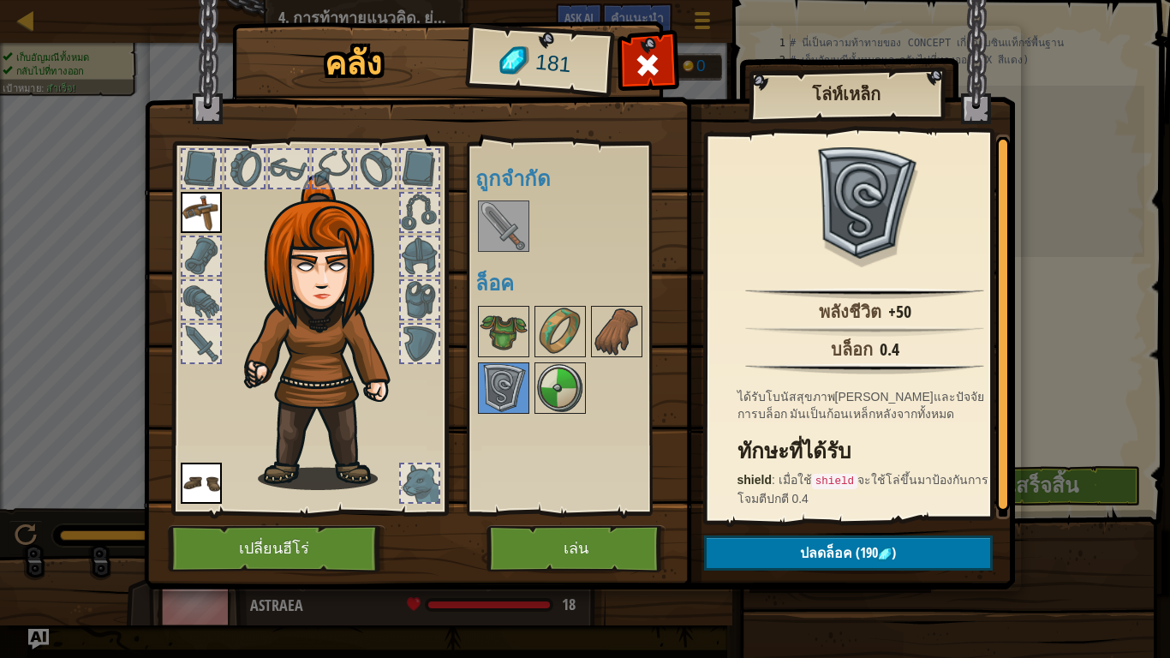
drag, startPoint x: 509, startPoint y: 393, endPoint x: 416, endPoint y: 340, distance: 107.4
click at [416, 339] on div "คลัง 181 พร้อมใช้งาน ใช้งาน ใช้งาน (ดับเบิลคลิ๊ก..เพื่อใช้งาน) ถูกจำกัด ล็อค โล…" at bounding box center [585, 308] width 871 height 565
drag, startPoint x: 553, startPoint y: 390, endPoint x: 442, endPoint y: 373, distance: 112.6
click at [426, 343] on div "คลัง 181 พร้อมใช้งาน ใช้งาน ใช้งาน (ดับเบิลคลิ๊ก..เพื่อใช้งาน) ถูกจำกัด ล็อค โล…" at bounding box center [585, 308] width 871 height 565
click at [484, 217] on img at bounding box center [504, 226] width 48 height 48
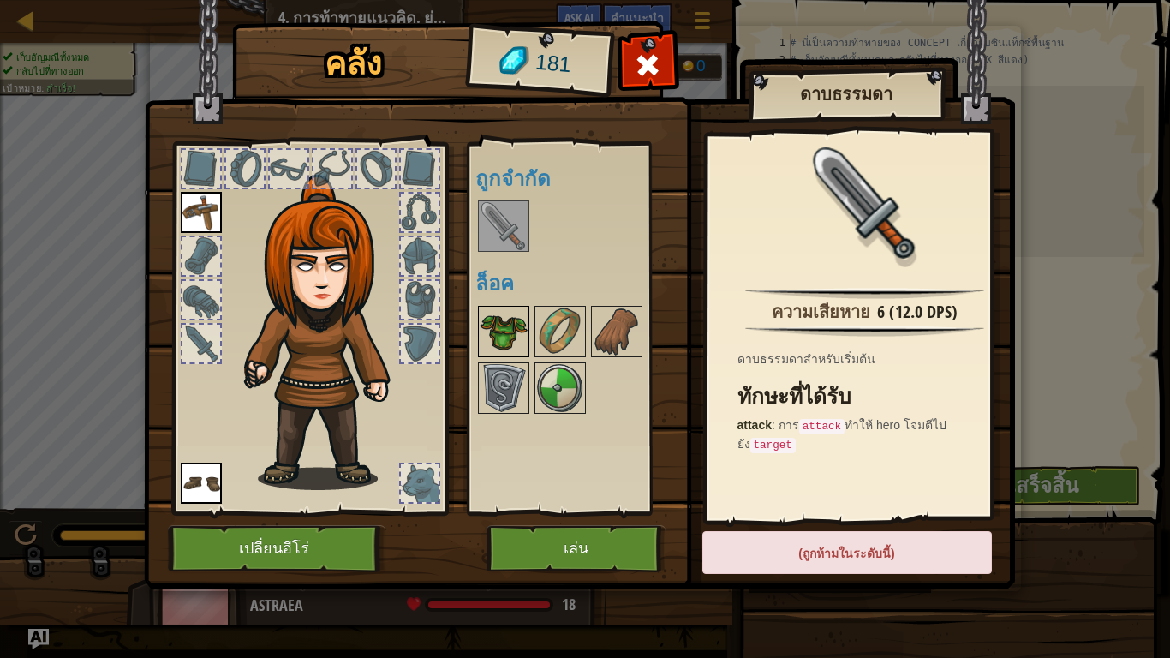
click at [511, 344] on img at bounding box center [504, 331] width 48 height 48
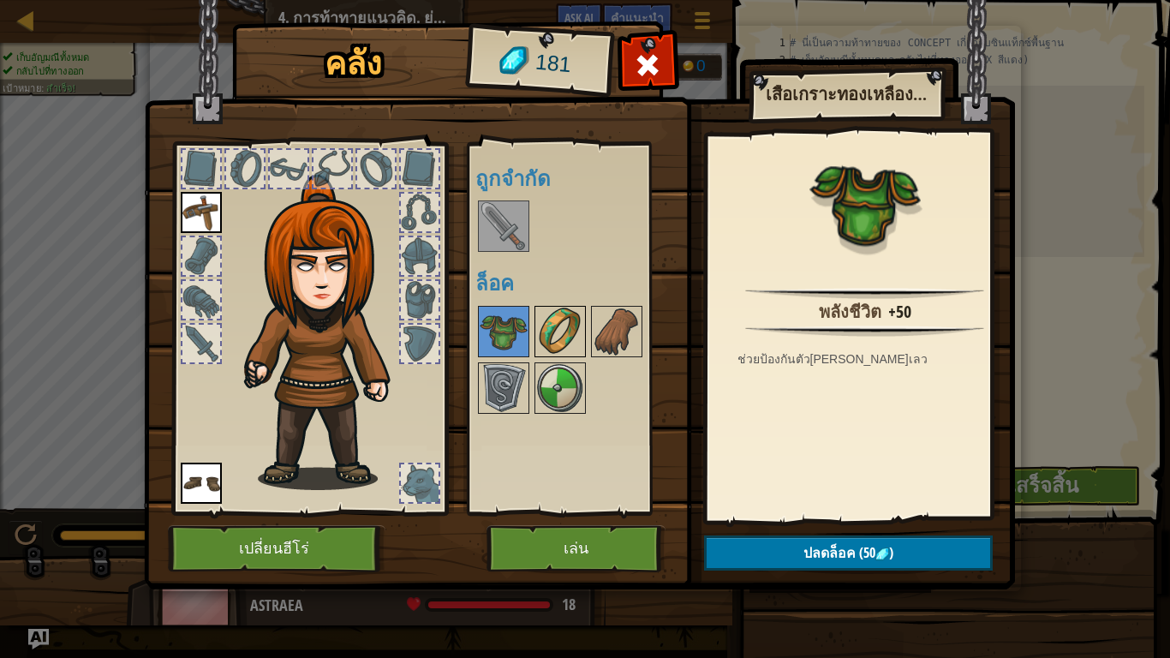
click at [561, 319] on img at bounding box center [560, 331] width 48 height 48
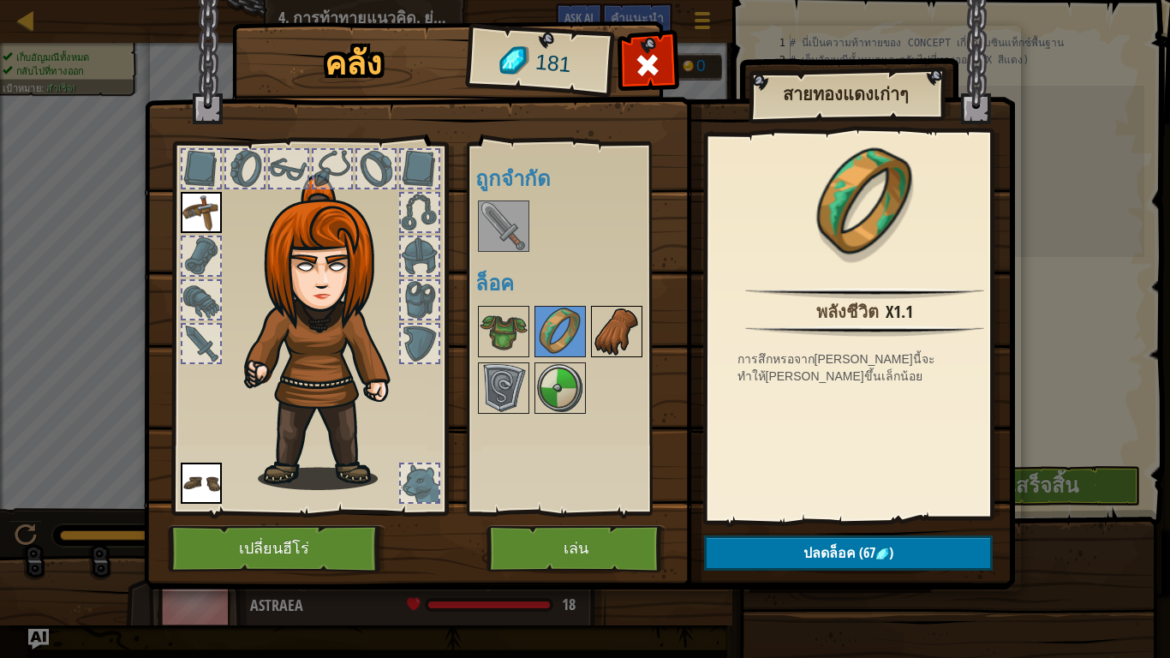
click at [599, 324] on img at bounding box center [617, 331] width 48 height 48
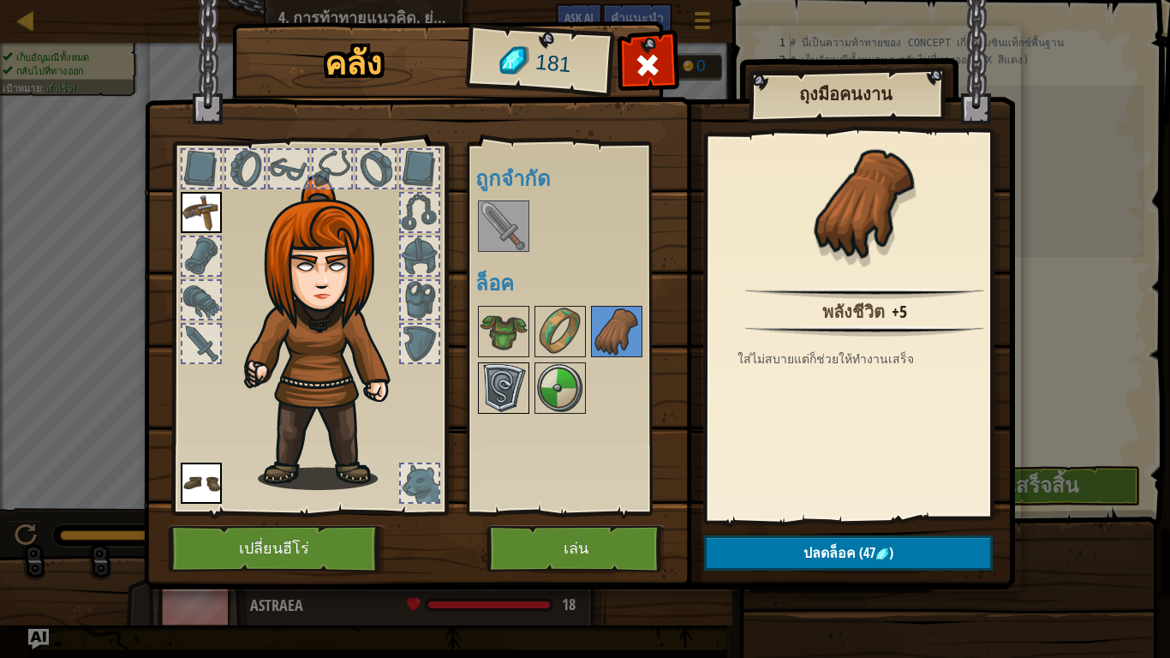
click at [498, 377] on img at bounding box center [504, 388] width 48 height 48
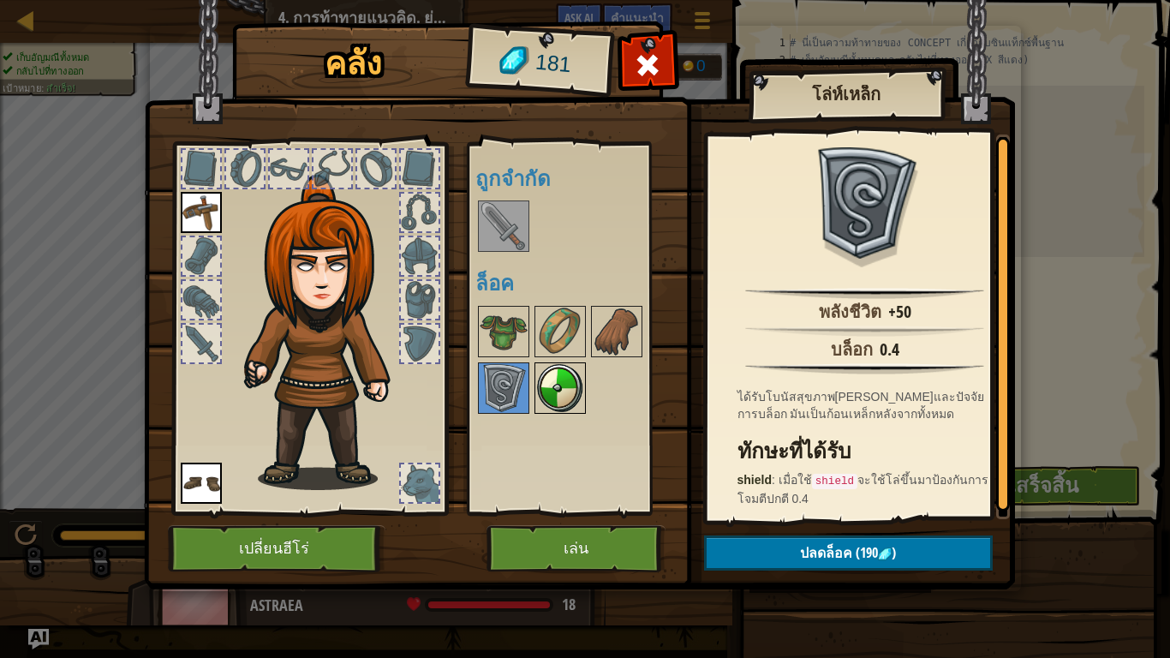
click at [568, 396] on img at bounding box center [560, 388] width 48 height 48
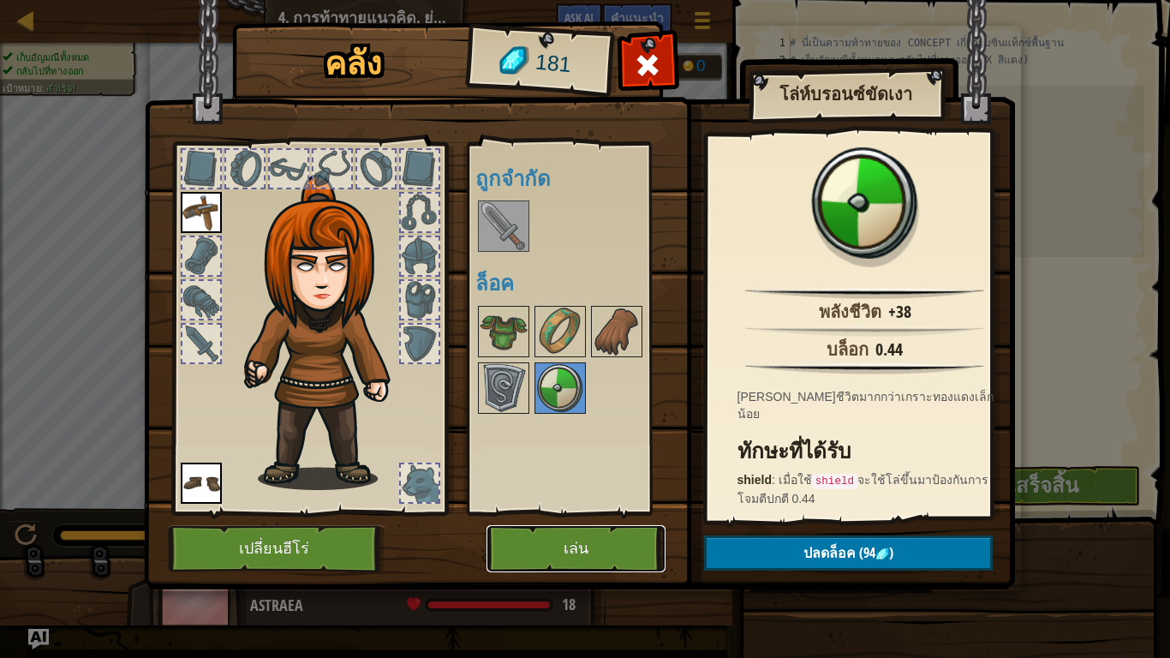
click at [580, 539] on button "เล่น" at bounding box center [575, 548] width 179 height 47
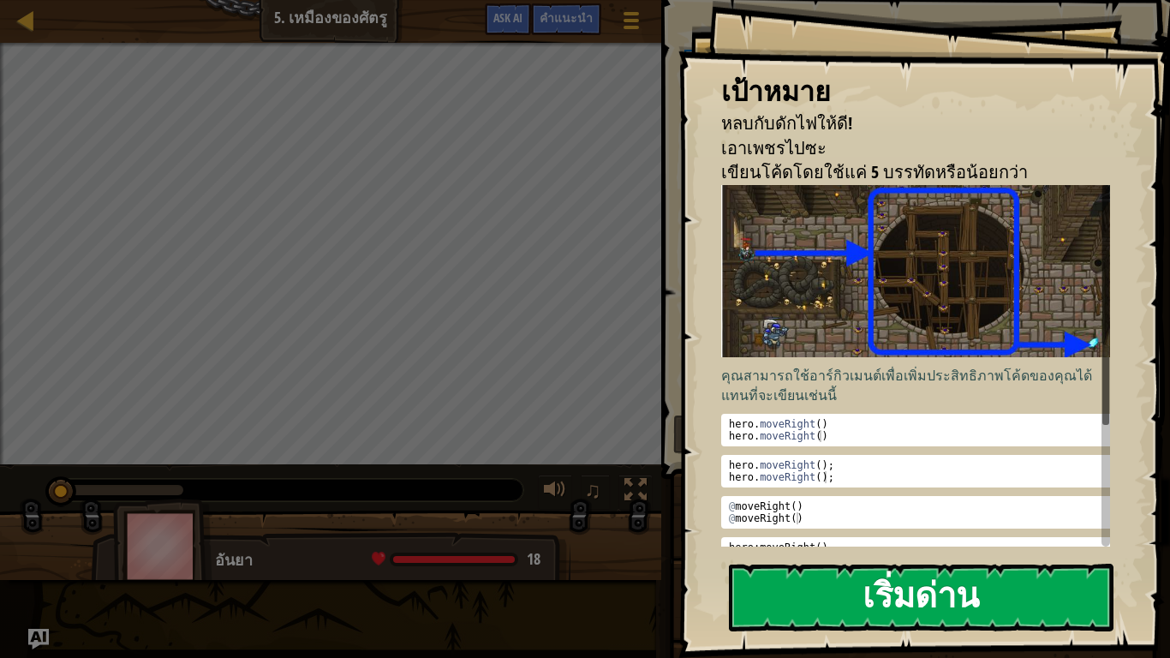
click at [900, 548] on button "เริ่มด่าน" at bounding box center [921, 597] width 384 height 68
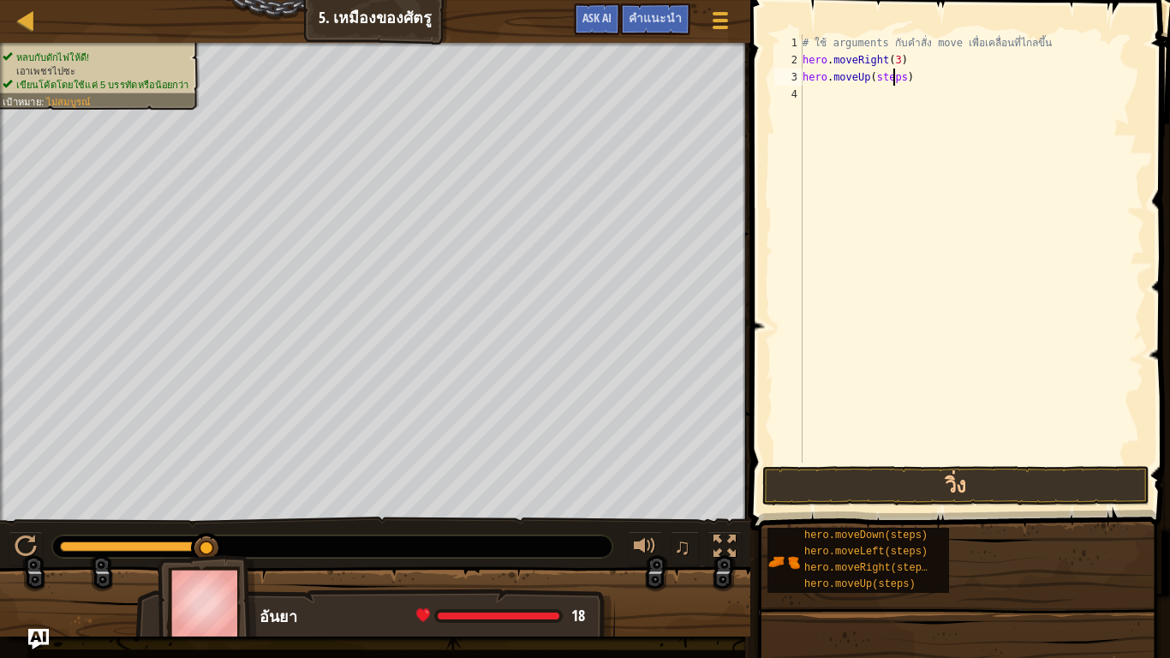
click at [896, 76] on div "# ใช้ arguments กับคำสั่ง move เพื่อเคลื่อนที่ไกลขึ้น hero . moveRight ( 3 ) he…" at bounding box center [971, 265] width 345 height 462
click at [897, 79] on div "# ใช้ arguments กับคำสั่ง move เพื่อเคลื่อนที่ไกลขึ้น hero . moveRight ( 3 ) he…" at bounding box center [971, 265] width 345 height 462
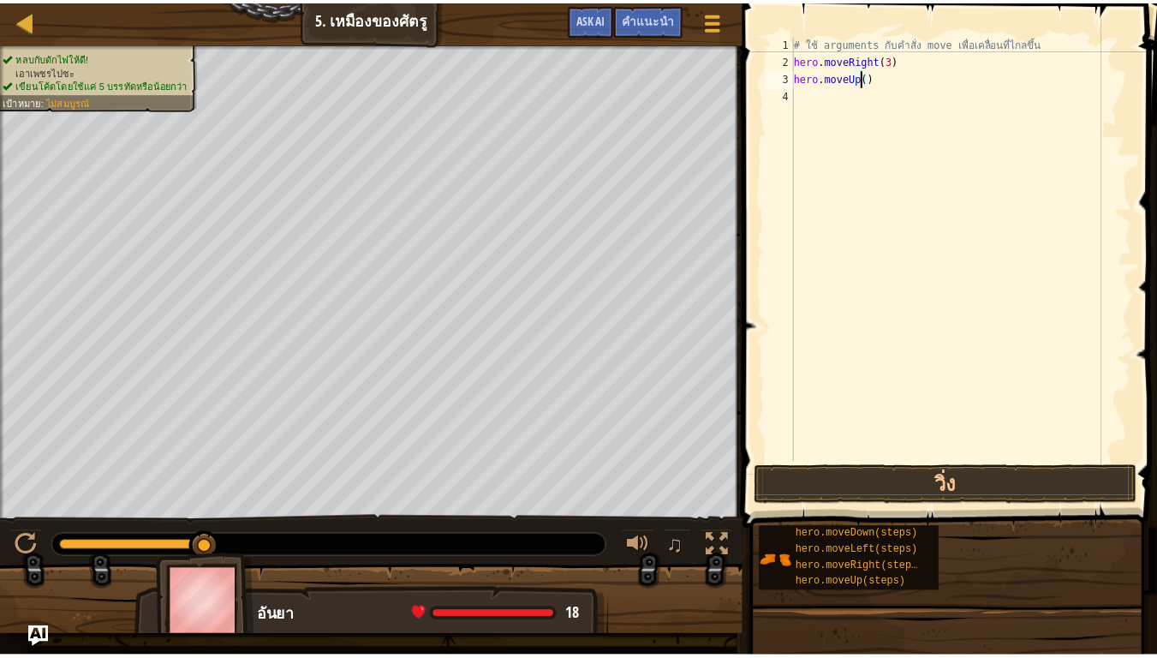
scroll to position [8, 6]
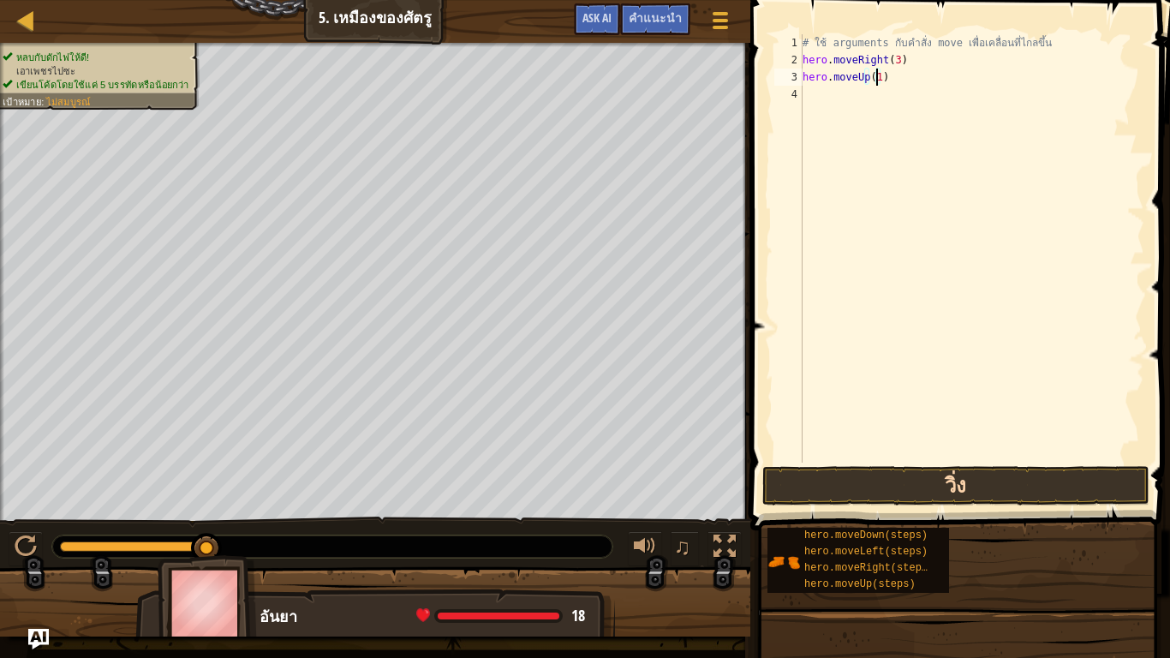
type textarea "hero.moveUp(1)"
click at [824, 483] on button "วิ่ง" at bounding box center [955, 485] width 387 height 39
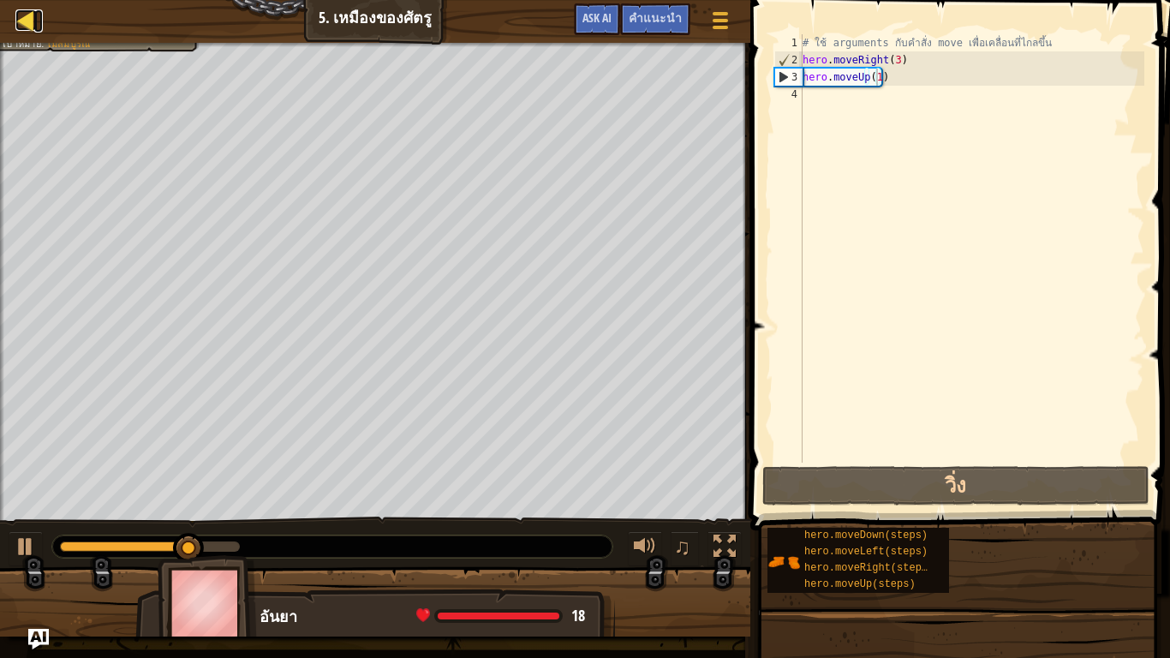
click at [31, 21] on div at bounding box center [25, 19] width 21 height 21
select select "th"
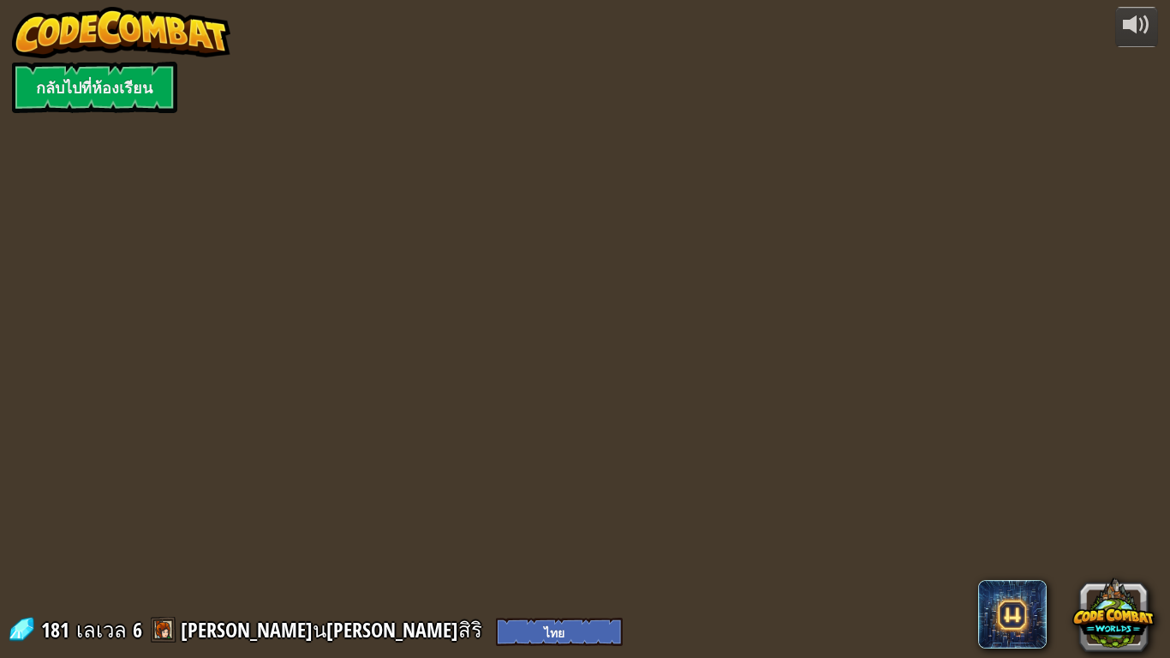
select select "th"
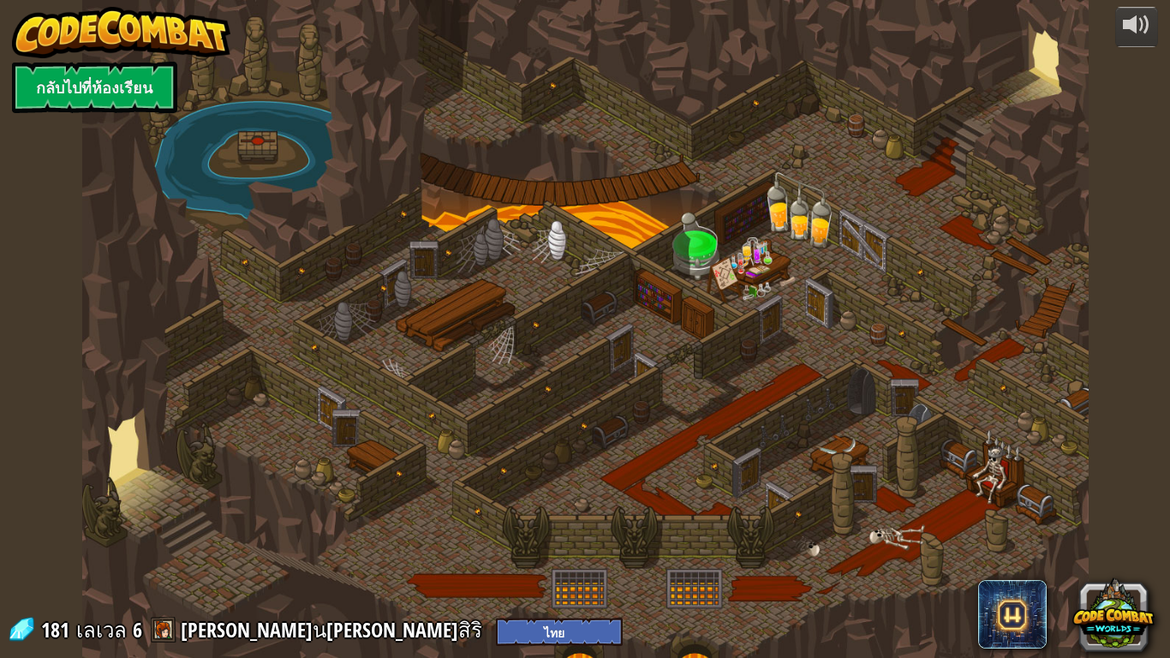
select select "th"
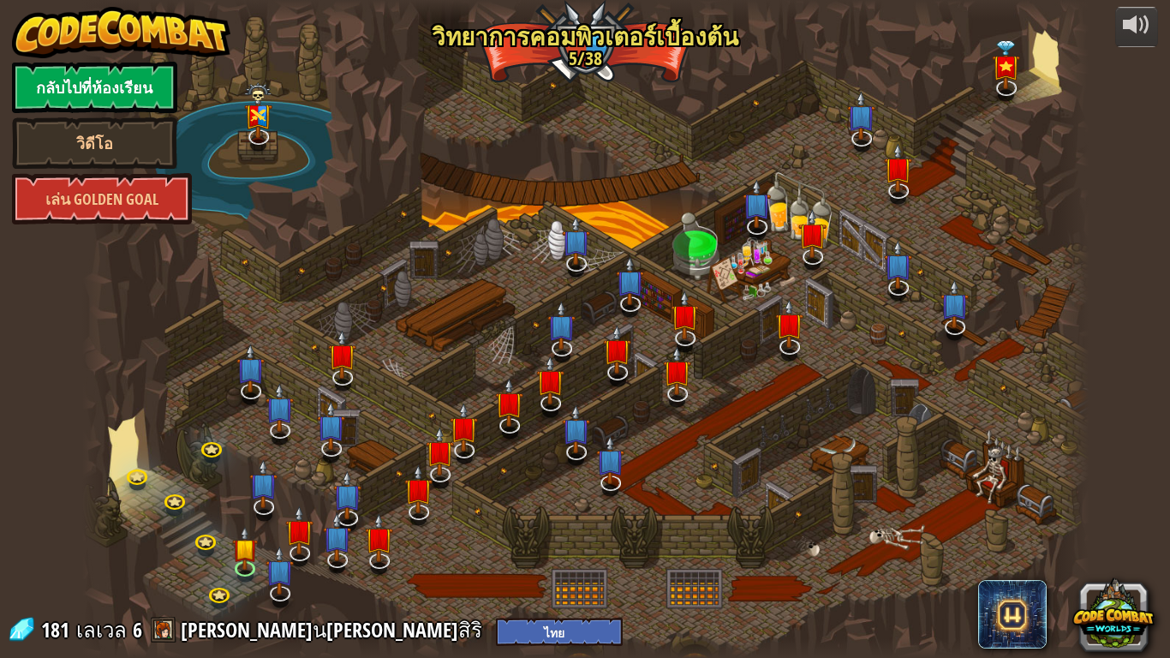
select select "th"
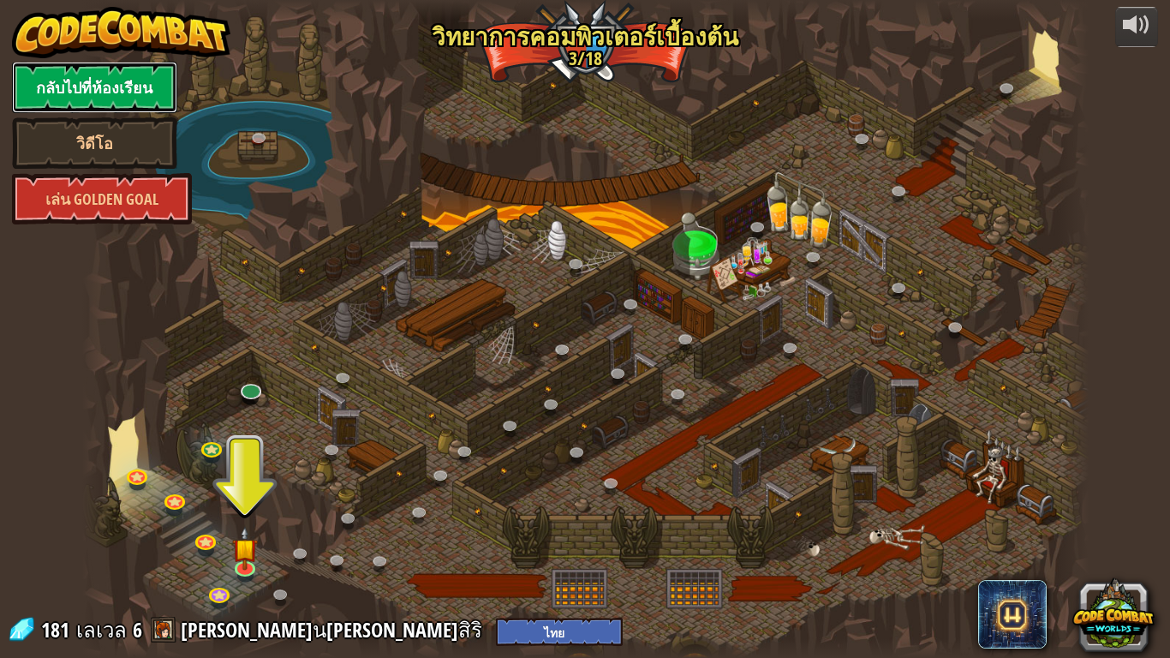
click at [51, 80] on link "กลับไปที่ห้องเรียน" at bounding box center [94, 87] width 165 height 51
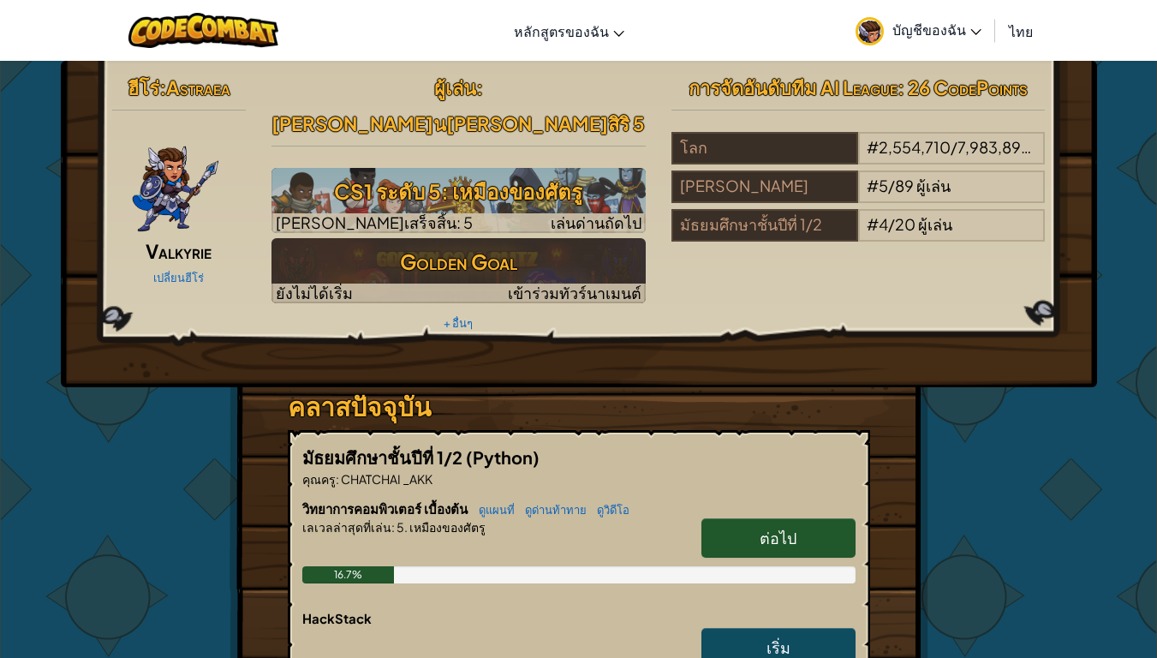
click at [928, 19] on link "บัญชีของฉัน" at bounding box center [918, 30] width 143 height 54
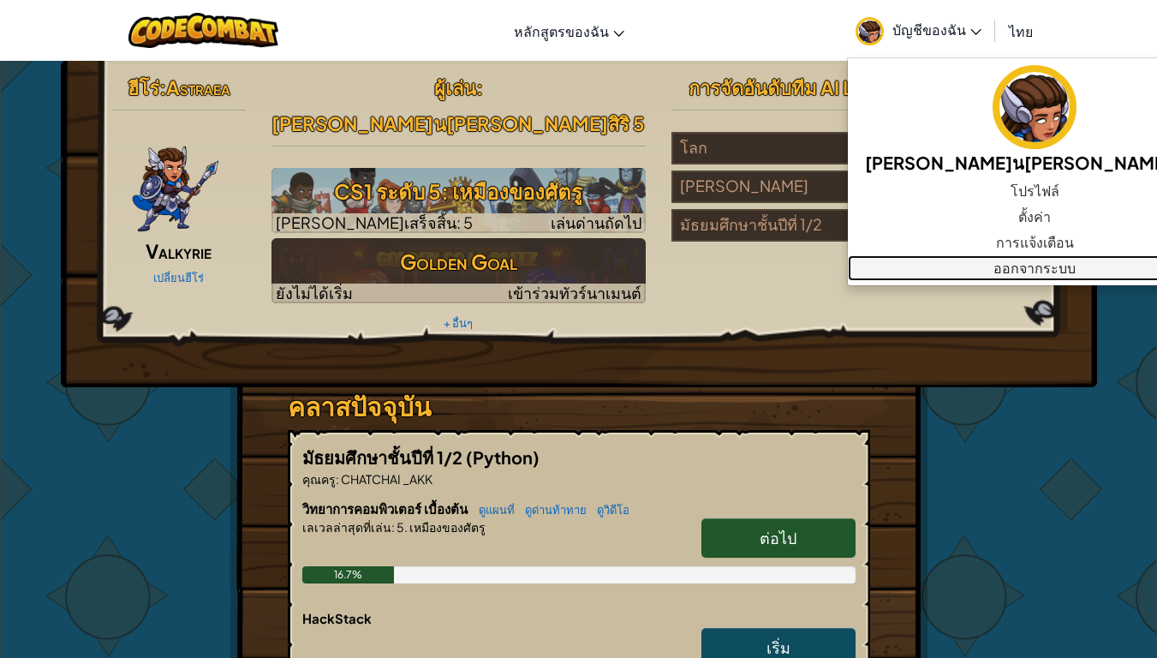
click at [936, 277] on link "ออกจากระบบ" at bounding box center [1035, 268] width 374 height 26
